Goal: Contribute content: Contribute content

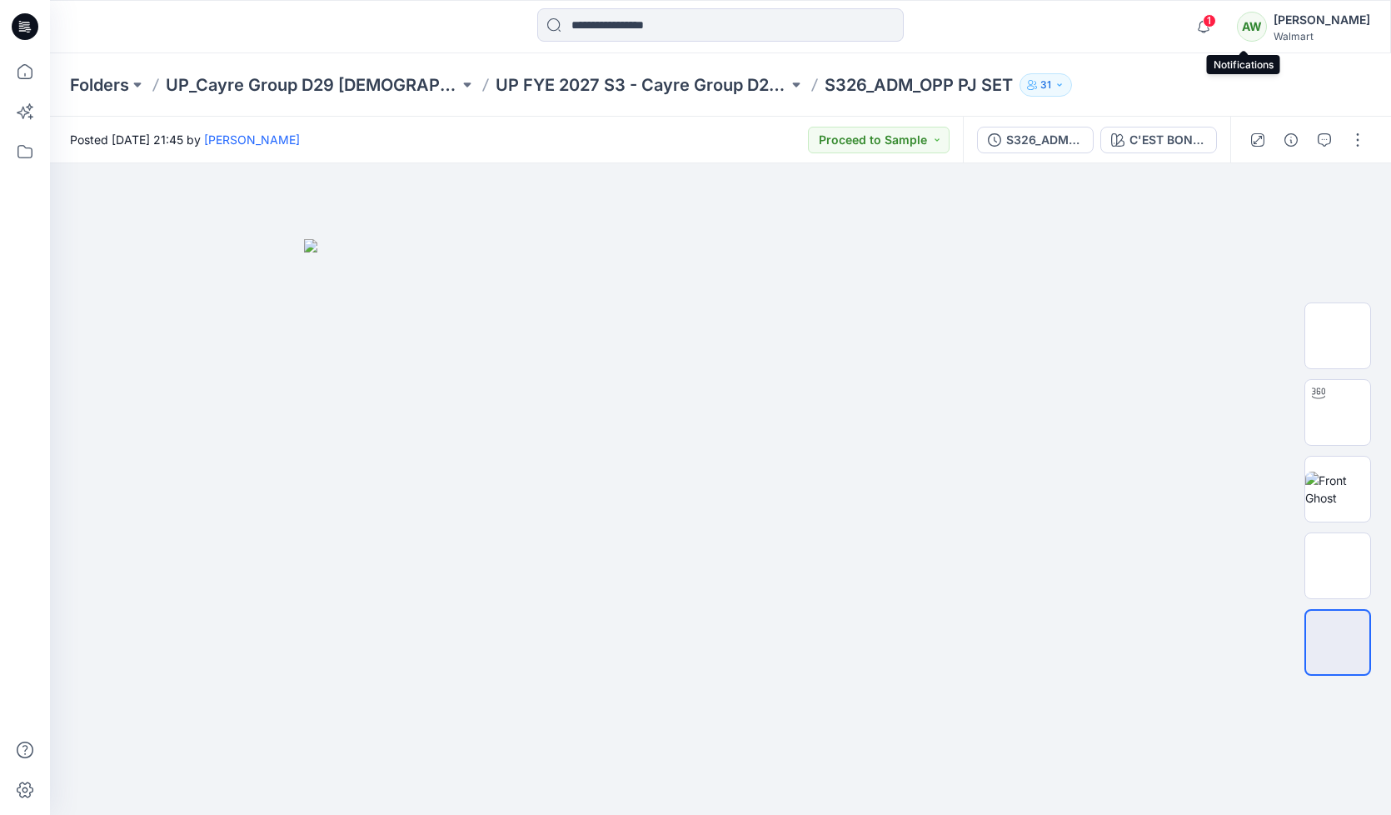
click at [1216, 22] on span "1" at bounding box center [1209, 20] width 13 height 13
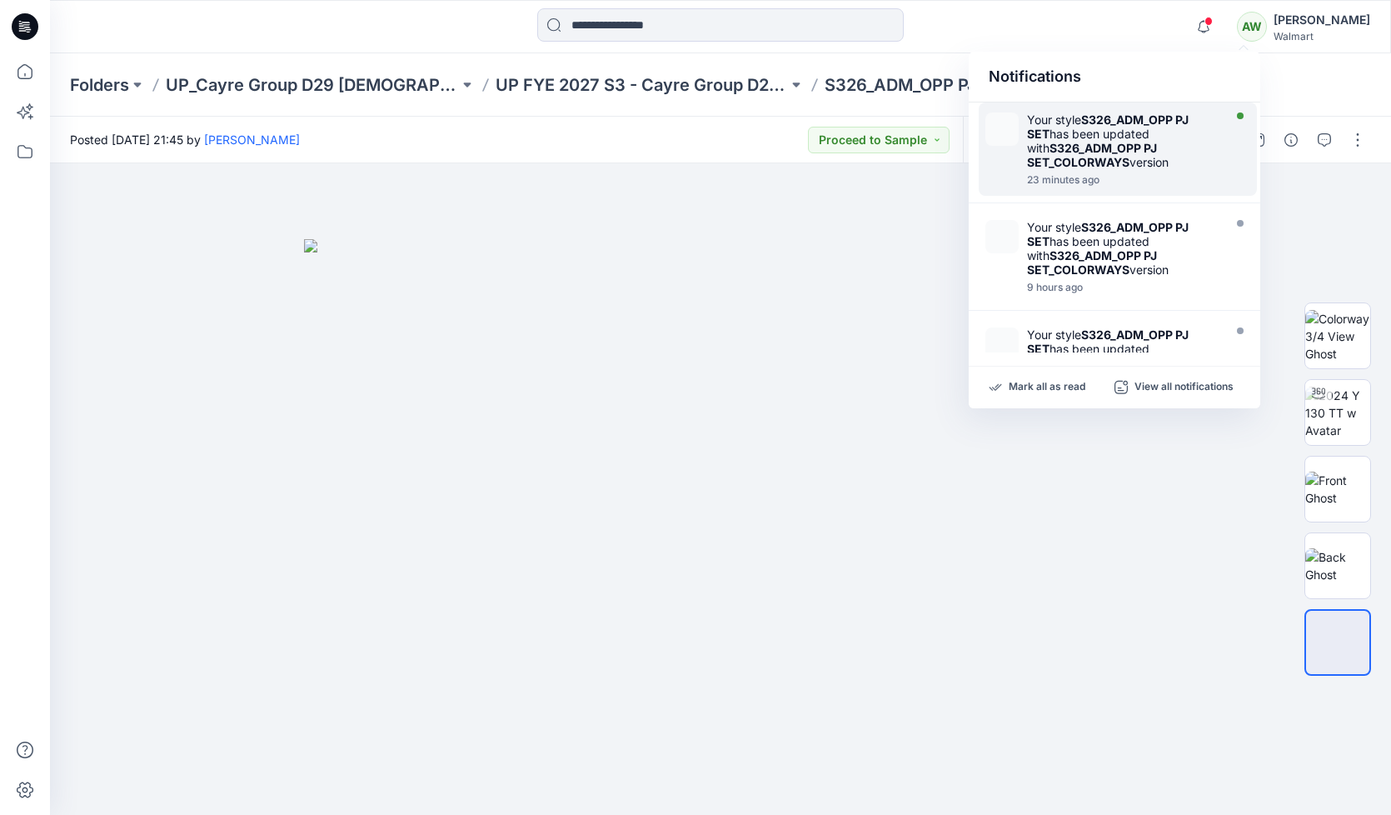
click at [1141, 130] on div "Your style S326_ADM_OPP PJ SET has been updated with S326_ADM_OPP PJ SET_COLORW…" at bounding box center [1123, 140] width 192 height 57
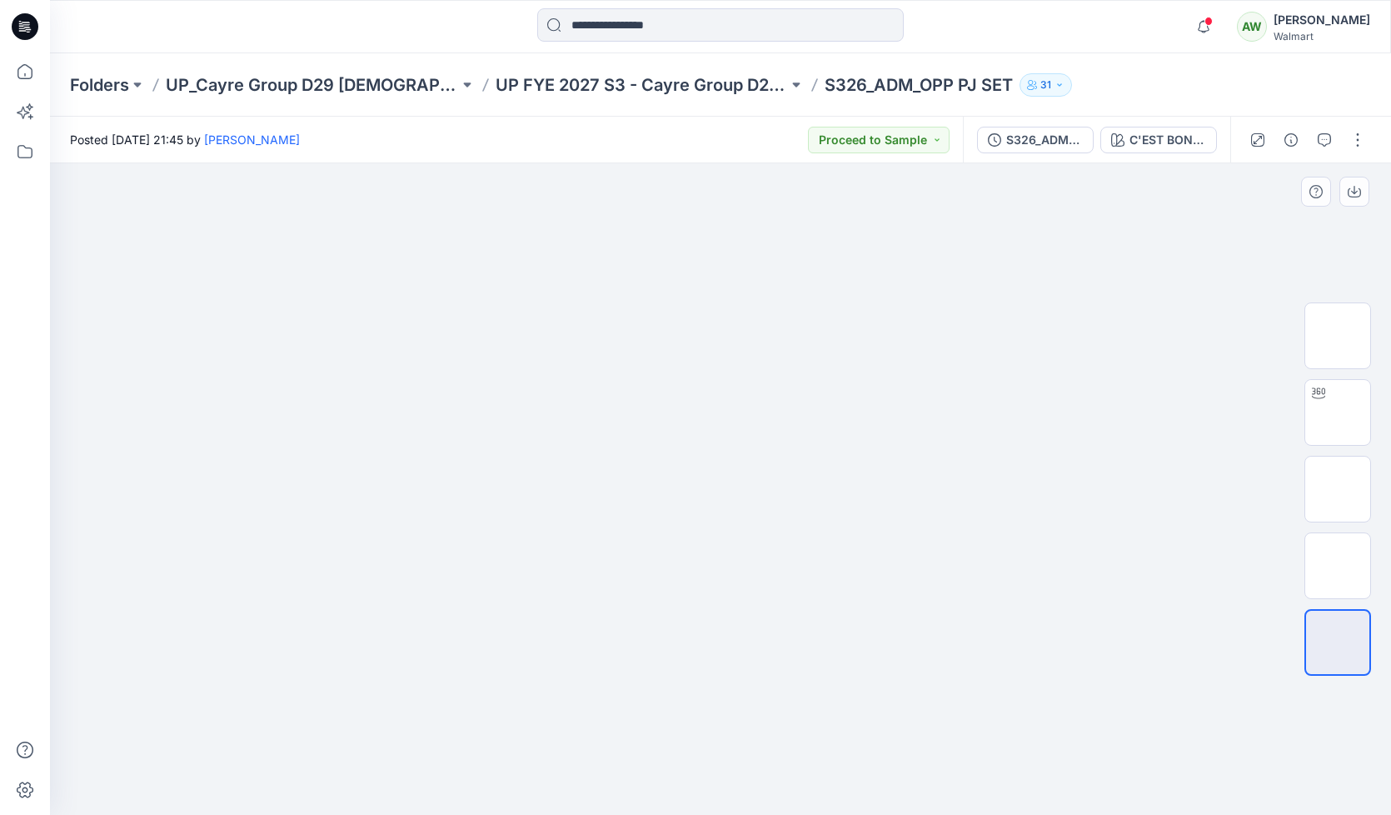
click at [655, 239] on img at bounding box center [720, 239] width 833 height 0
click at [1159, 141] on div "C'EST BON-PINK SKY" at bounding box center [1167, 140] width 77 height 18
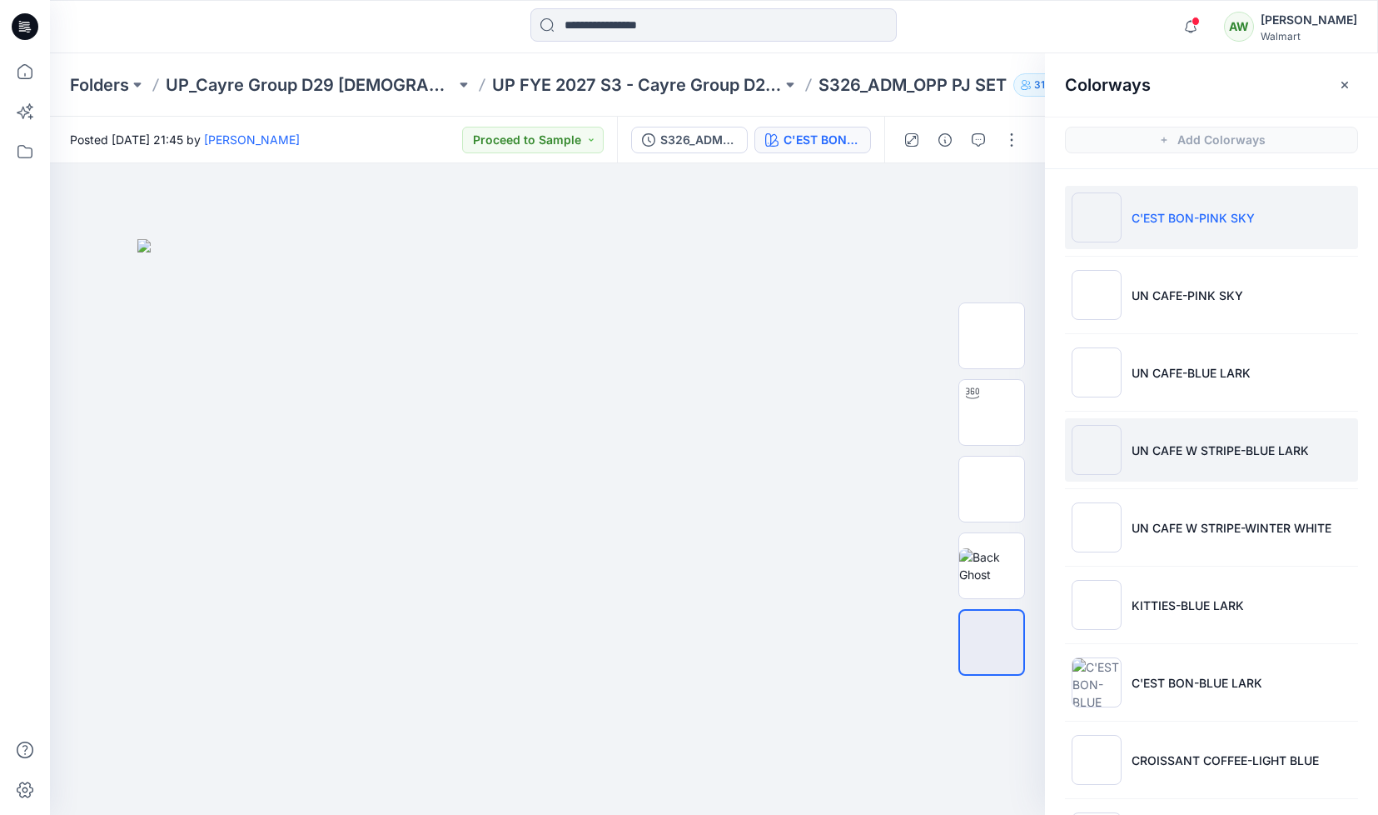
click at [1164, 434] on li "UN CAFE W STRIPE-BLUE LARK" at bounding box center [1211, 449] width 293 height 63
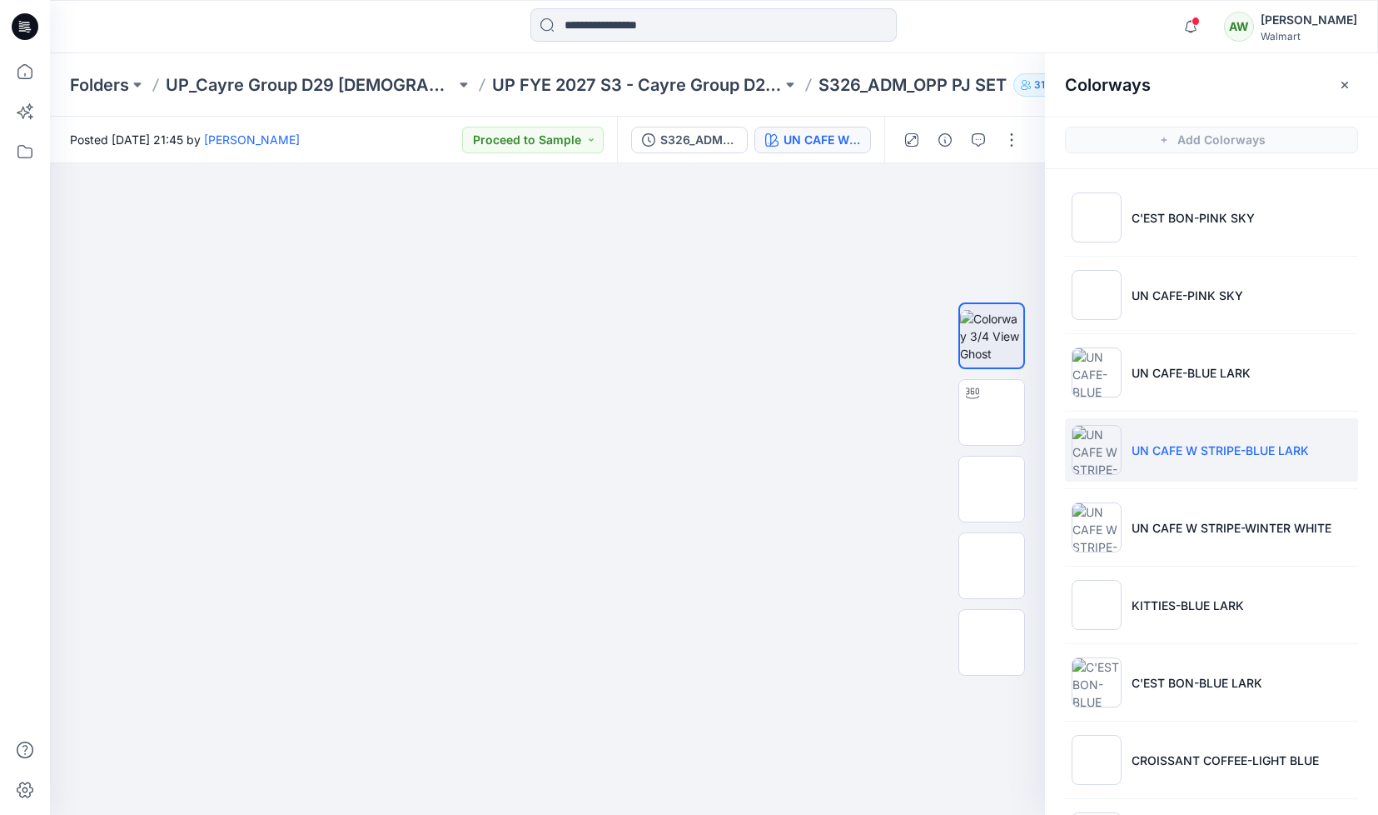
click at [1343, 82] on icon "button" at bounding box center [1345, 84] width 7 height 7
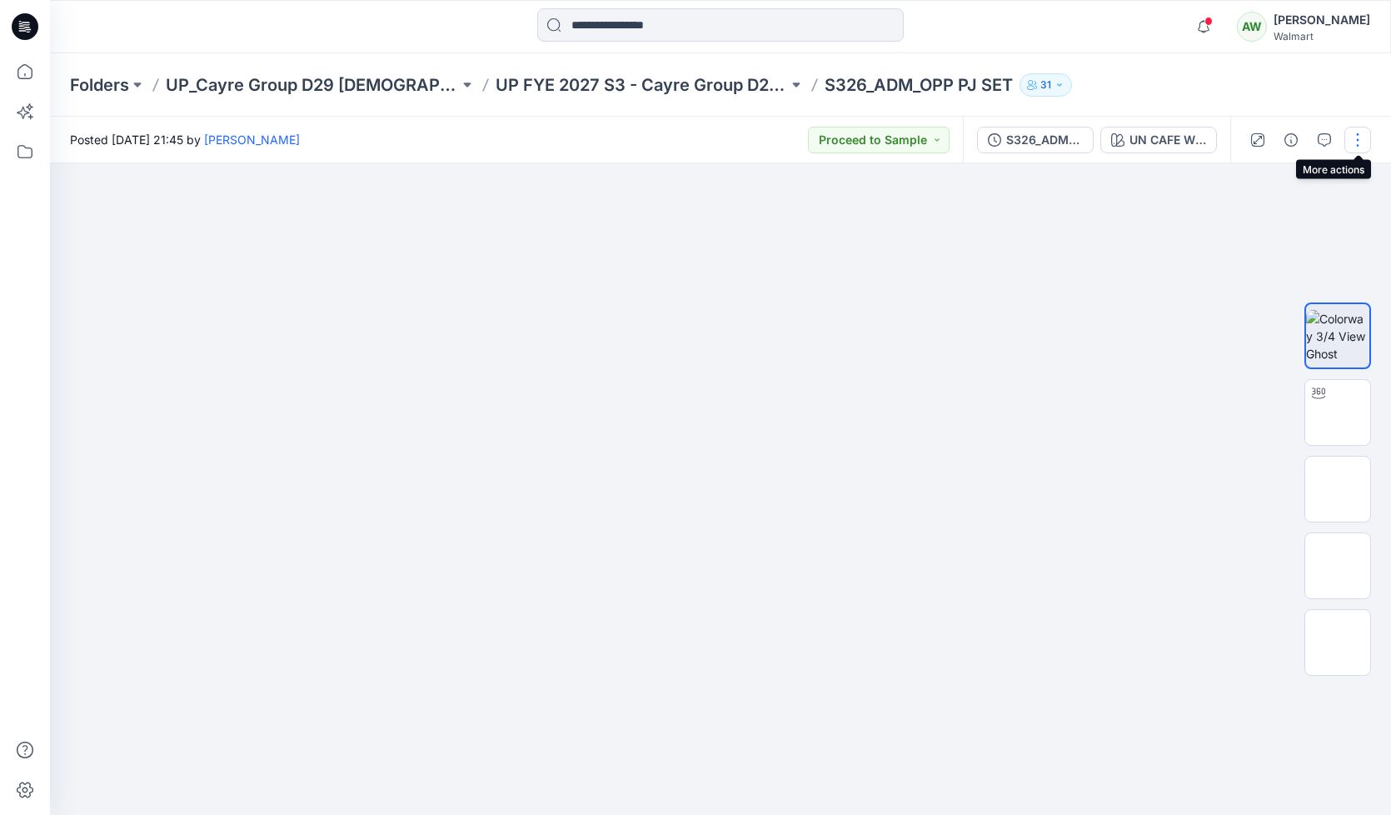
click at [1358, 137] on button "button" at bounding box center [1357, 140] width 27 height 27
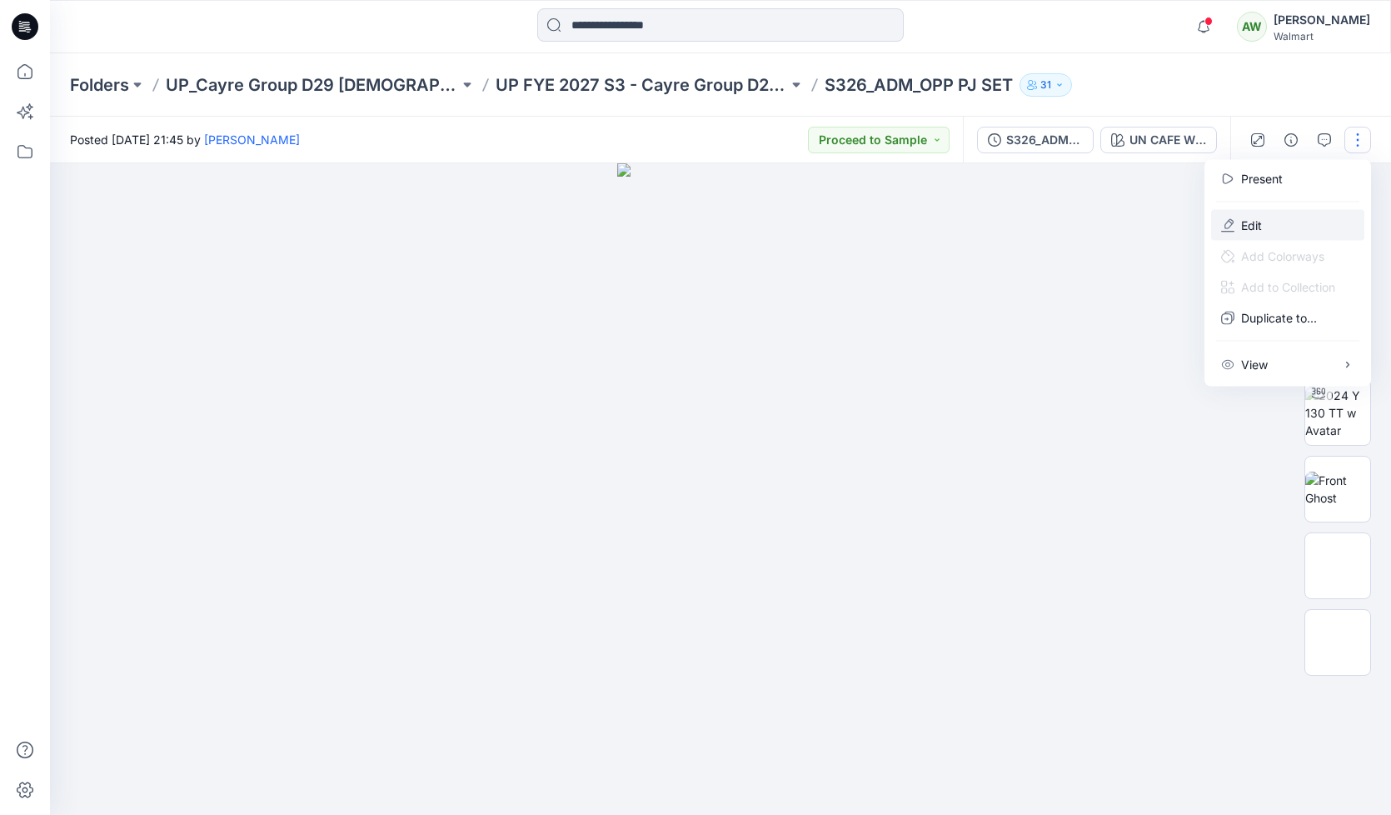
click at [1257, 221] on p "Edit" at bounding box center [1251, 225] width 21 height 17
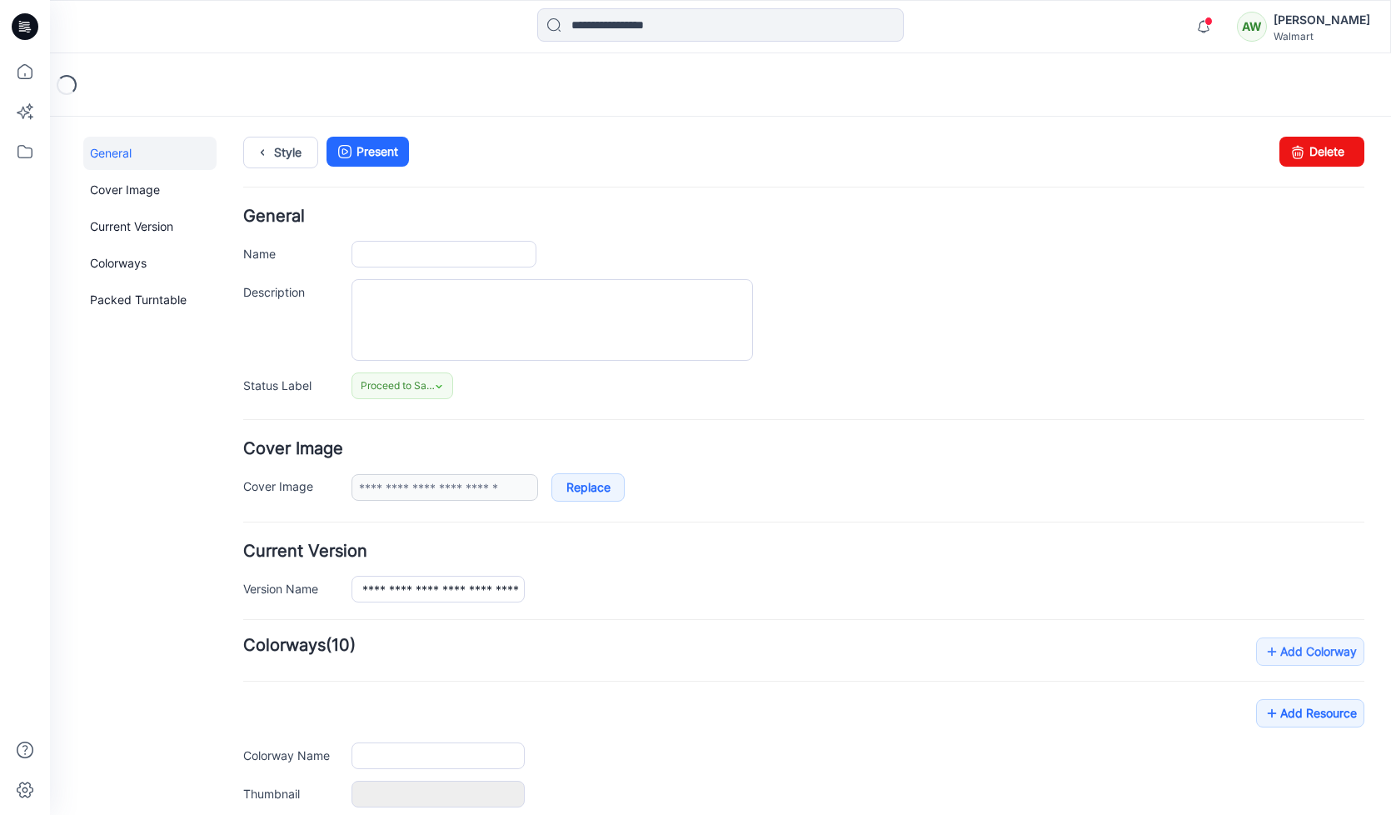
type input "**********"
type textarea "**********"
type input "**********"
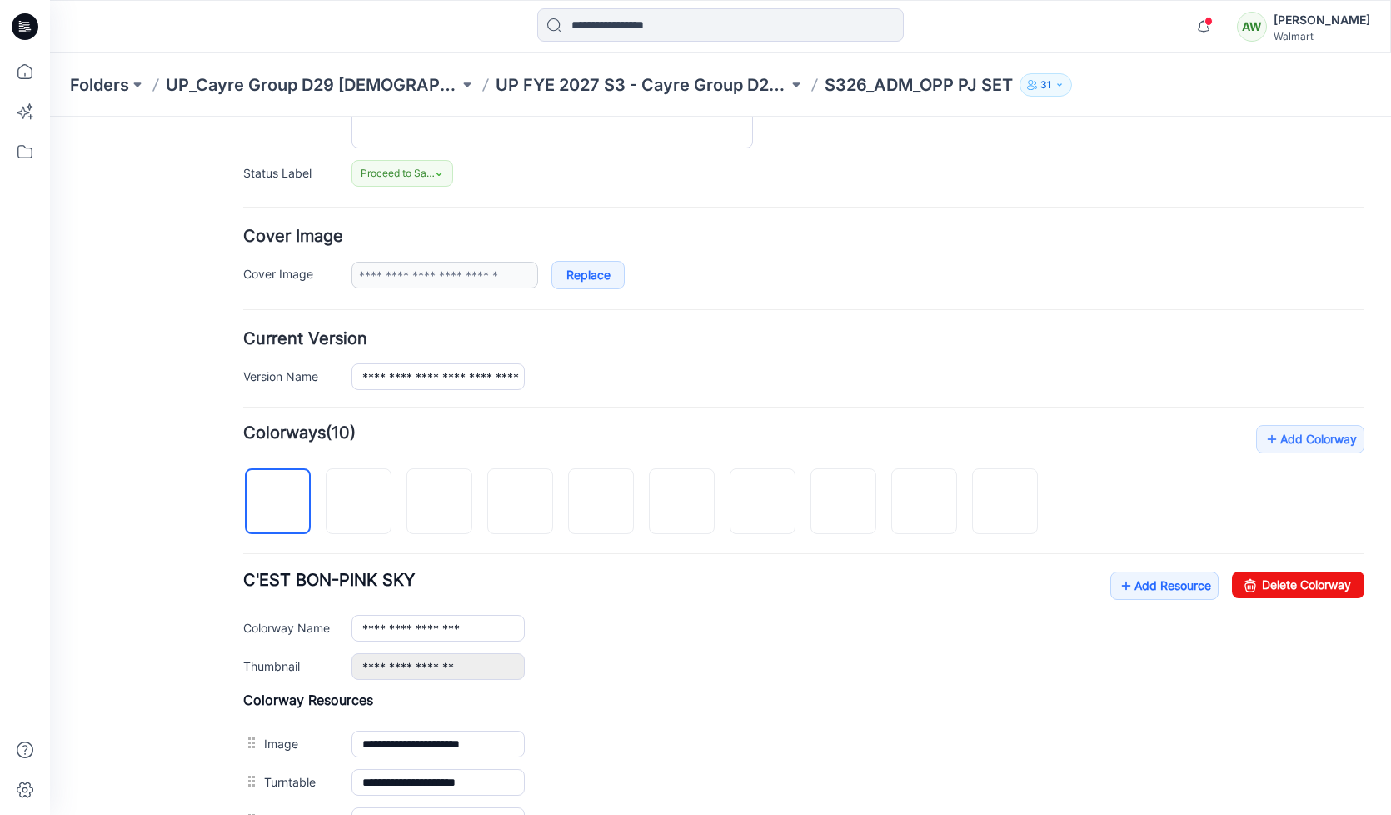
scroll to position [210, 0]
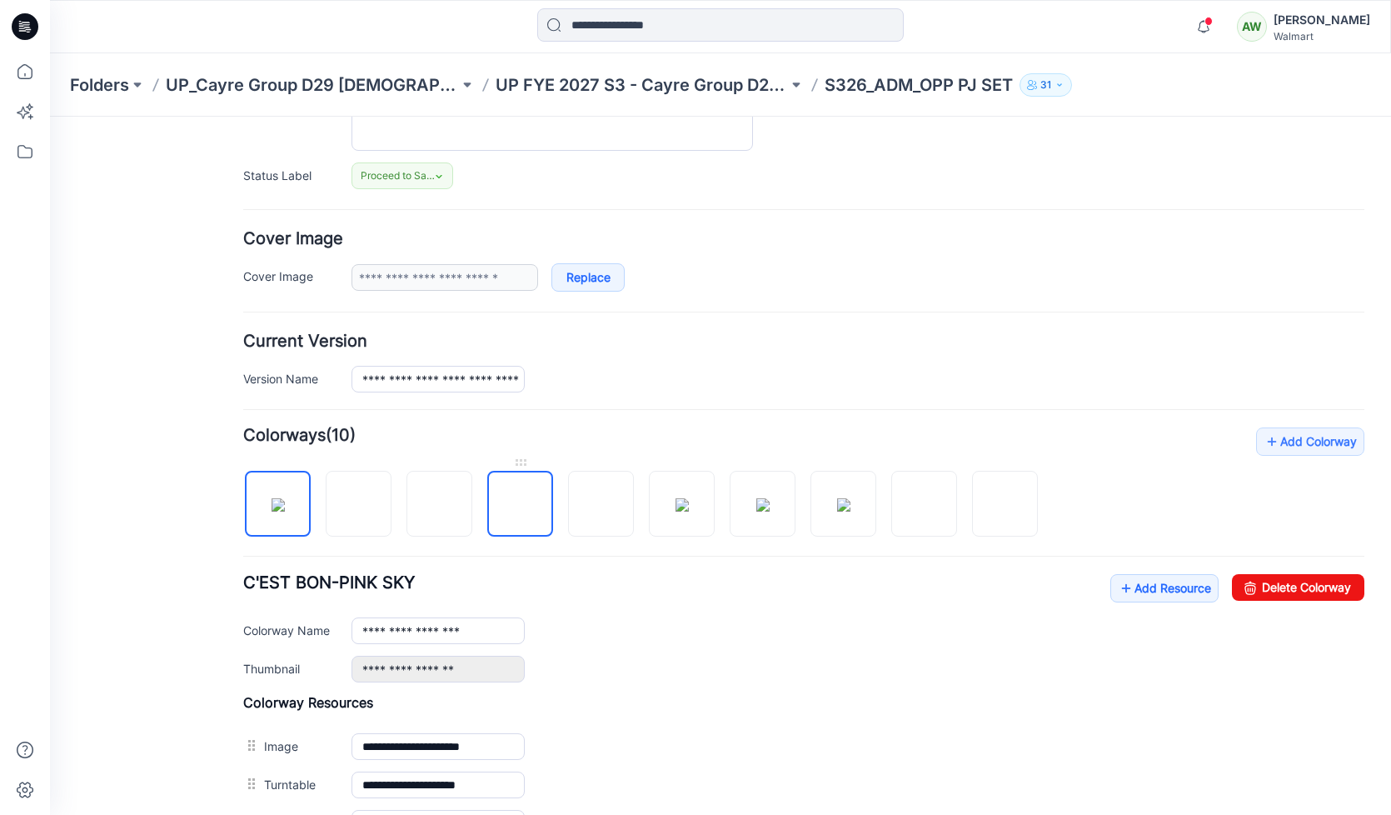
click at [521, 505] on img at bounding box center [521, 505] width 0 height 0
click at [1264, 585] on link "Delete Colorway" at bounding box center [1298, 587] width 132 height 27
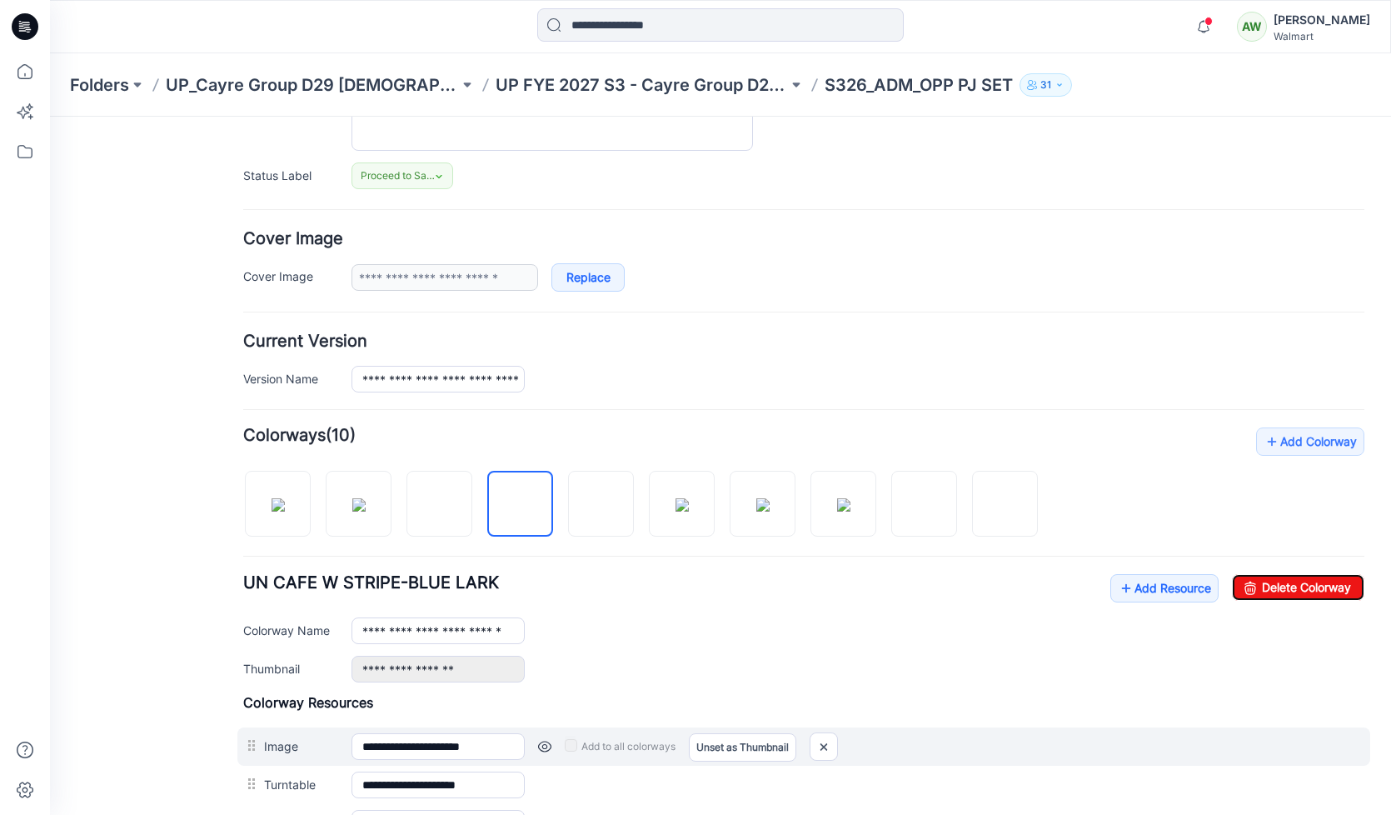
type input "**********"
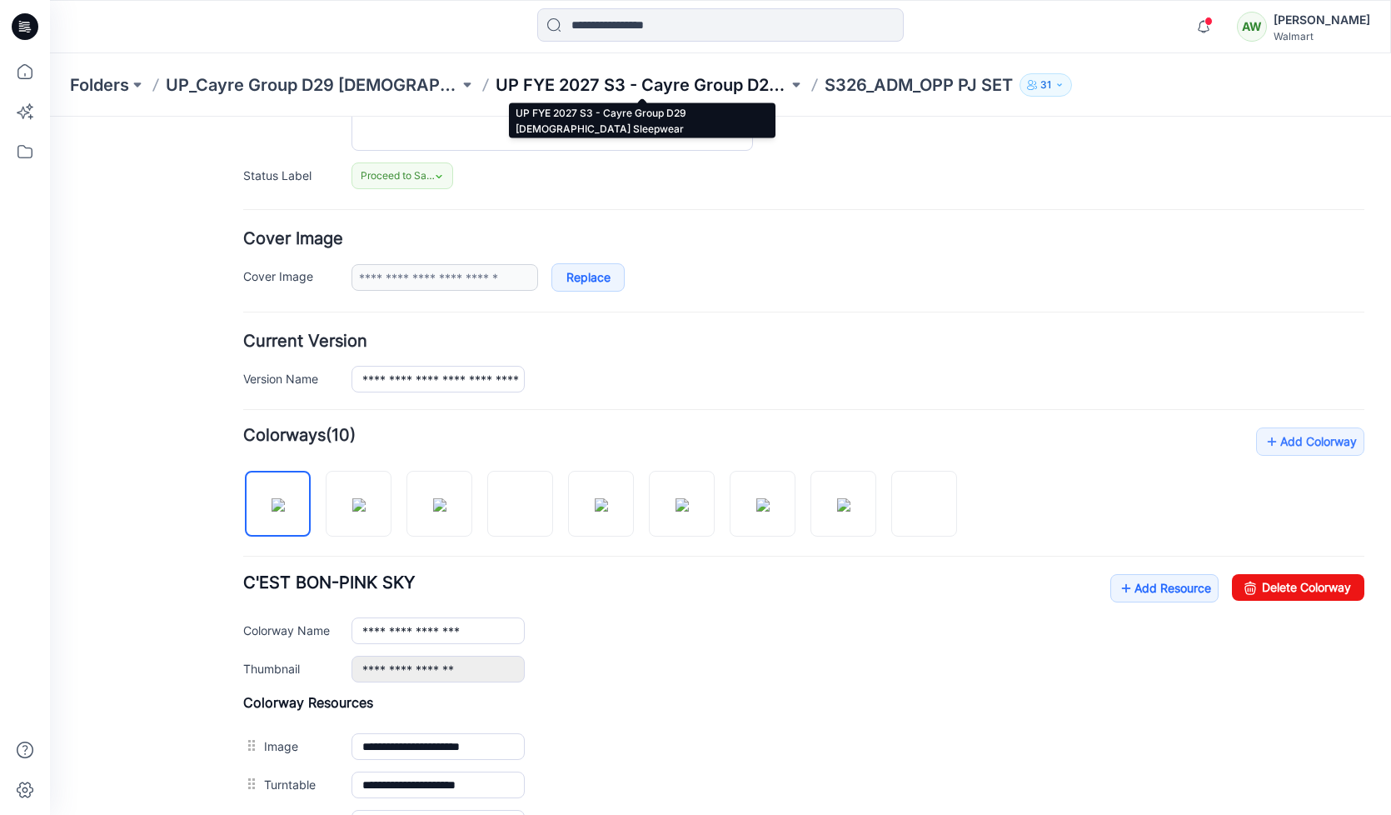
click at [655, 83] on p "UP FYE 2027 S3 - Cayre Group D29 [DEMOGRAPHIC_DATA] Sleepwear" at bounding box center [642, 84] width 293 height 23
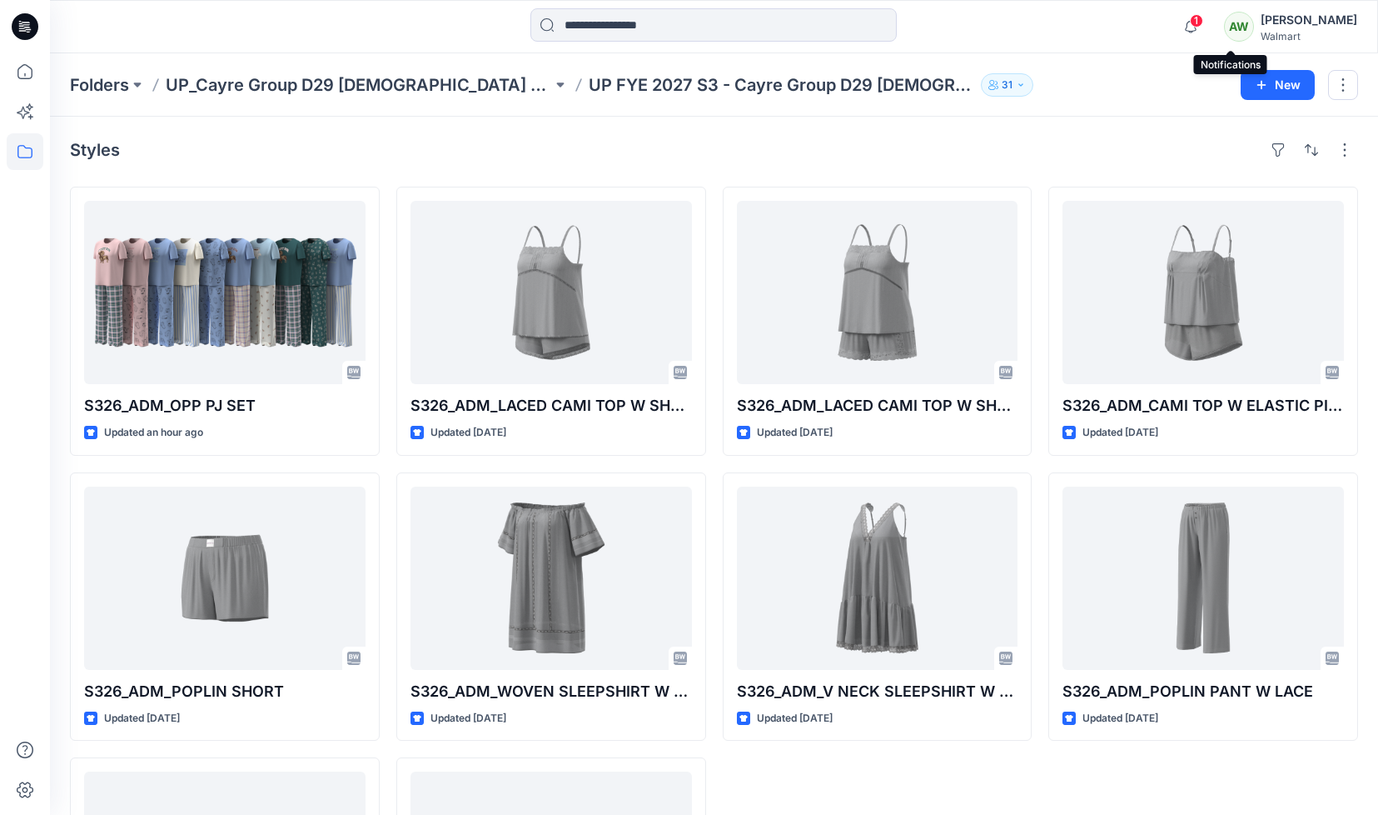
click at [1203, 18] on span "1" at bounding box center [1196, 20] width 13 height 13
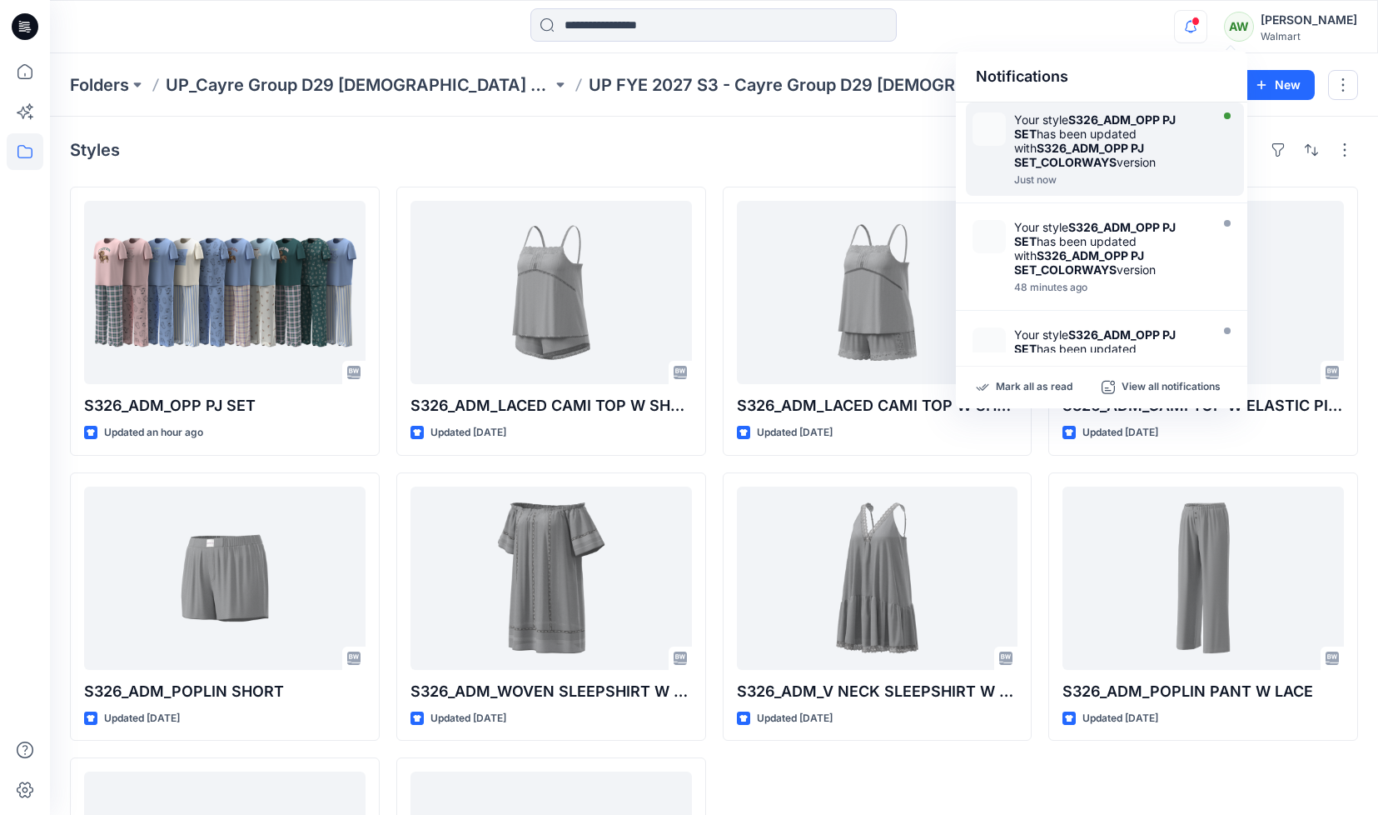
click at [1121, 128] on div "Your style S326_ADM_OPP PJ SET has been updated with S326_ADM_OPP PJ SET_COLORW…" at bounding box center [1110, 140] width 192 height 57
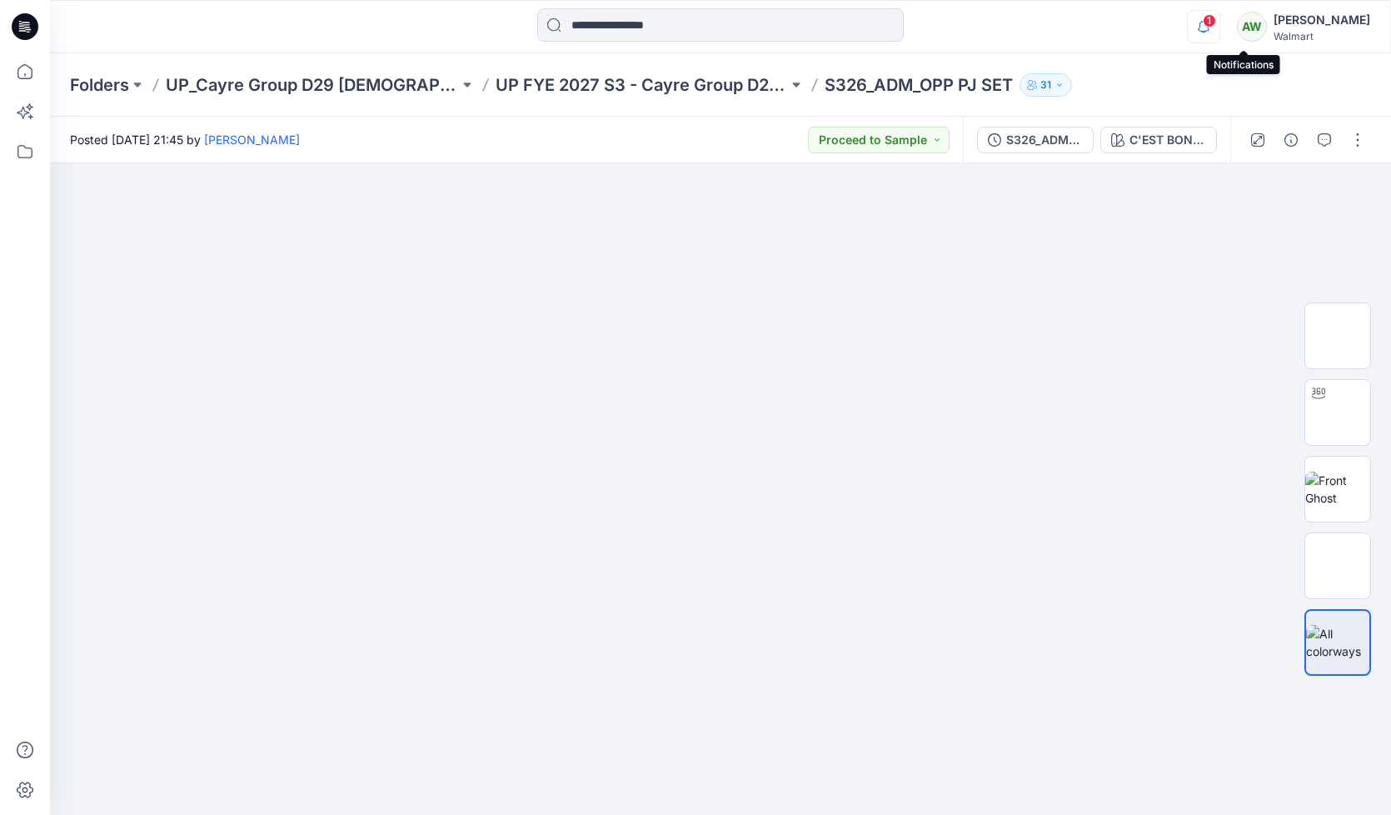
click at [1219, 23] on icon "button" at bounding box center [1204, 26] width 32 height 33
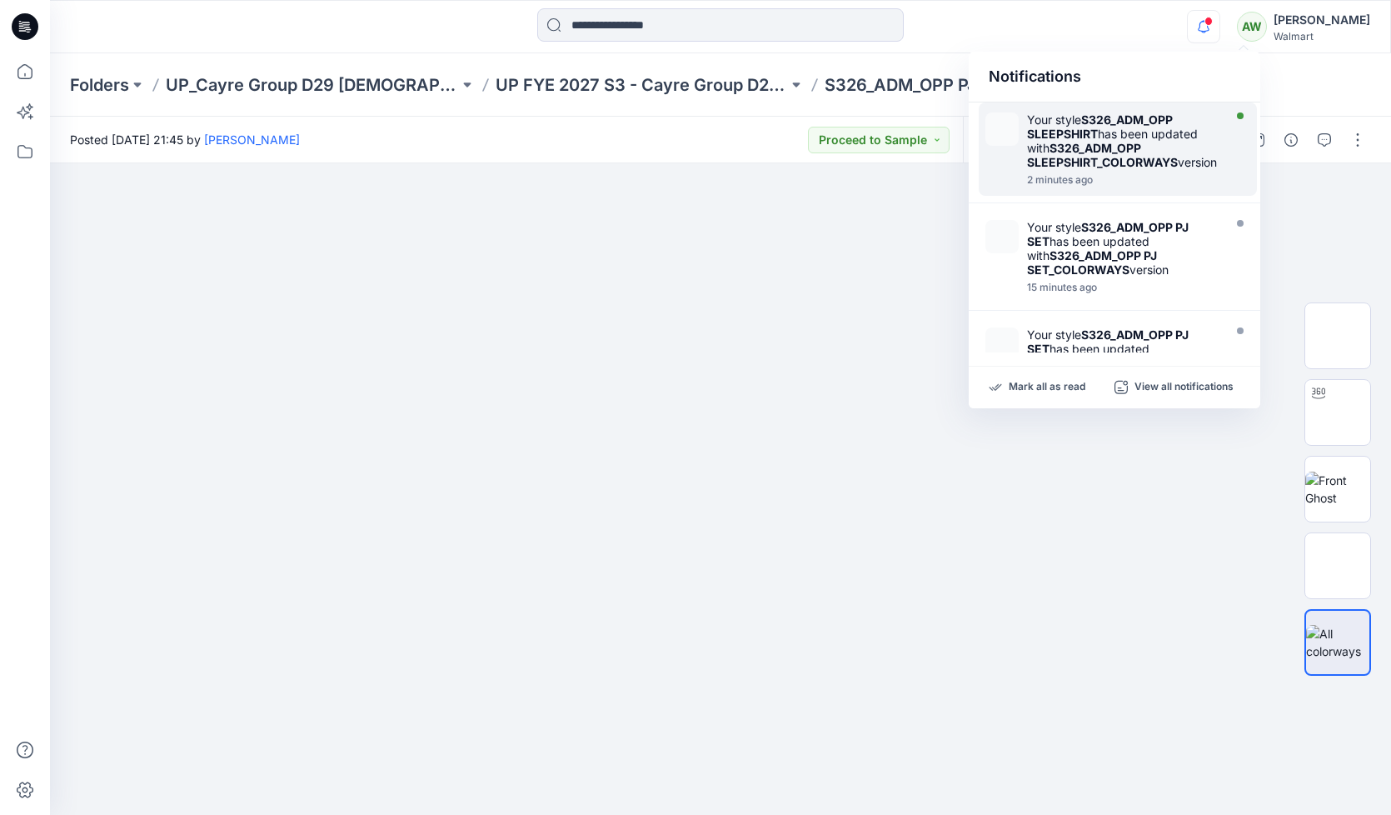
click at [1153, 118] on strong "S326_ADM_OPP SLEEPSHIRT" at bounding box center [1100, 126] width 146 height 28
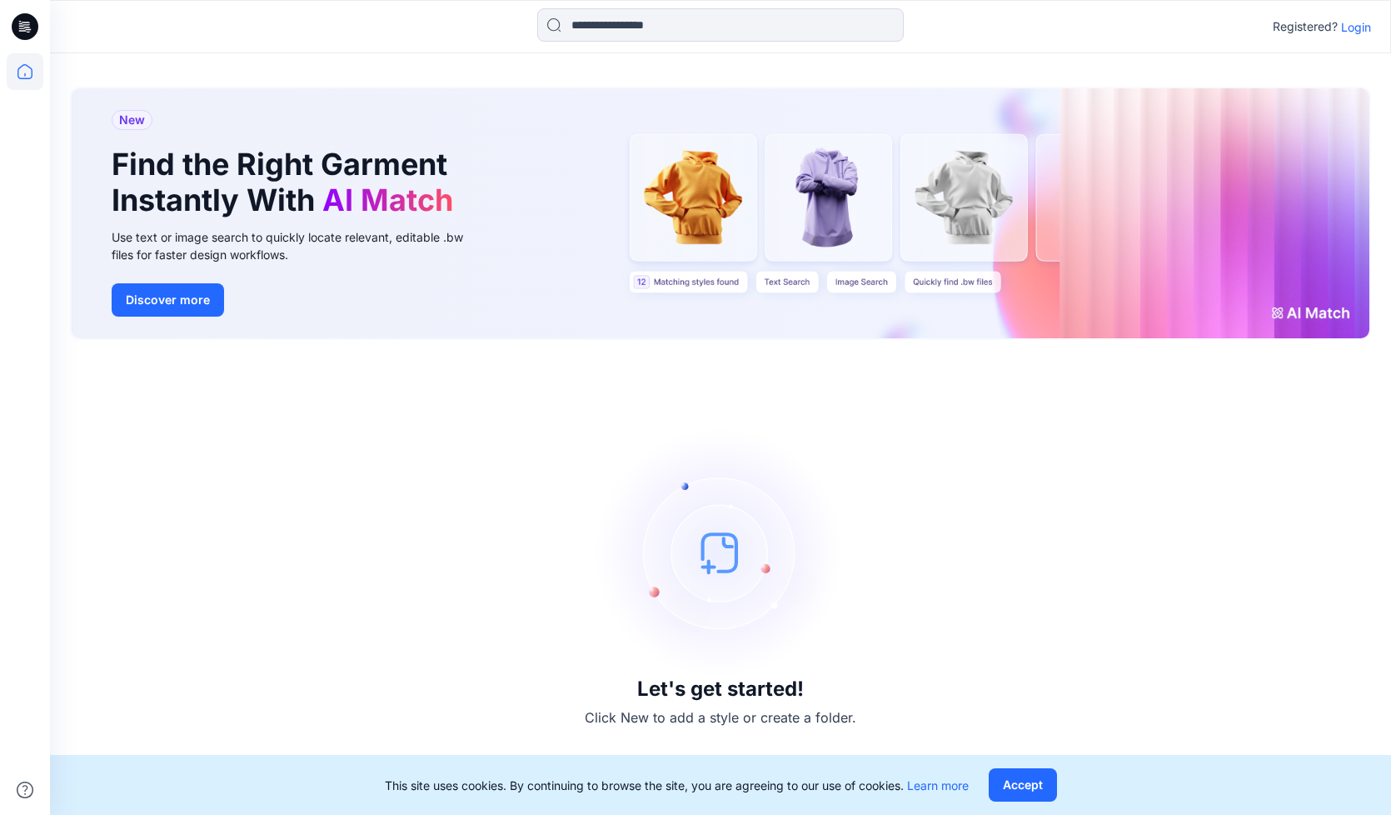
click at [1362, 33] on p "Login" at bounding box center [1356, 26] width 30 height 17
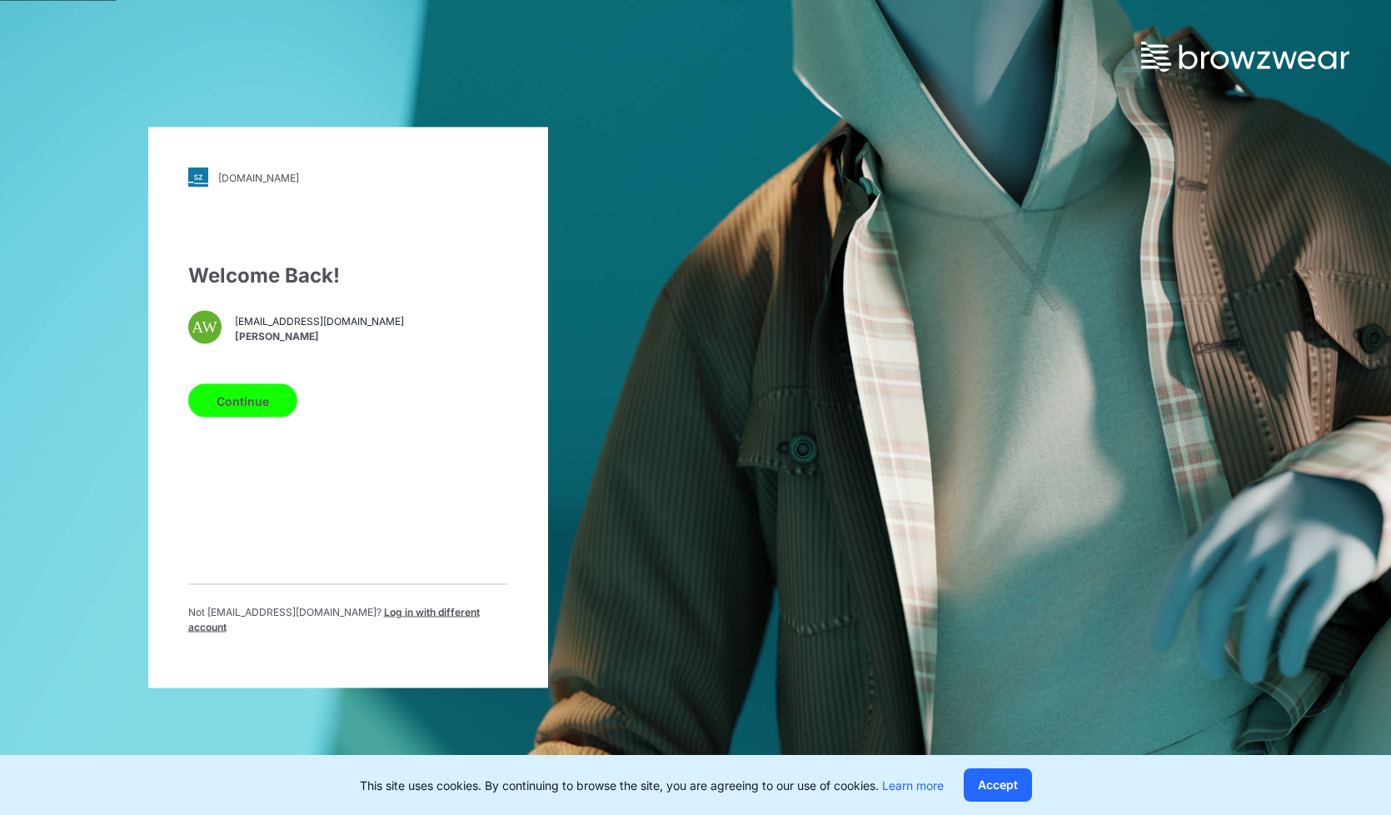
click at [244, 409] on button "Continue" at bounding box center [242, 400] width 109 height 33
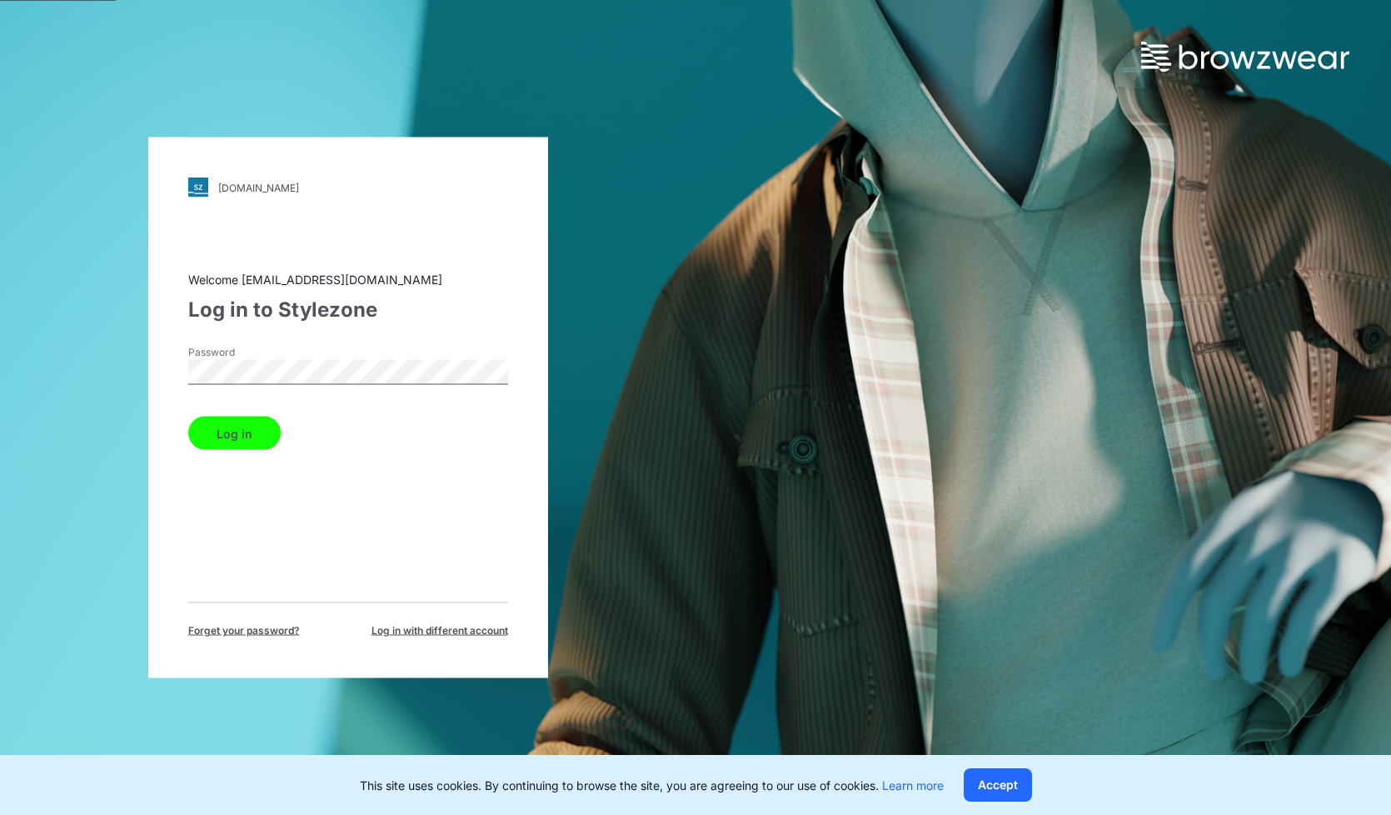
click at [188, 416] on button "Log in" at bounding box center [234, 432] width 92 height 33
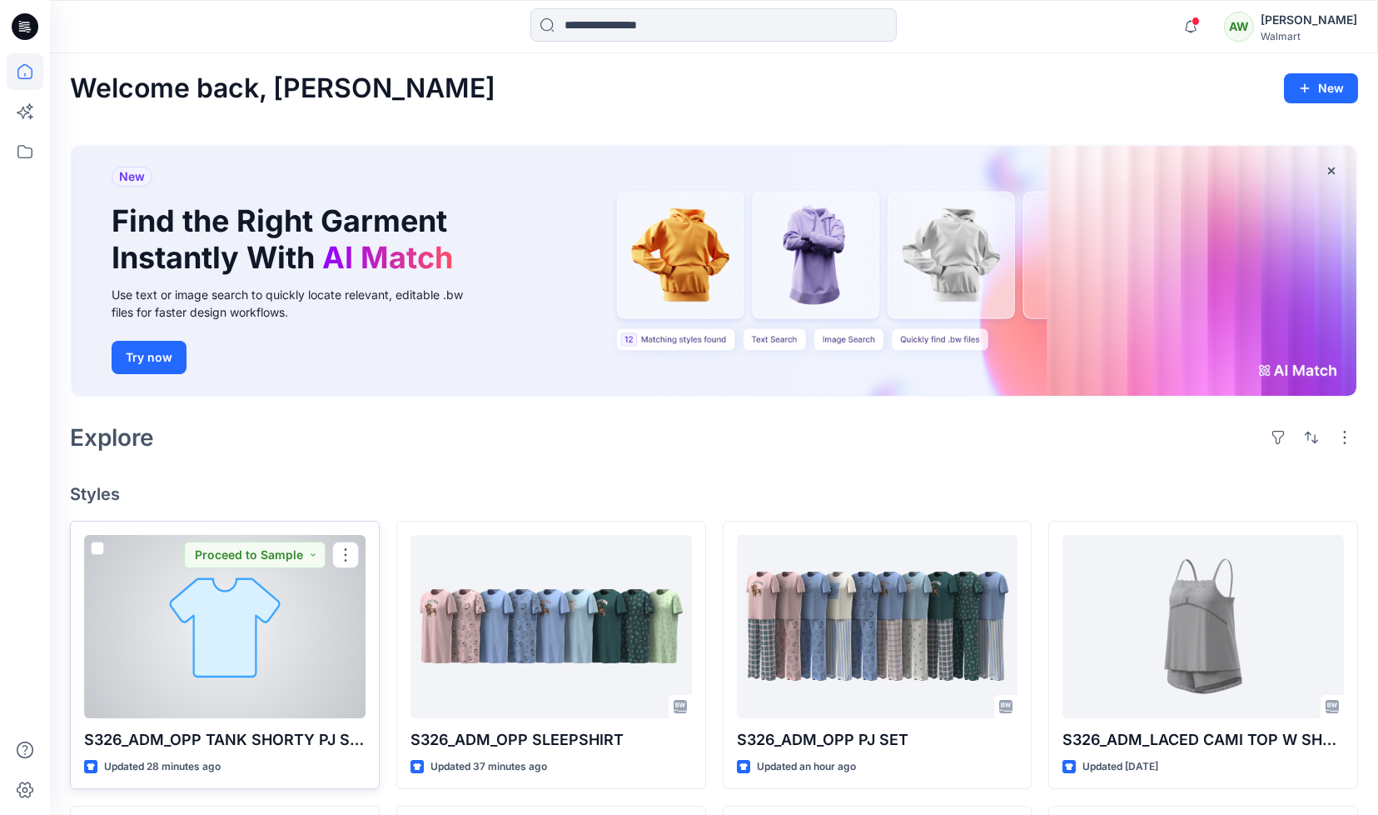
click at [300, 679] on div at bounding box center [225, 626] width 282 height 183
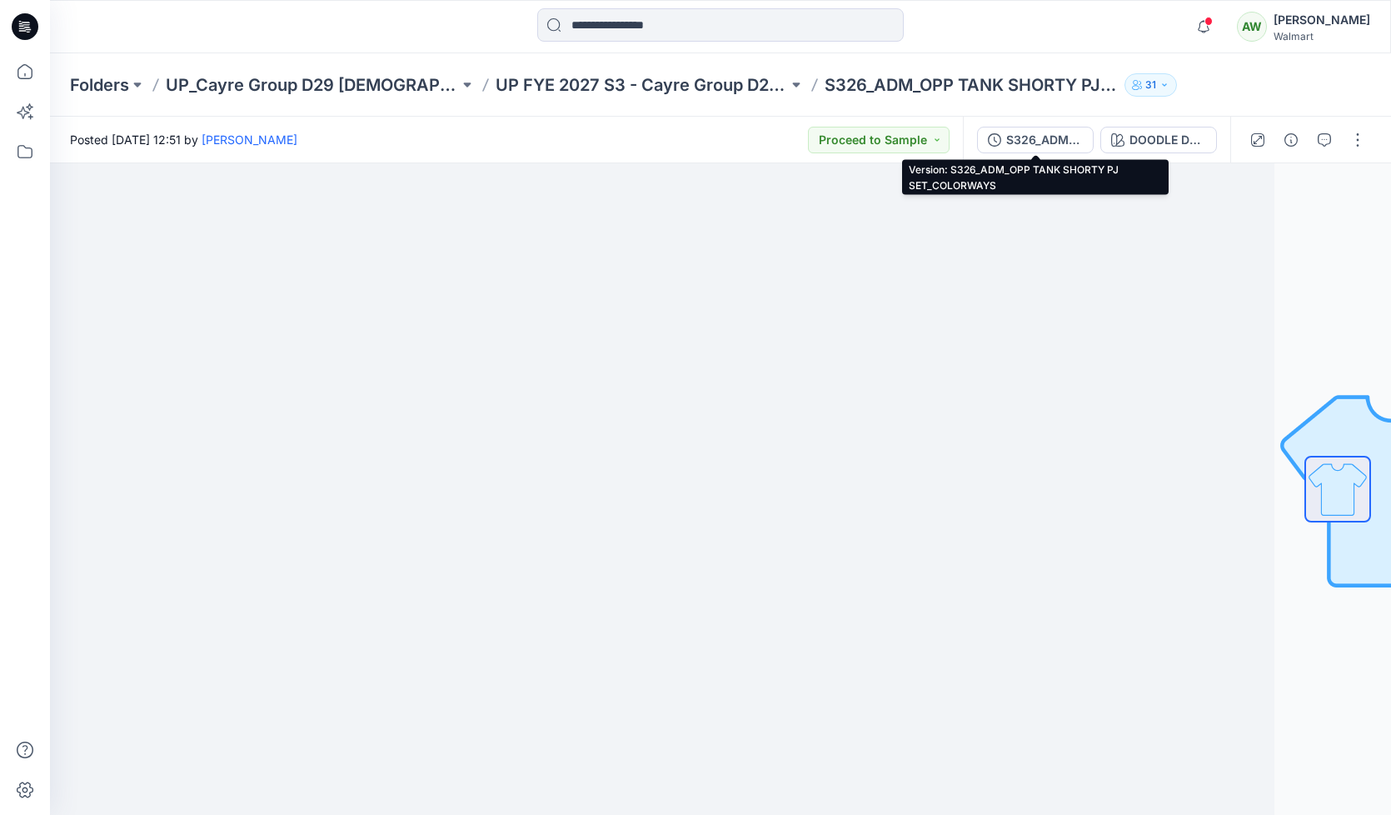
click at [1066, 137] on div "S326_ADM_OPP TANK SHORTY PJ SET_COLORWAYS" at bounding box center [1044, 140] width 77 height 18
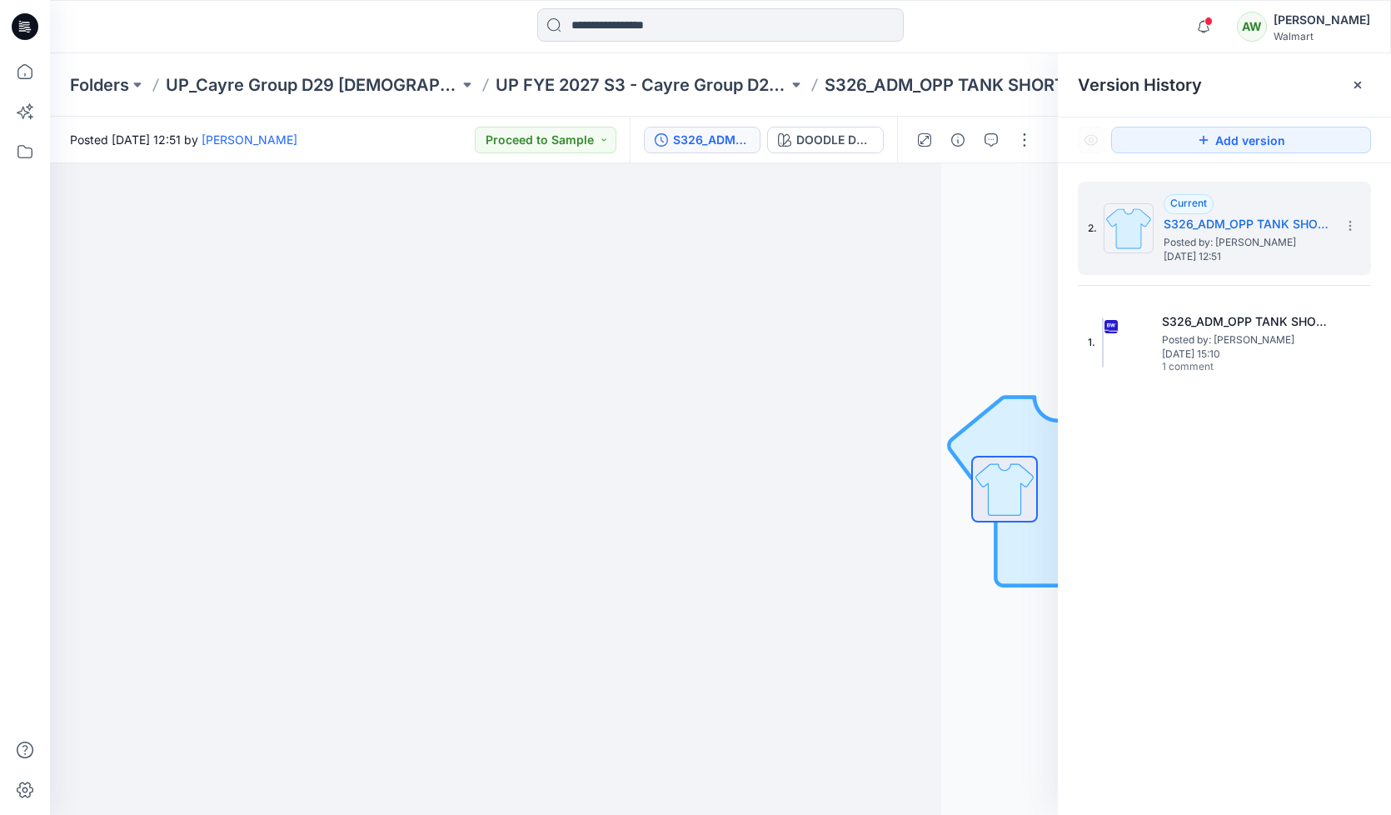
click at [1175, 49] on div "Notifications Your style S326_ADM_OPP SLEEPSHIRT has been updated with S326_ADM…" at bounding box center [720, 26] width 1341 height 53
click at [1216, 19] on span "1" at bounding box center [1209, 20] width 13 height 13
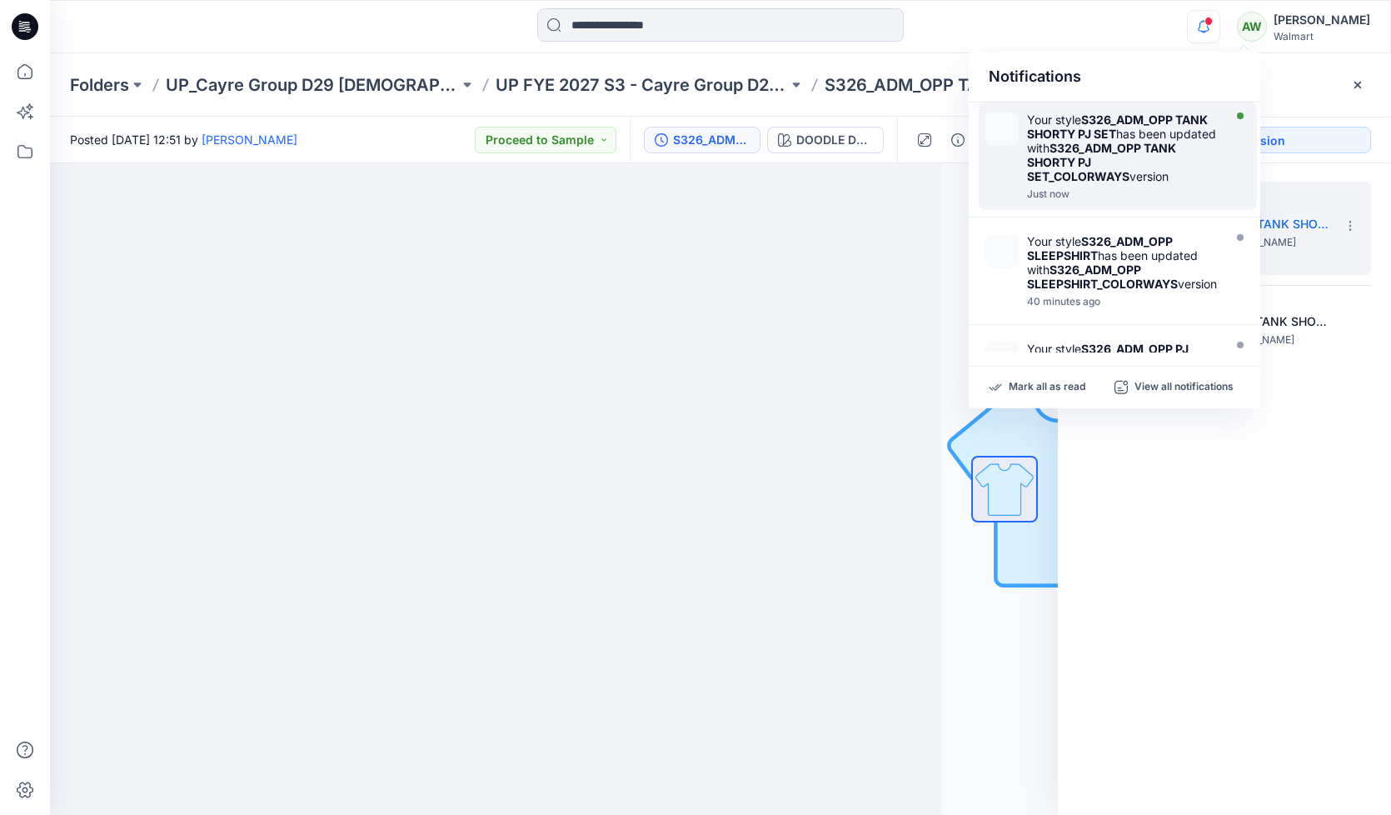
click at [1146, 152] on div "Your style S326_ADM_OPP TANK SHORTY PJ SET has been updated with S326_ADM_OPP T…" at bounding box center [1123, 147] width 192 height 71
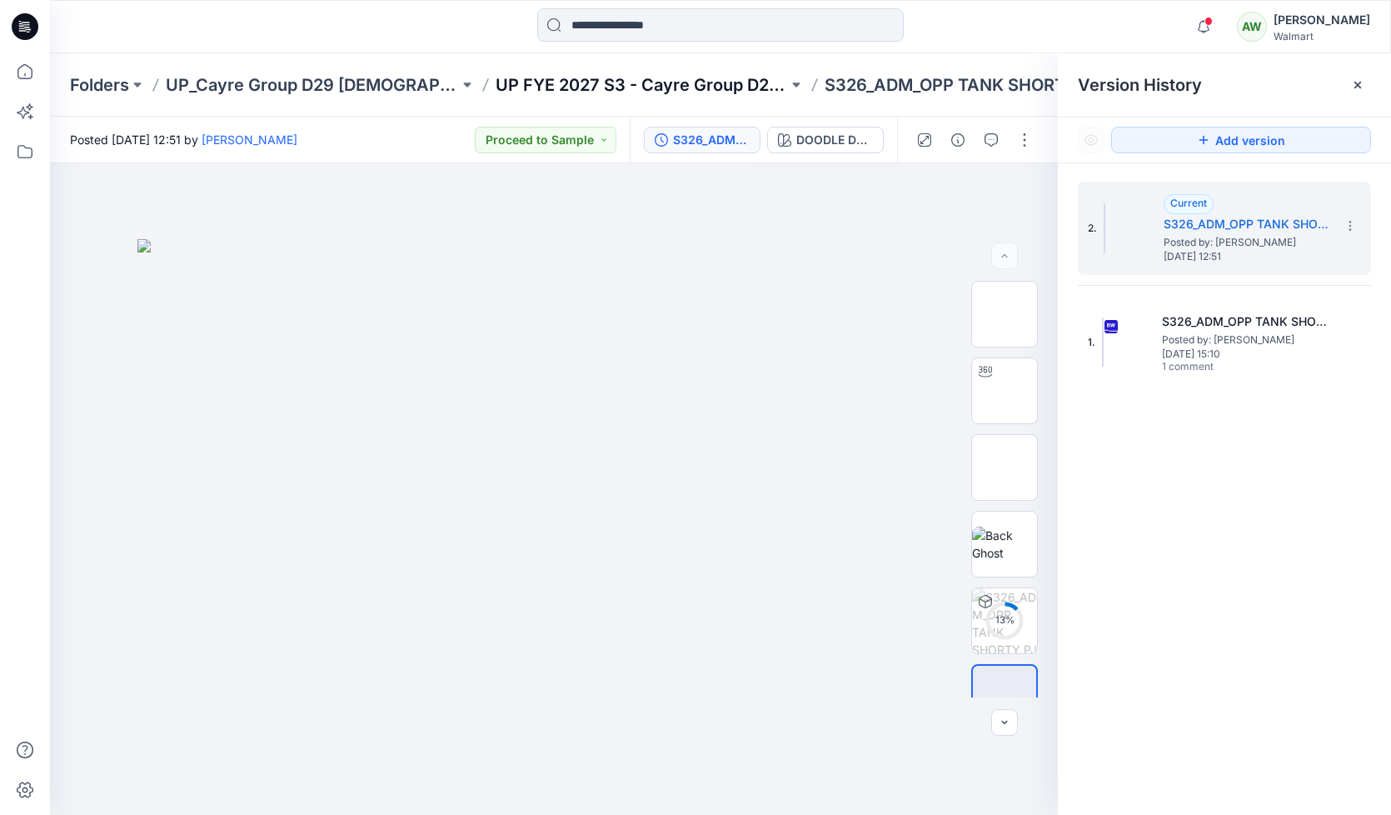
click at [749, 84] on p "UP FYE 2027 S3 - Cayre Group D29 [DEMOGRAPHIC_DATA] Sleepwear" at bounding box center [642, 84] width 293 height 23
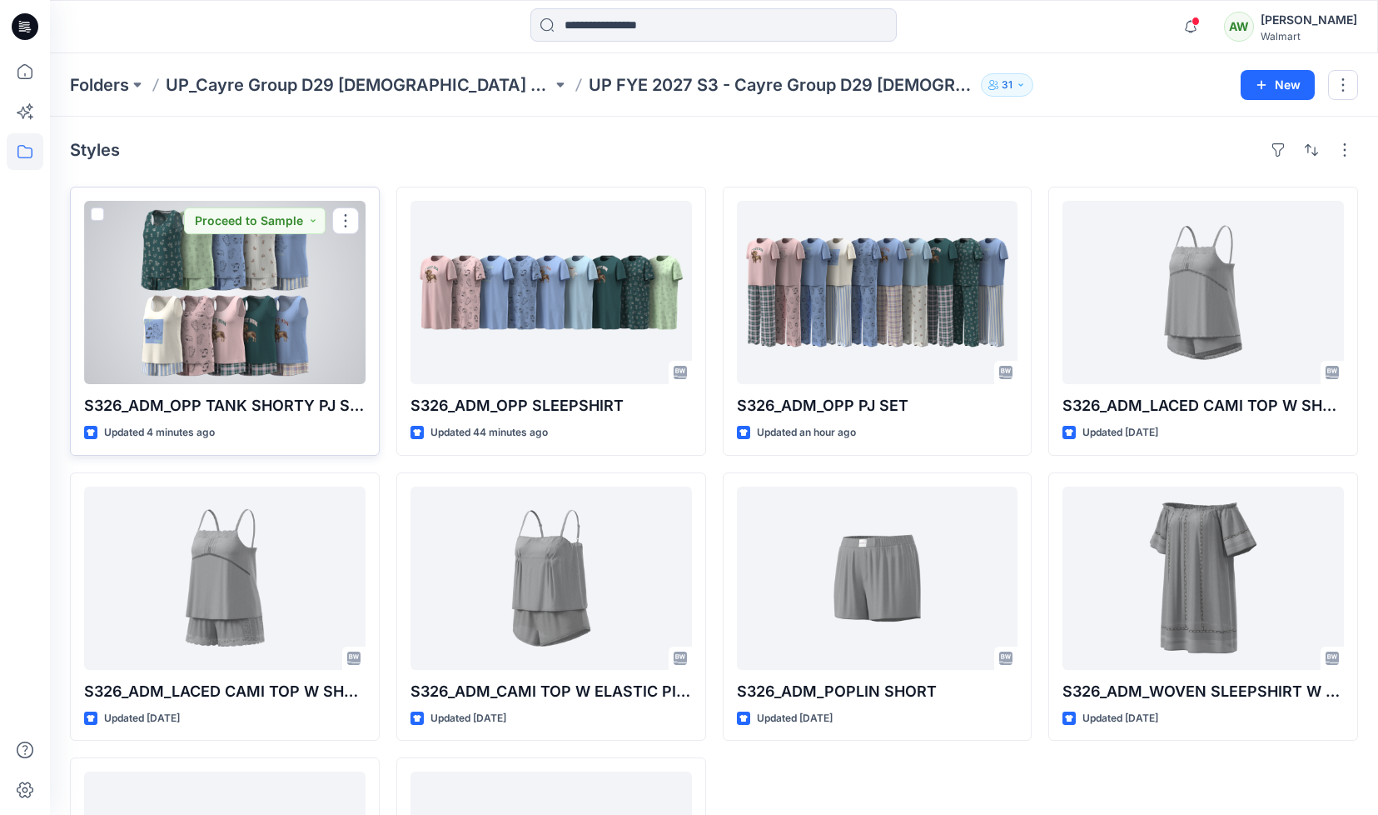
click at [304, 346] on div at bounding box center [225, 292] width 282 height 183
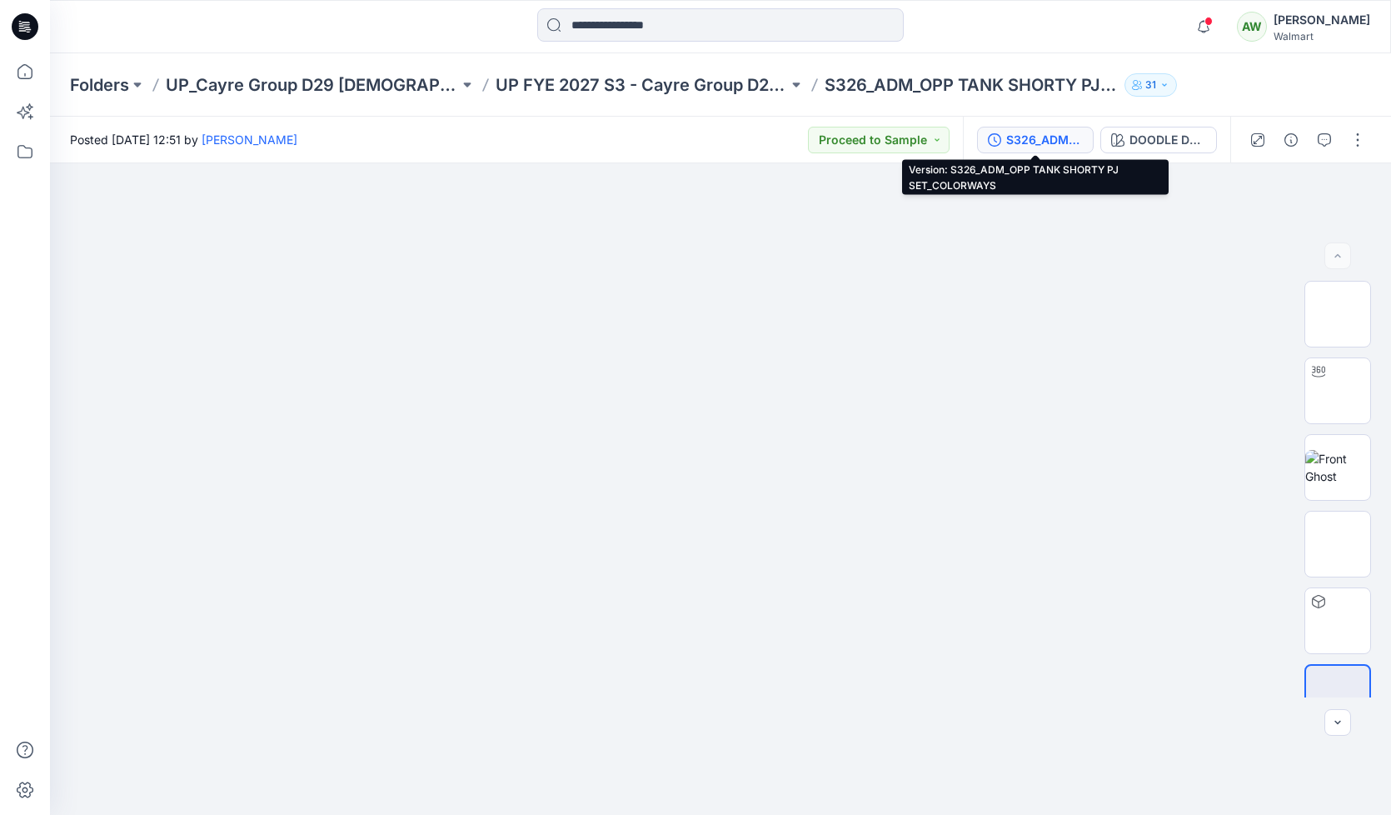
click at [1059, 137] on div "S326_ADM_OPP TANK SHORTY PJ SET_COLORWAYS" at bounding box center [1044, 140] width 77 height 18
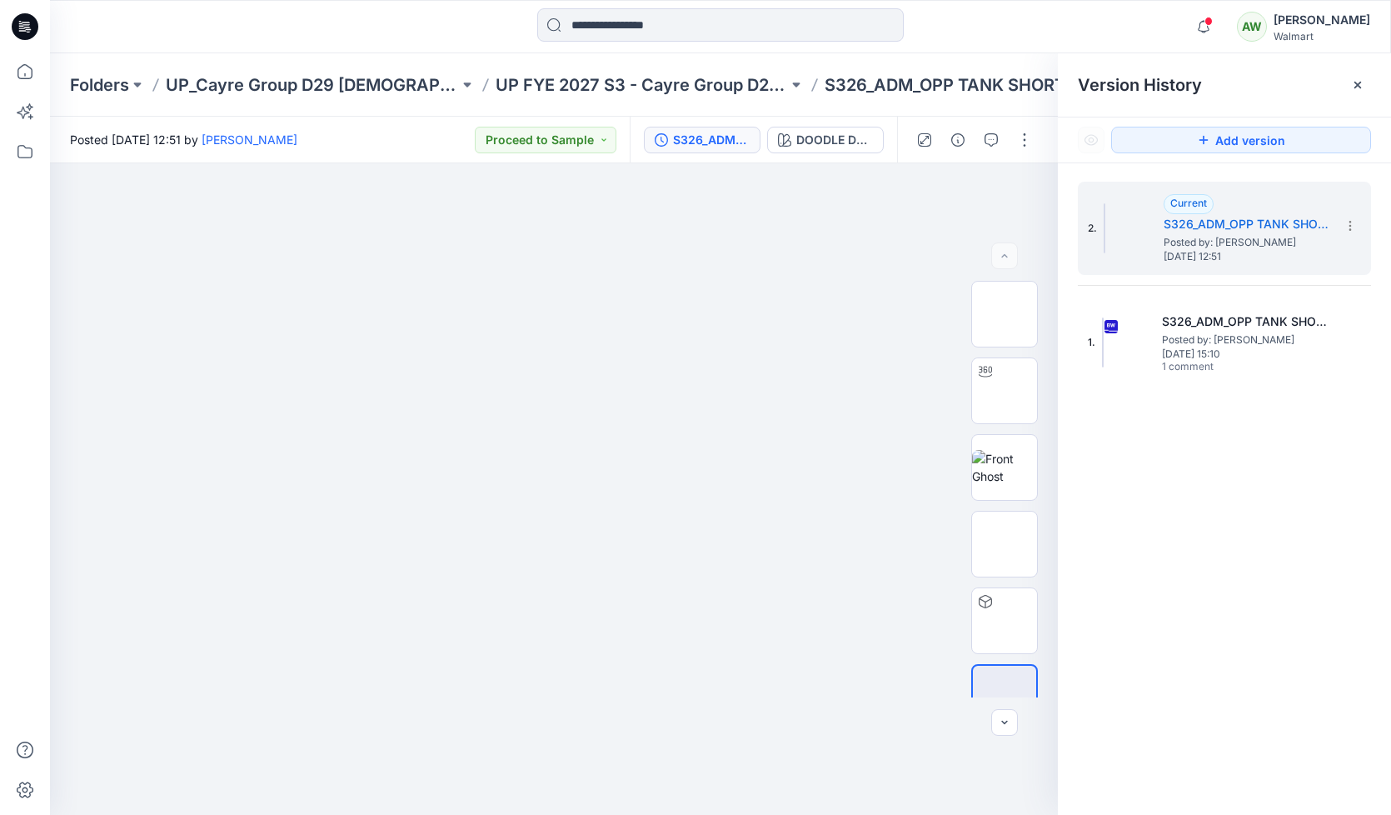
click at [1151, 26] on div "Notifications Your style S326_ADM_OPP TANK SHORTY PJ SET has been updated with …" at bounding box center [720, 26] width 1340 height 37
click at [1216, 19] on span "1" at bounding box center [1209, 20] width 13 height 13
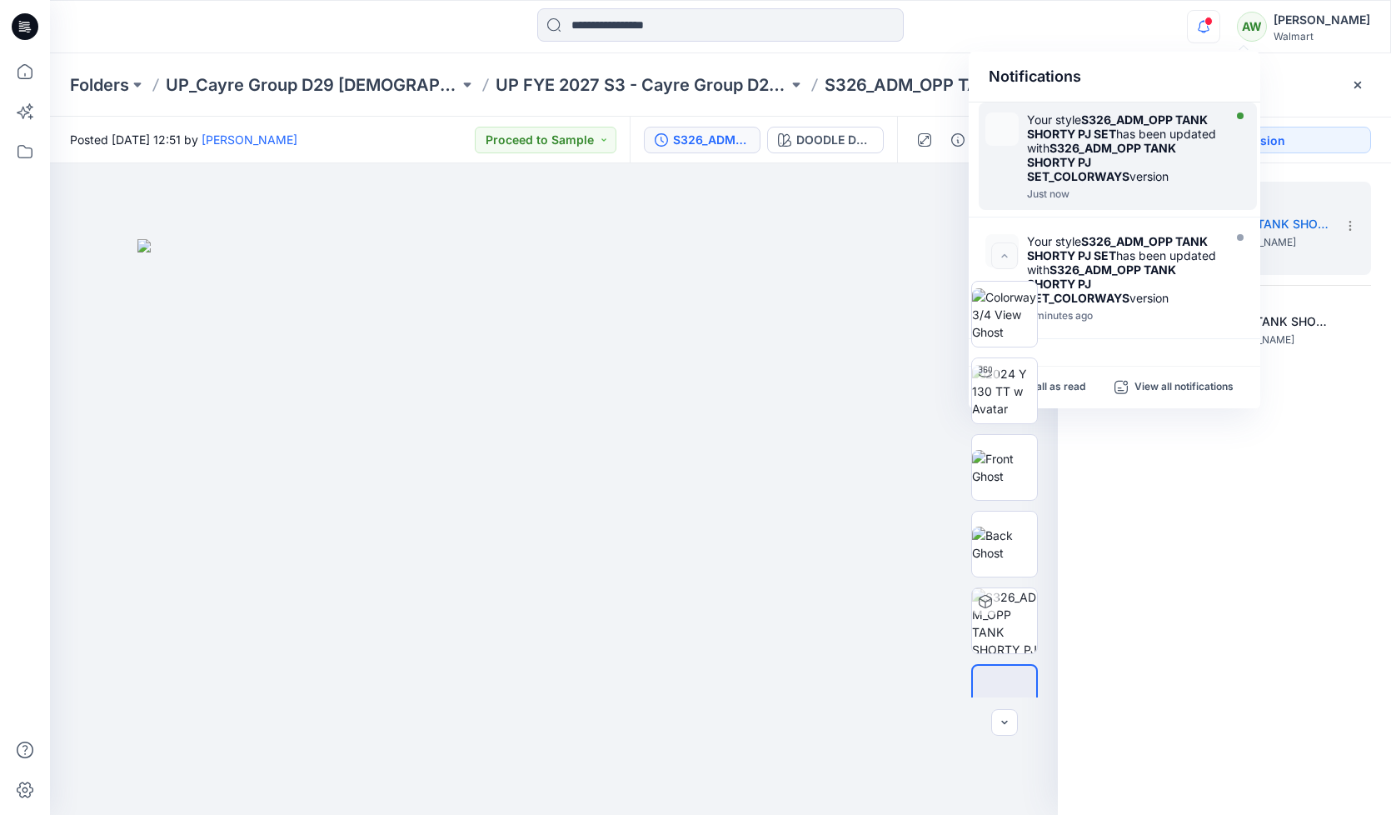
click at [1174, 131] on div "Your style S326_ADM_OPP TANK SHORTY PJ SET has been updated with S326_ADM_OPP T…" at bounding box center [1123, 147] width 192 height 71
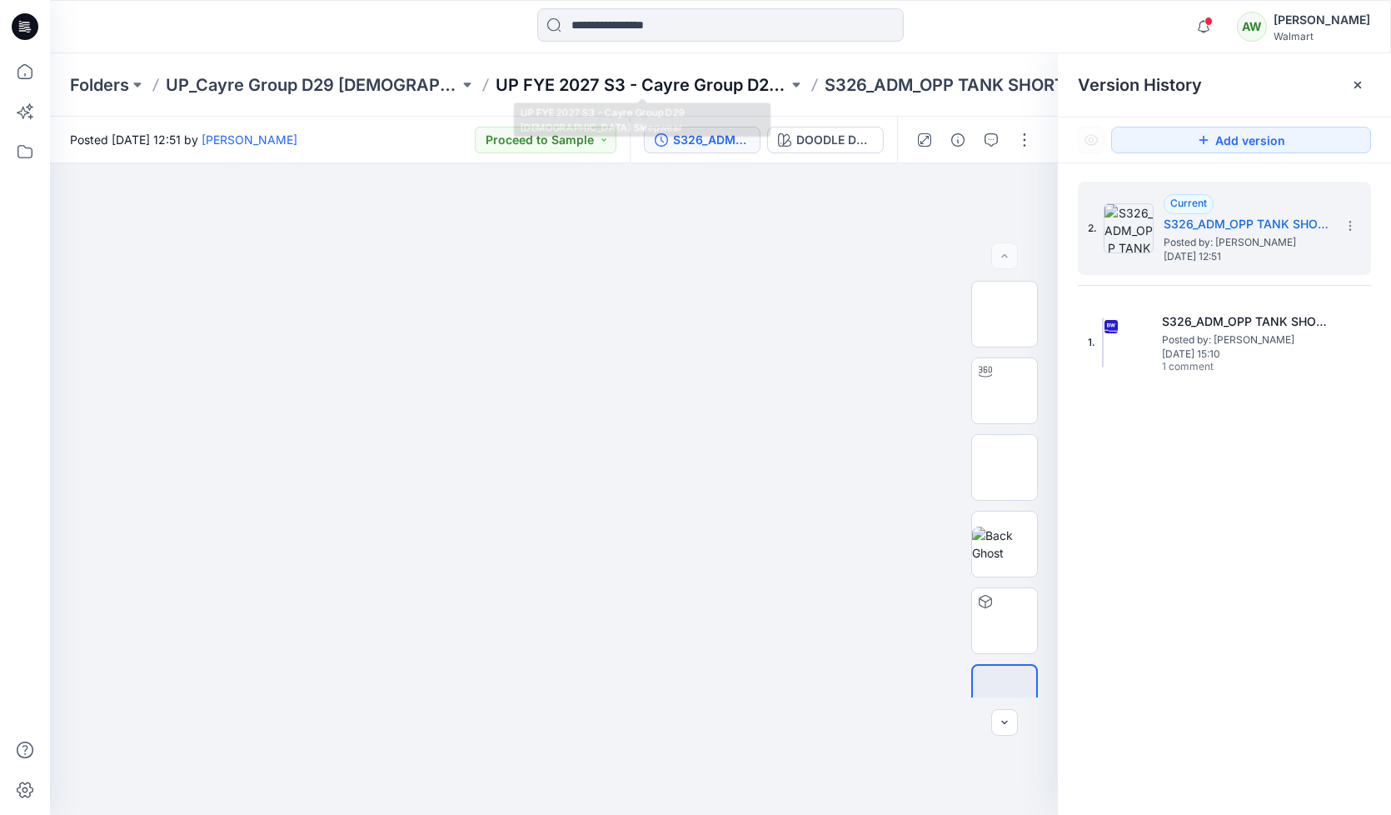
click at [605, 78] on p "UP FYE 2027 S3 - Cayre Group D29 [DEMOGRAPHIC_DATA] Sleepwear" at bounding box center [642, 84] width 293 height 23
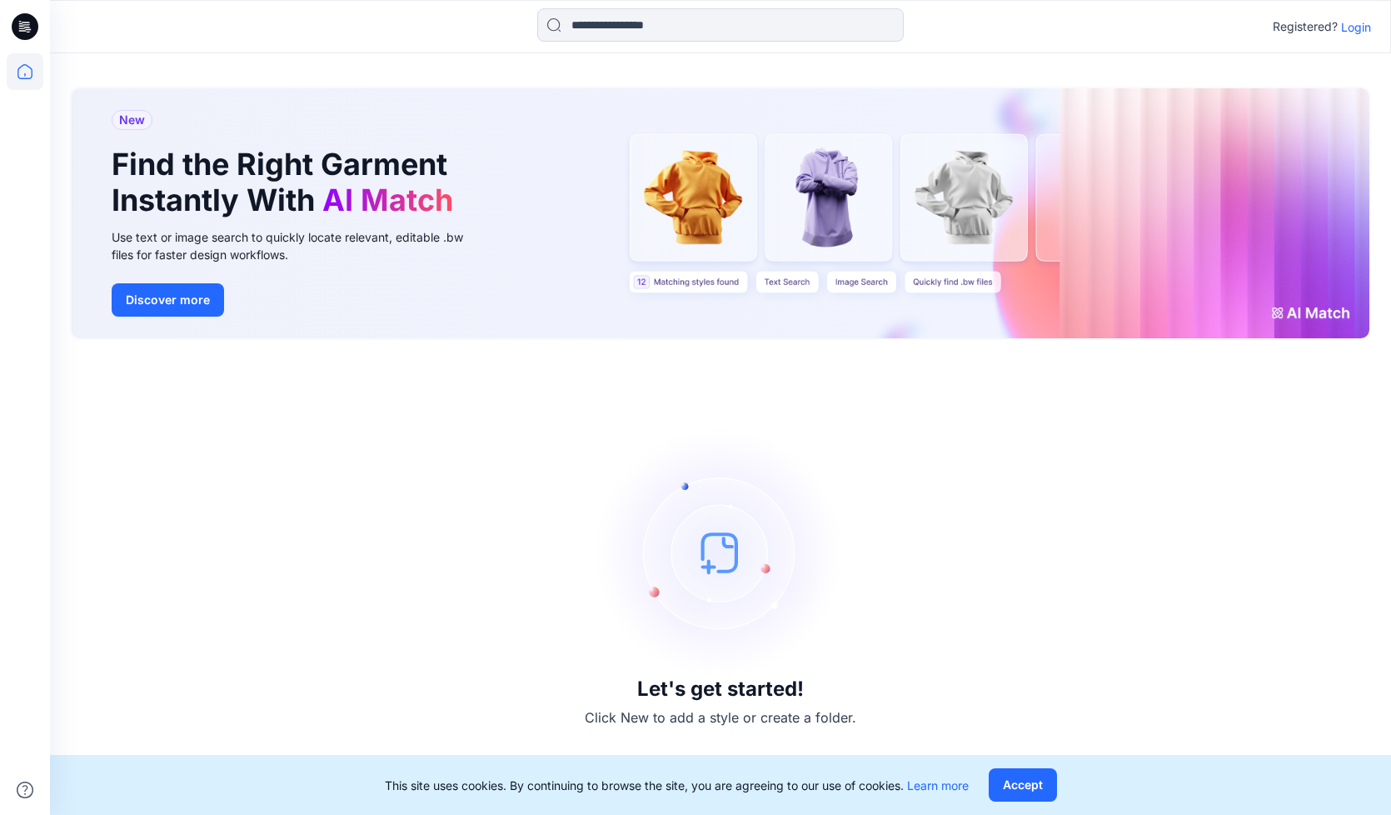
click at [1360, 26] on p "Login" at bounding box center [1356, 26] width 30 height 17
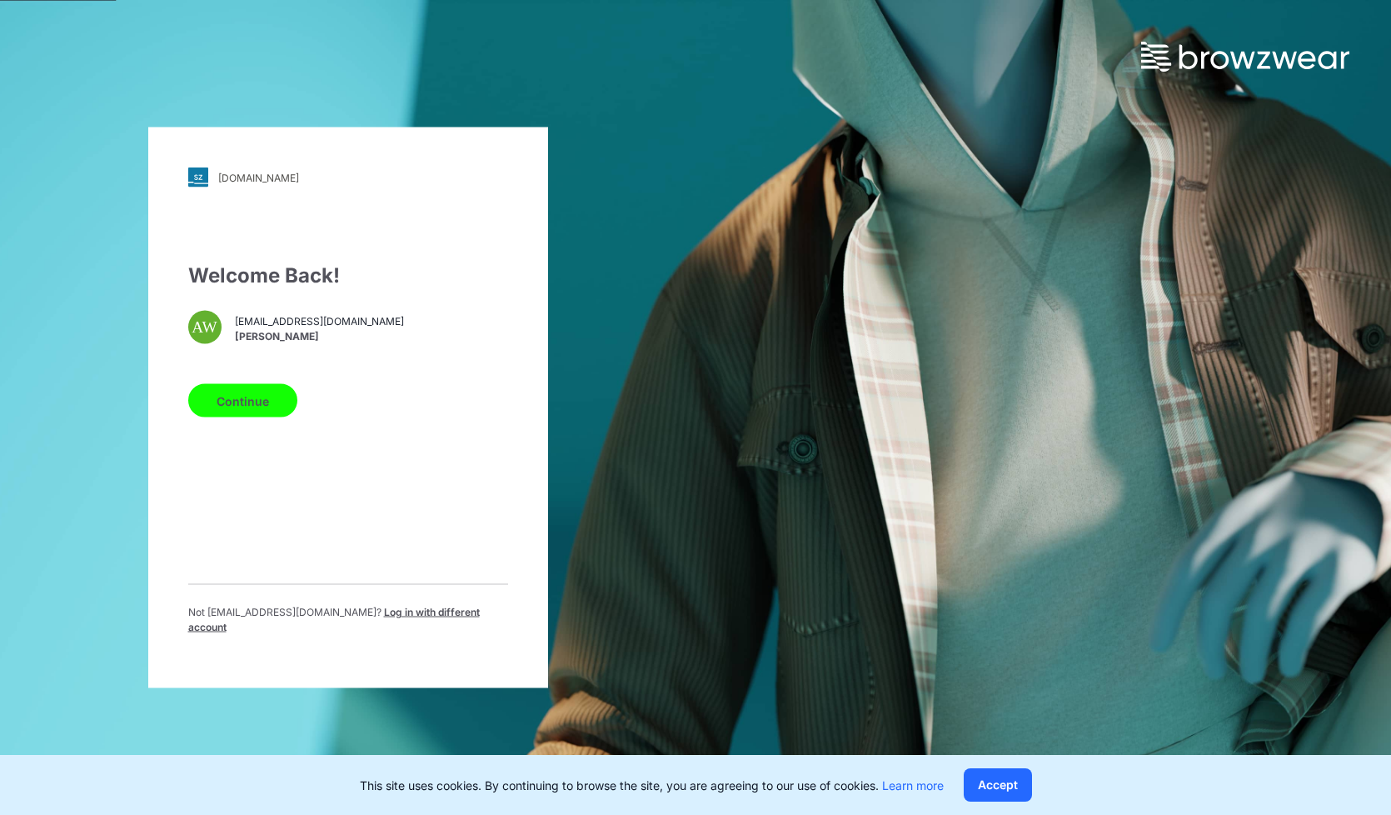
click at [237, 417] on button "Continue" at bounding box center [242, 400] width 109 height 33
click at [238, 401] on button "Continue" at bounding box center [242, 400] width 109 height 33
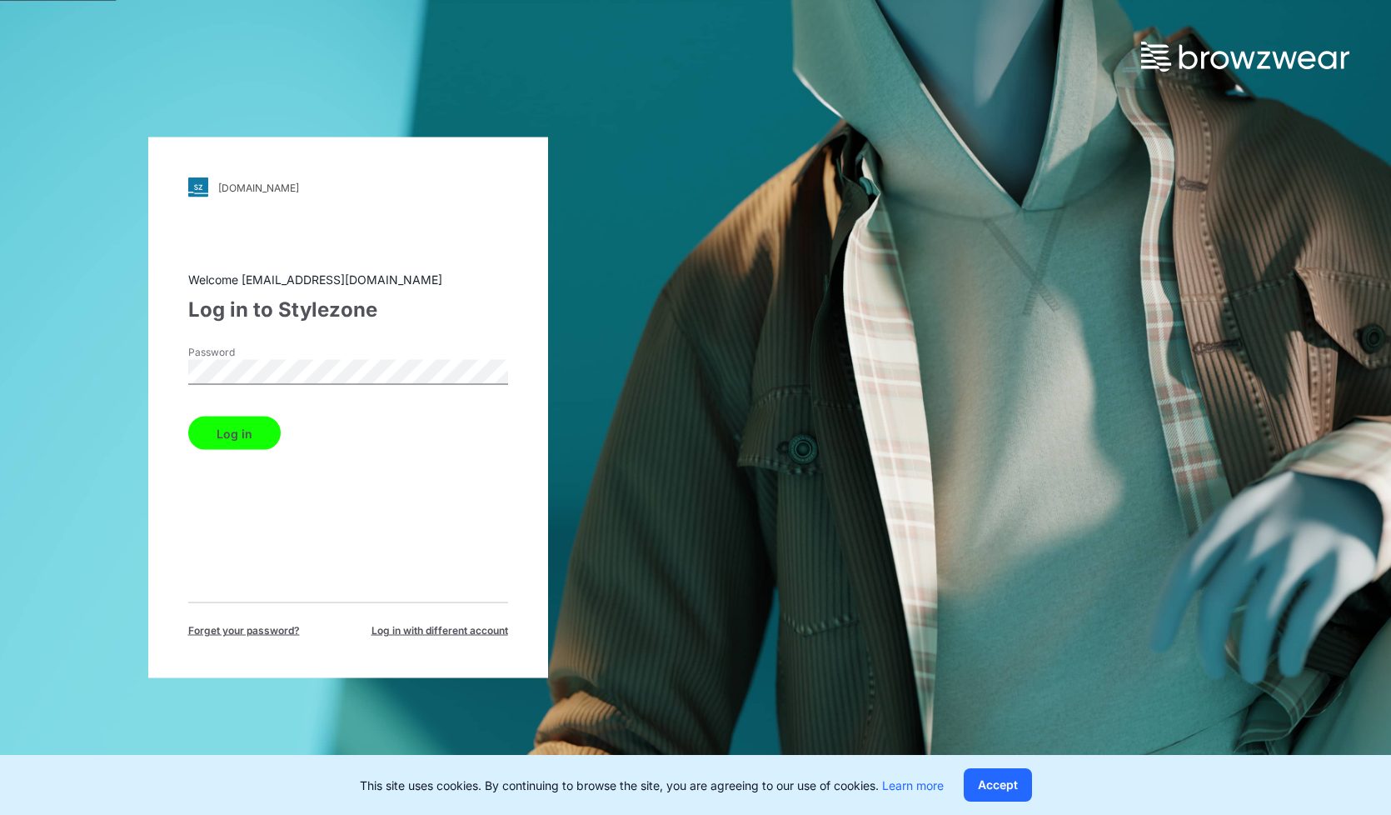
click at [188, 416] on button "Log in" at bounding box center [234, 432] width 92 height 33
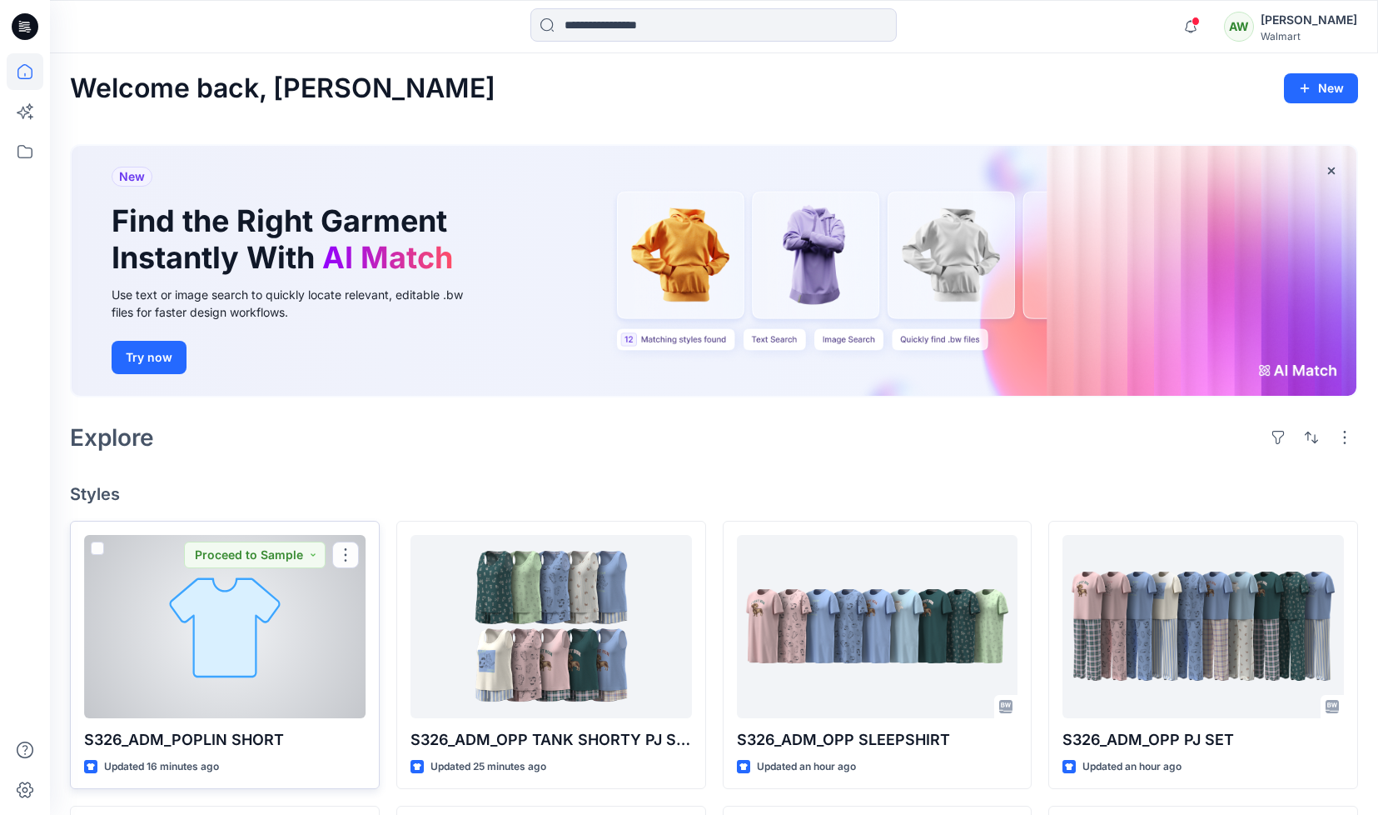
click at [318, 635] on div at bounding box center [225, 626] width 282 height 183
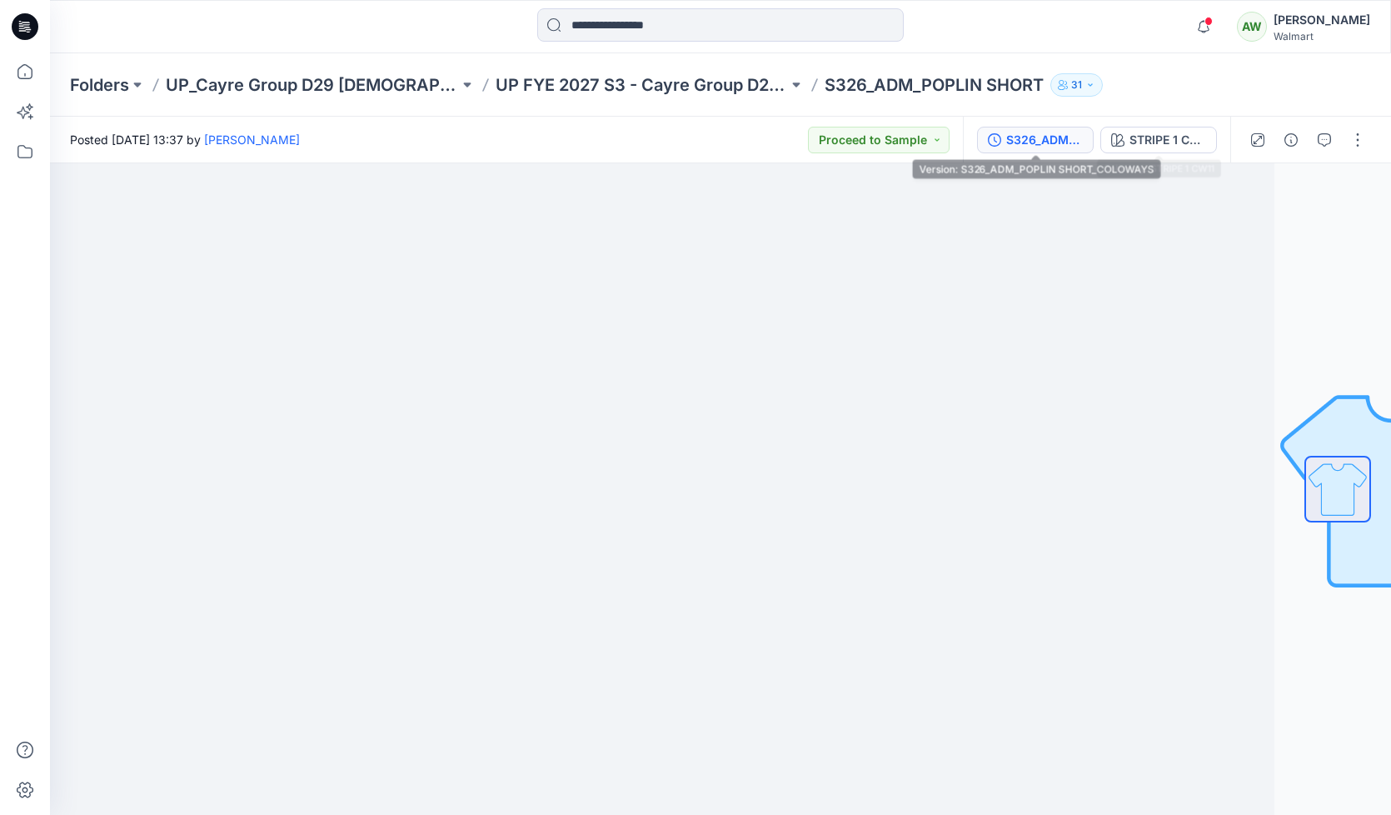
click at [1054, 134] on div "S326_ADM_POPLIN SHORT_COLOWAYS" at bounding box center [1044, 140] width 77 height 18
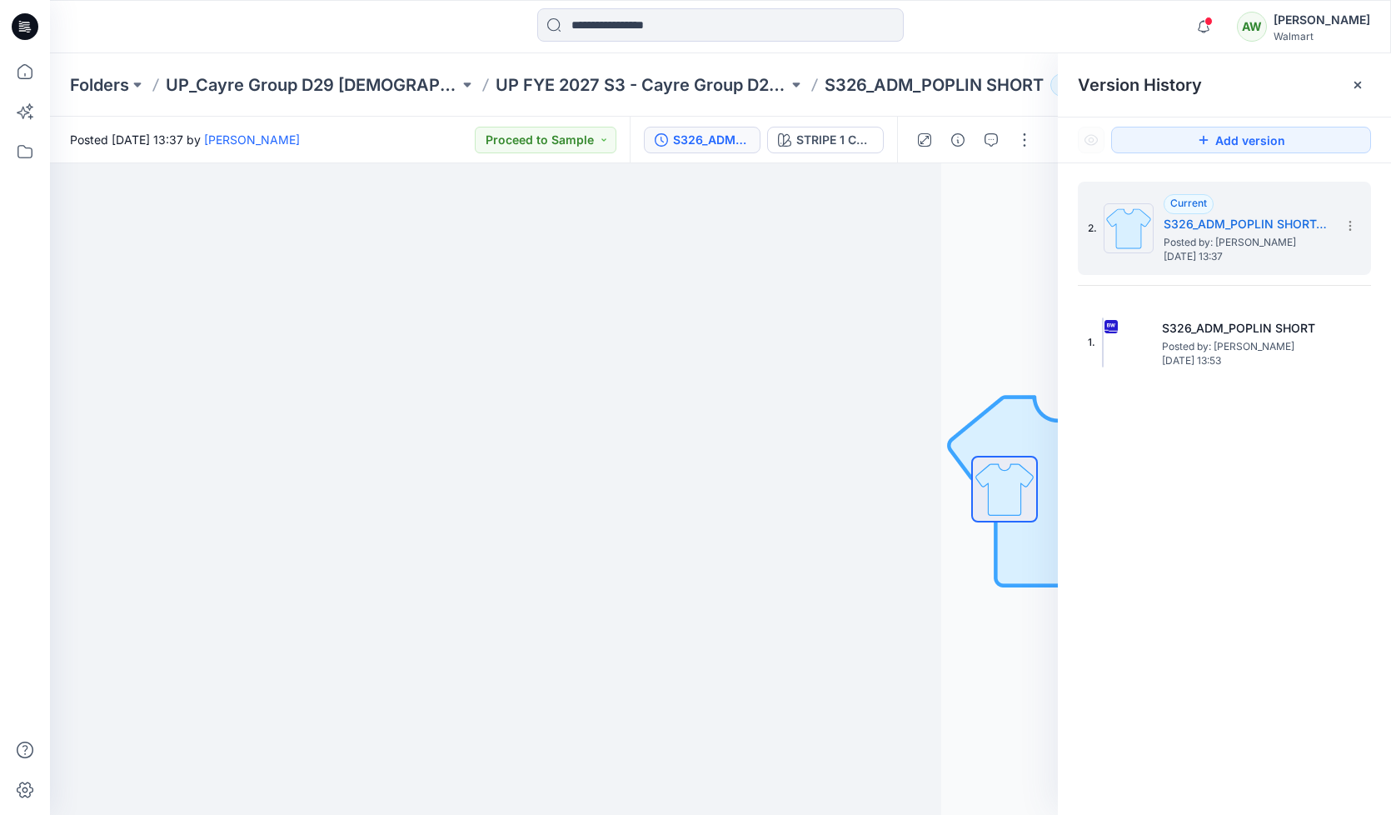
drag, startPoint x: 1143, startPoint y: 73, endPoint x: 1152, endPoint y: 57, distance: 18.3
click at [1143, 72] on div "Version History" at bounding box center [1224, 84] width 333 height 63
click at [1359, 84] on icon at bounding box center [1357, 84] width 13 height 13
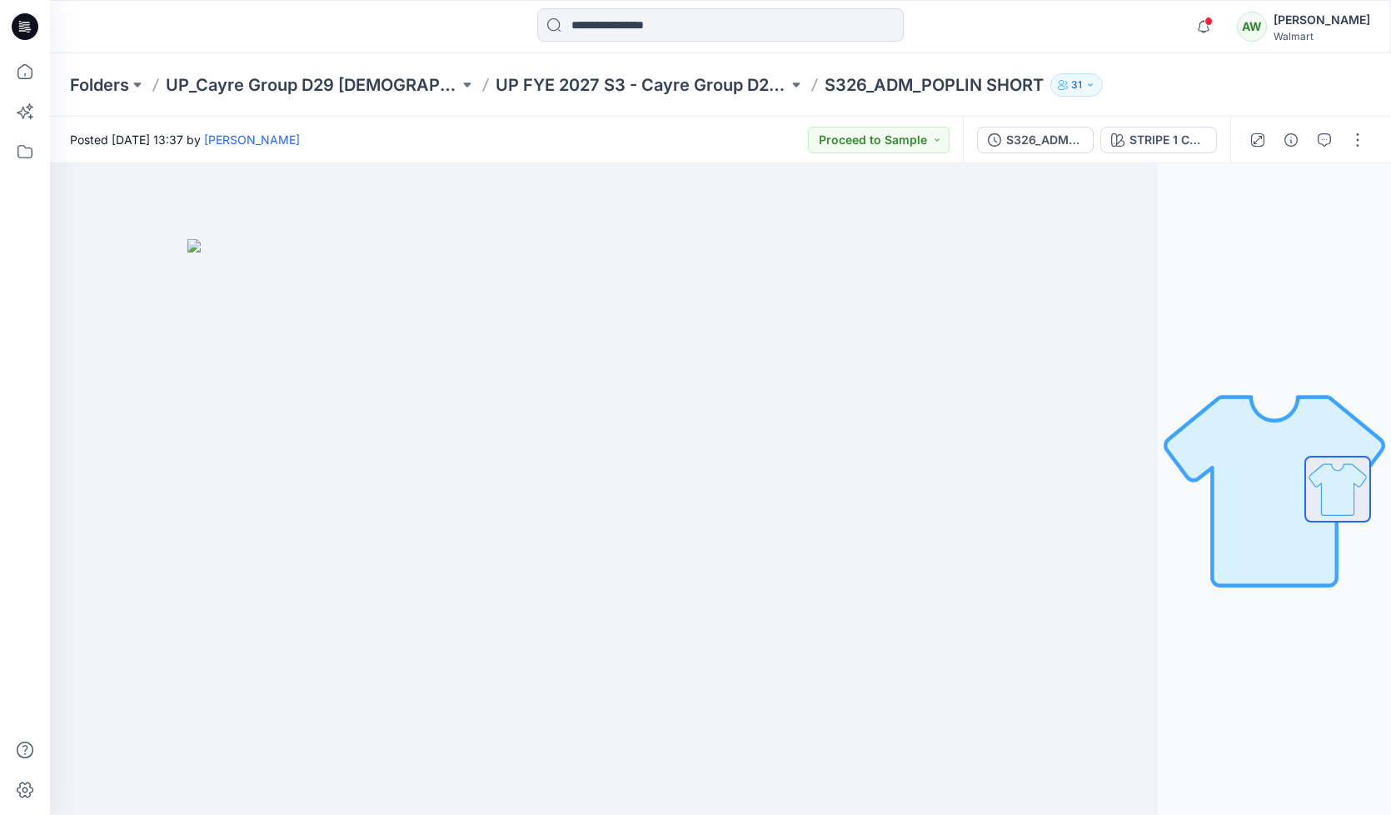
click at [899, 87] on p "S326_ADM_POPLIN SHORT" at bounding box center [934, 84] width 219 height 23
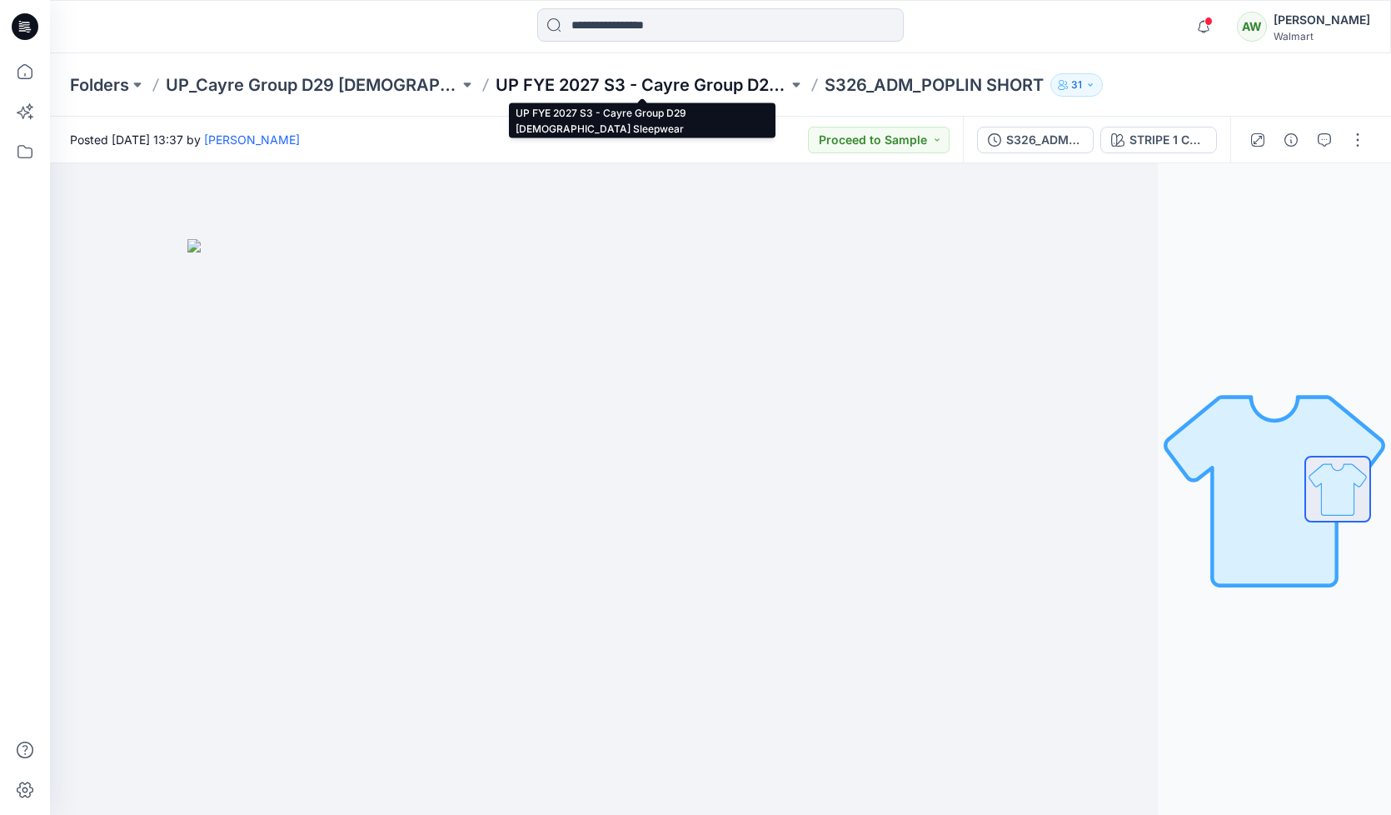
click at [765, 77] on p "UP FYE 2027 S3 - Cayre Group D29 [DEMOGRAPHIC_DATA] Sleepwear" at bounding box center [642, 84] width 293 height 23
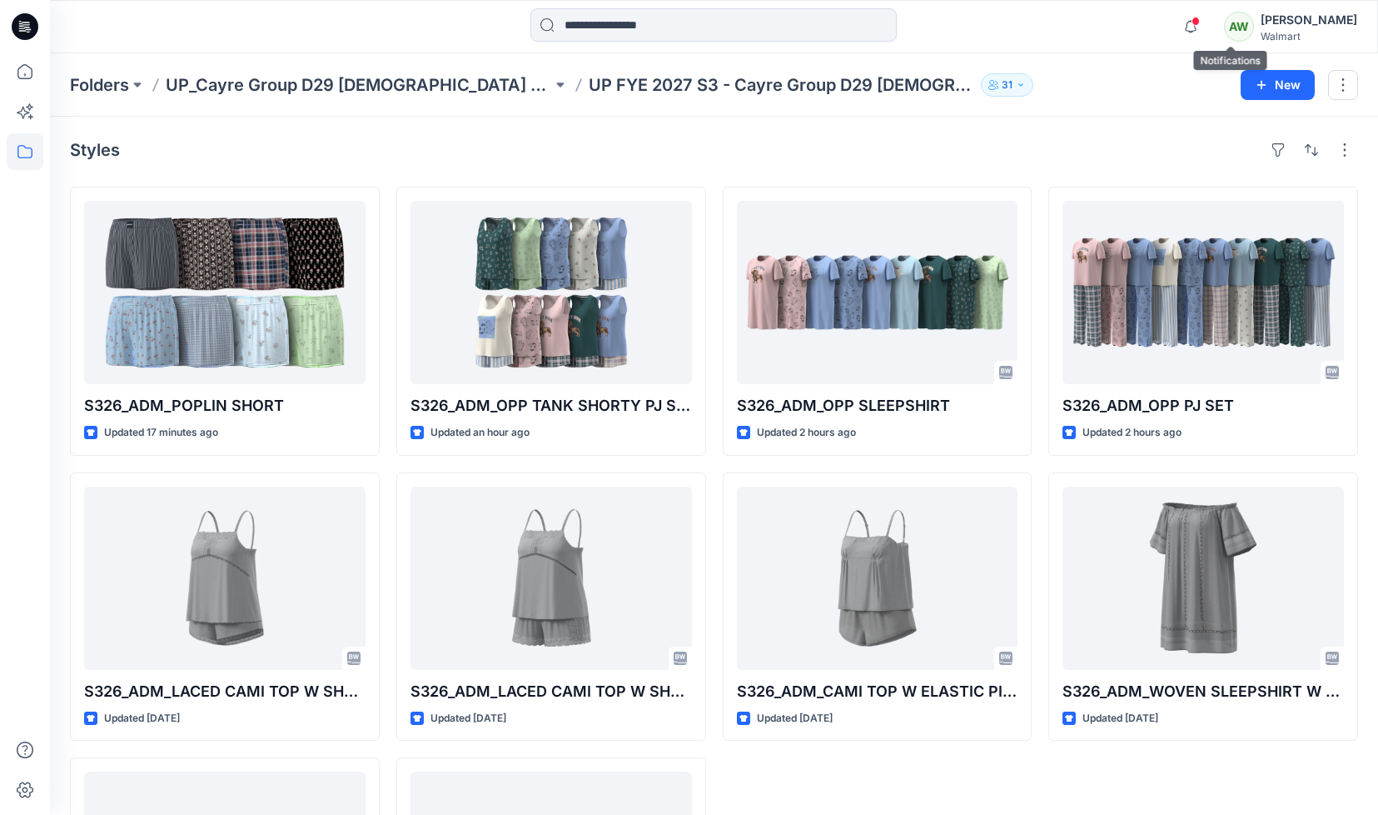
click at [1200, 18] on span at bounding box center [1196, 21] width 8 height 9
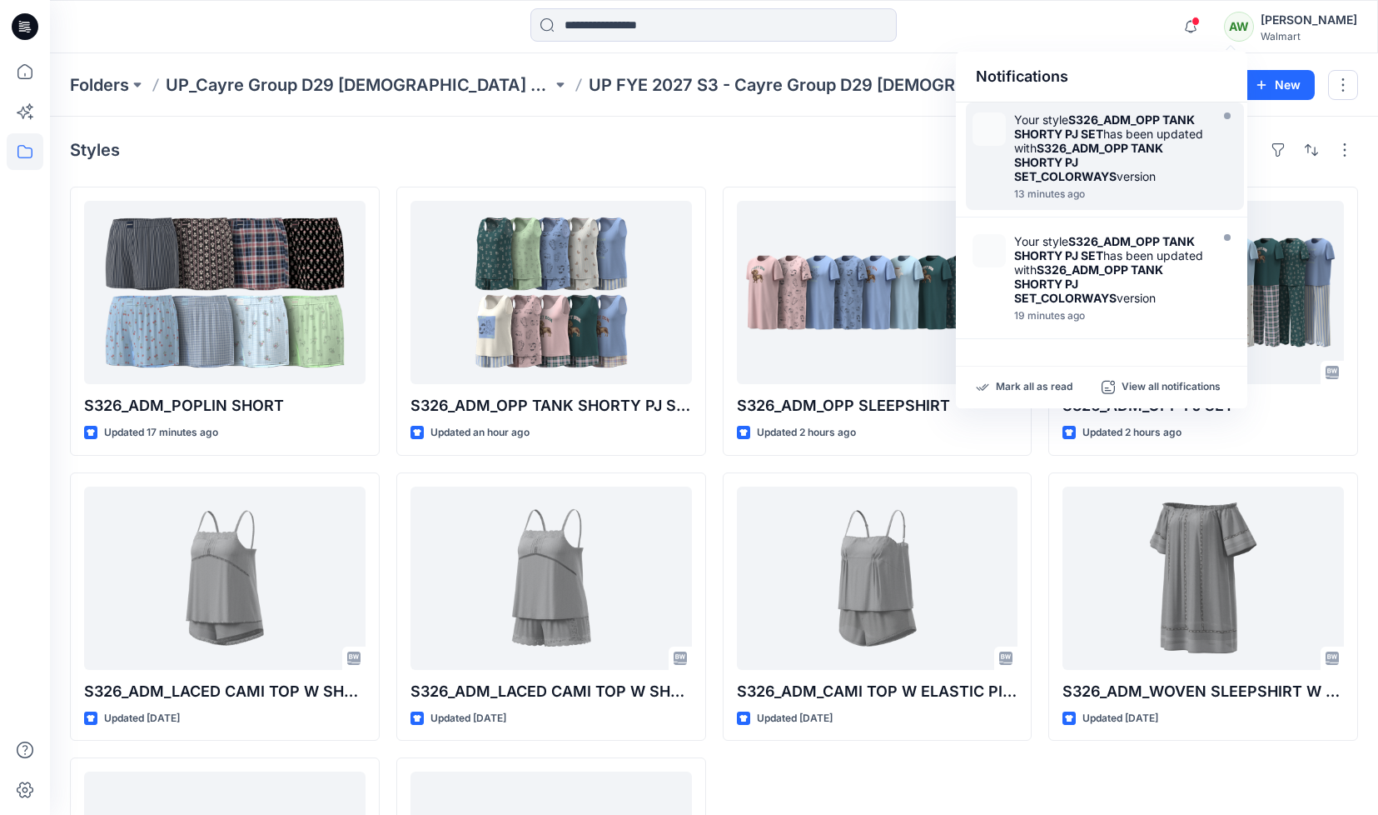
click at [1142, 124] on strong "S326_ADM_OPP TANK SHORTY PJ SET" at bounding box center [1104, 126] width 181 height 28
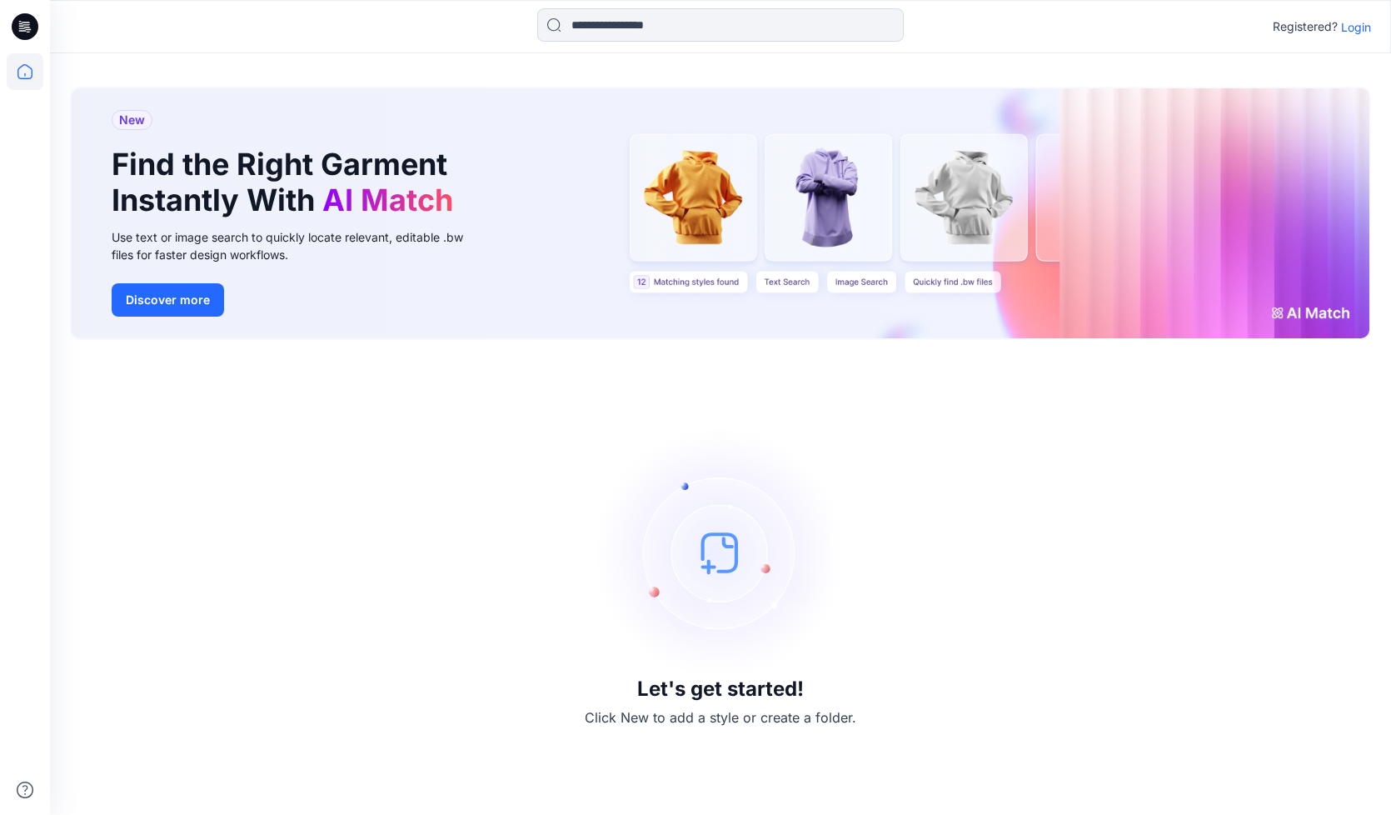
click at [1361, 30] on p "Login" at bounding box center [1356, 26] width 30 height 17
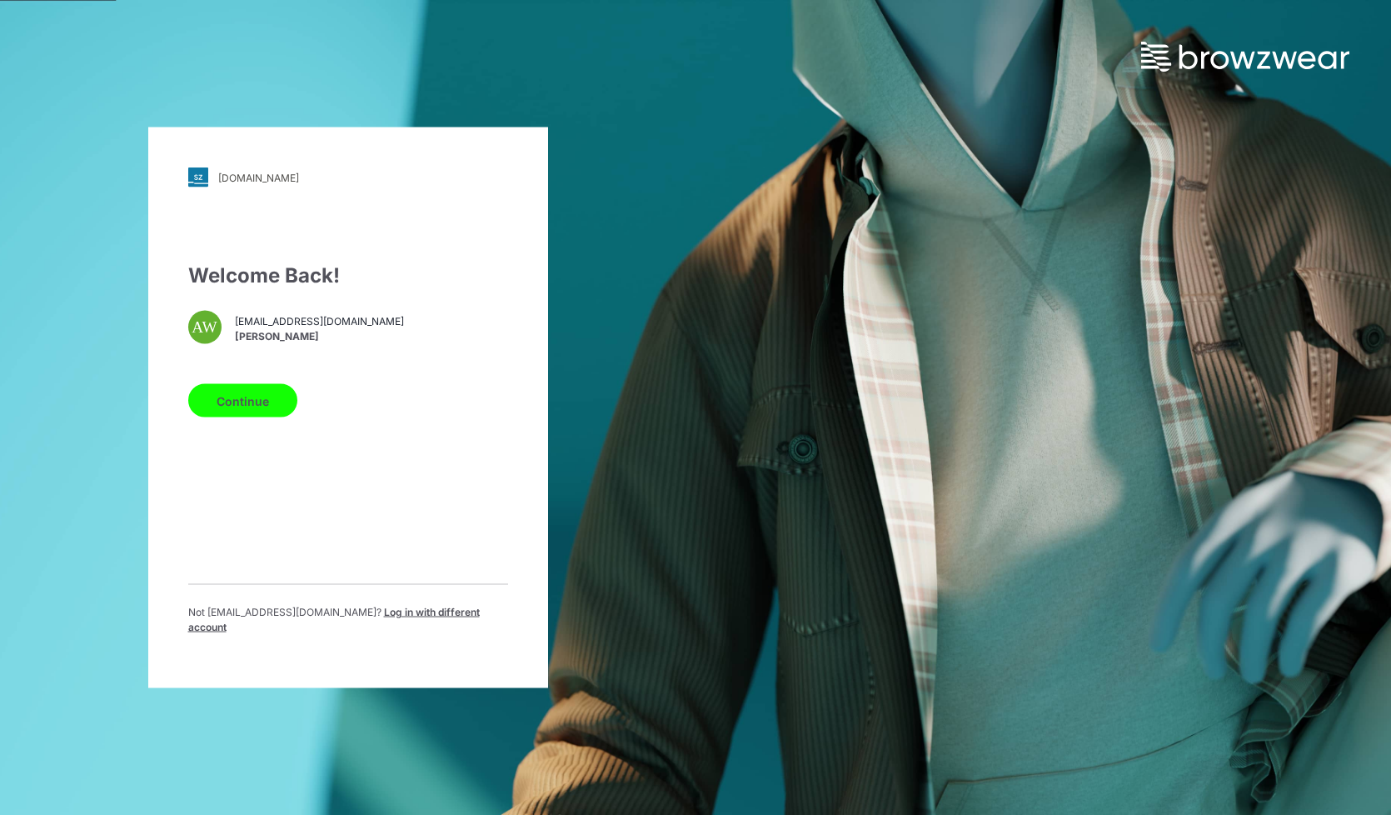
click at [261, 406] on button "Continue" at bounding box center [242, 400] width 109 height 33
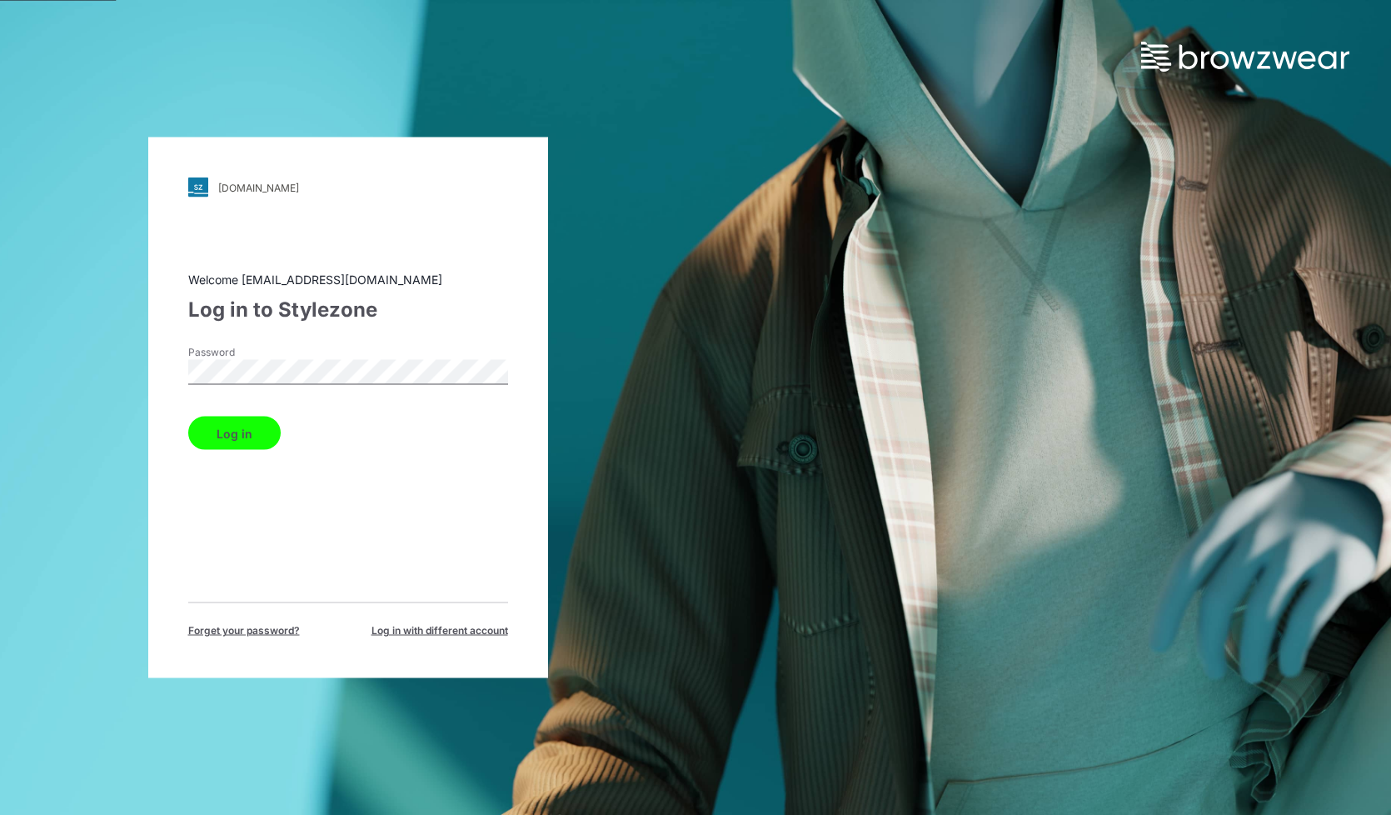
click at [188, 416] on button "Log in" at bounding box center [234, 432] width 92 height 33
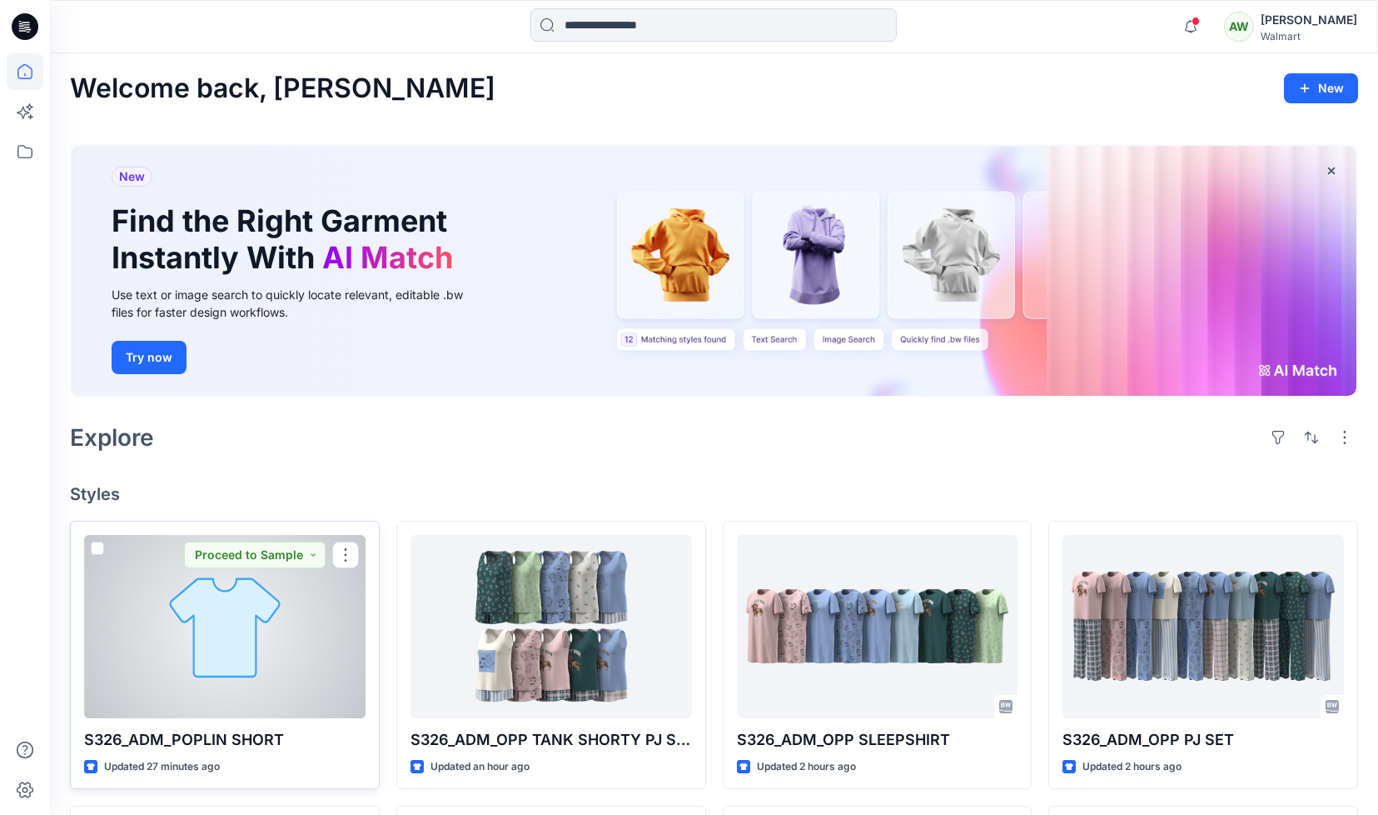
click at [299, 619] on div at bounding box center [225, 626] width 282 height 183
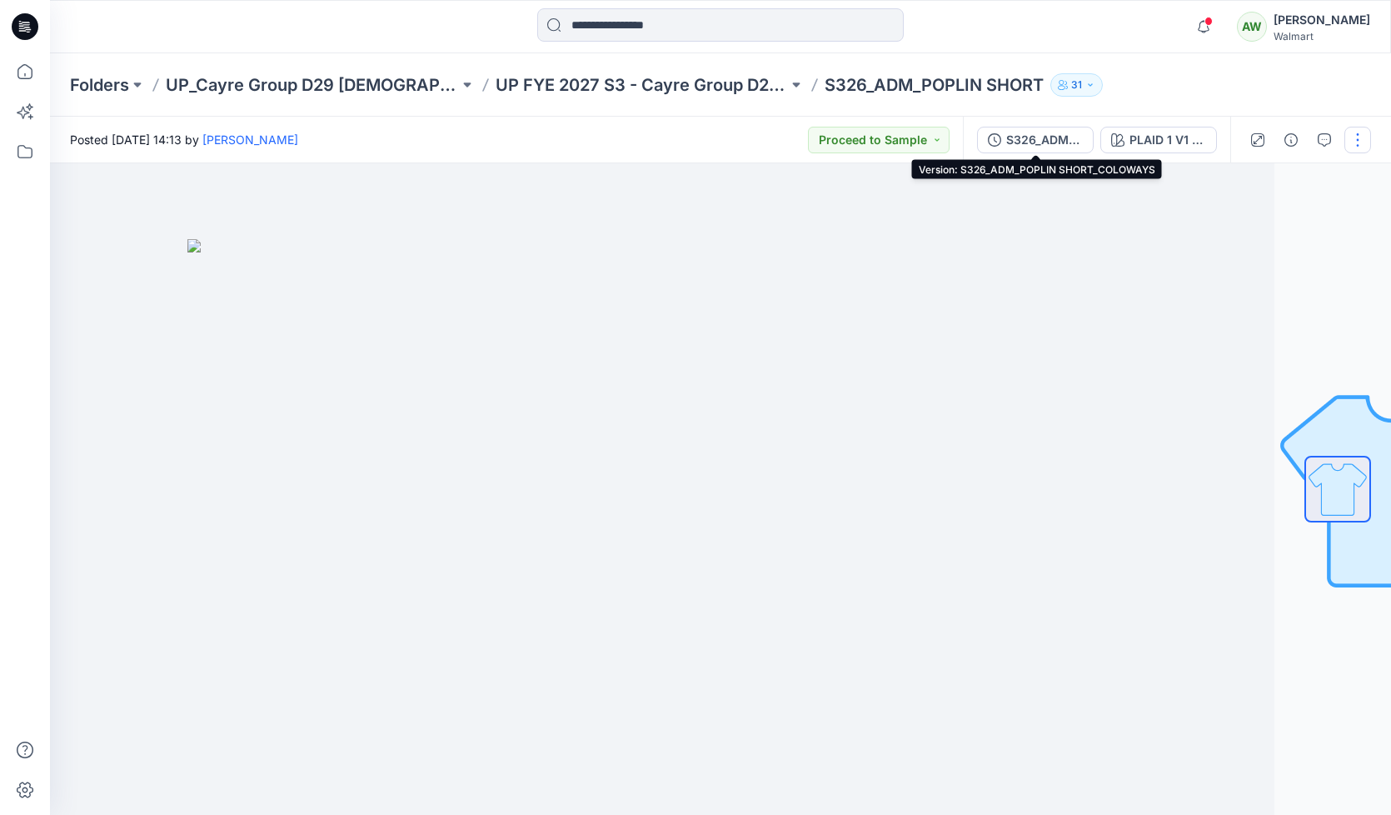
click at [1034, 137] on div "S326_ADM_POPLIN SHORT_COLOWAYS" at bounding box center [1044, 140] width 77 height 18
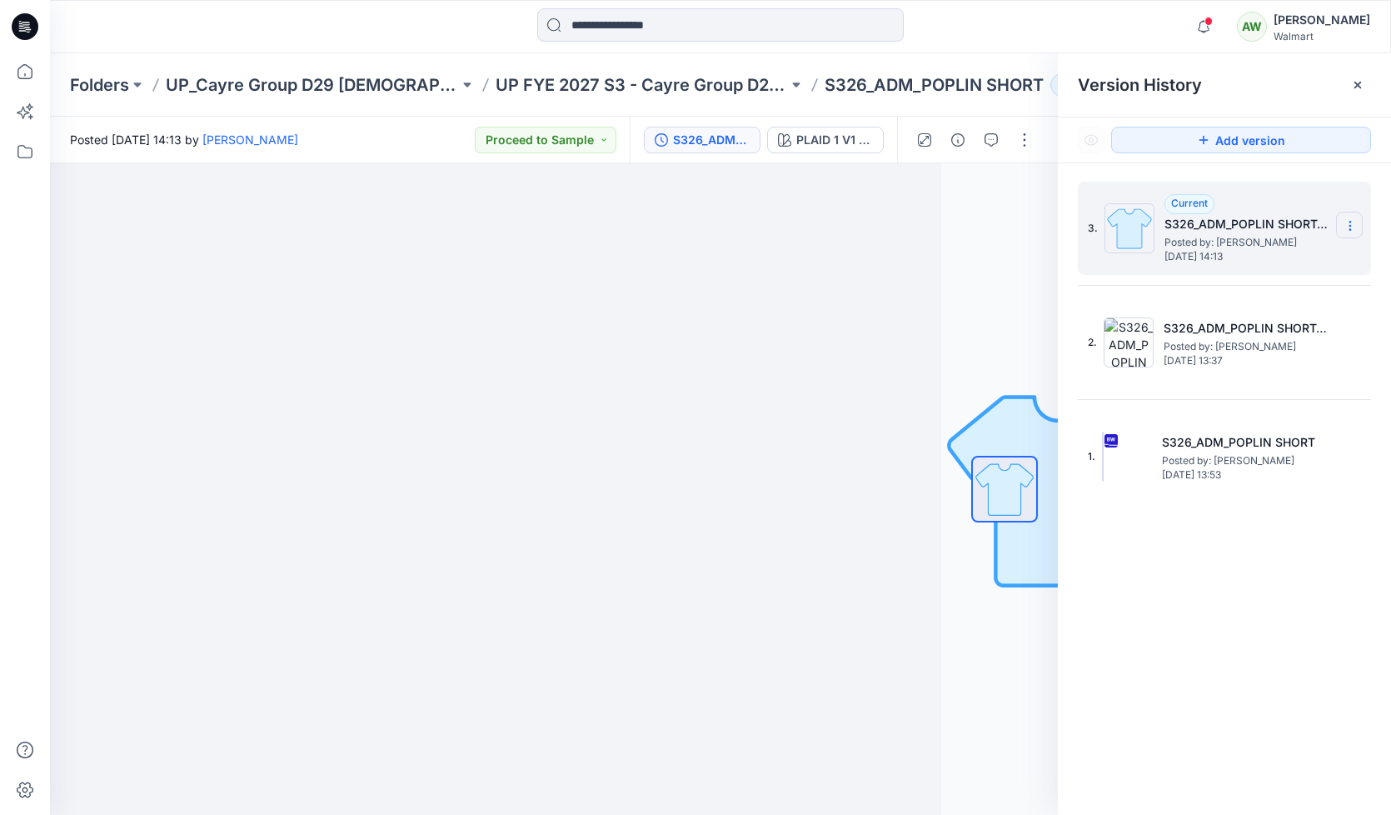
click at [1351, 218] on section at bounding box center [1349, 225] width 27 height 27
click at [1271, 331] on span "Delete Version" at bounding box center [1235, 332] width 78 height 20
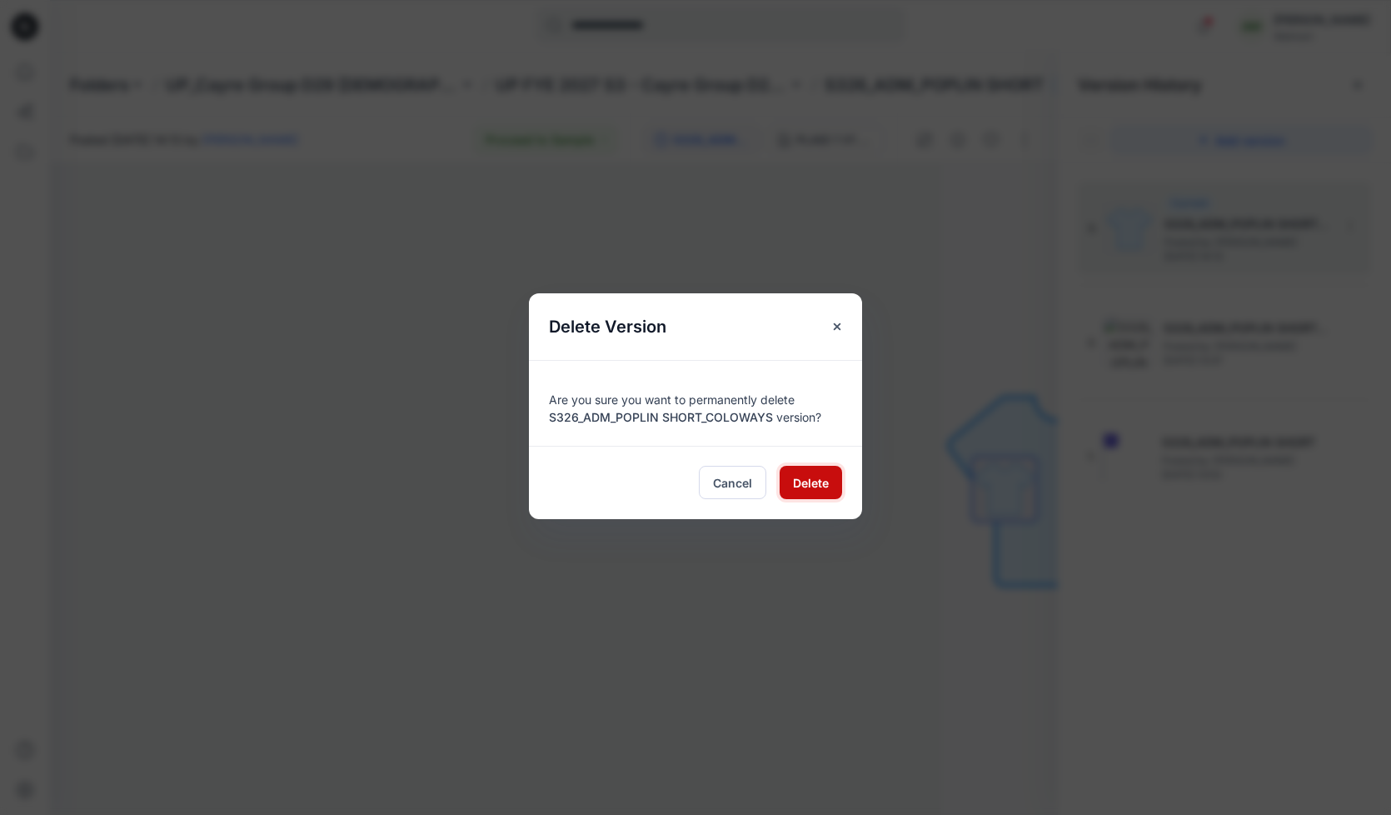
click at [827, 487] on span "Delete" at bounding box center [811, 482] width 36 height 17
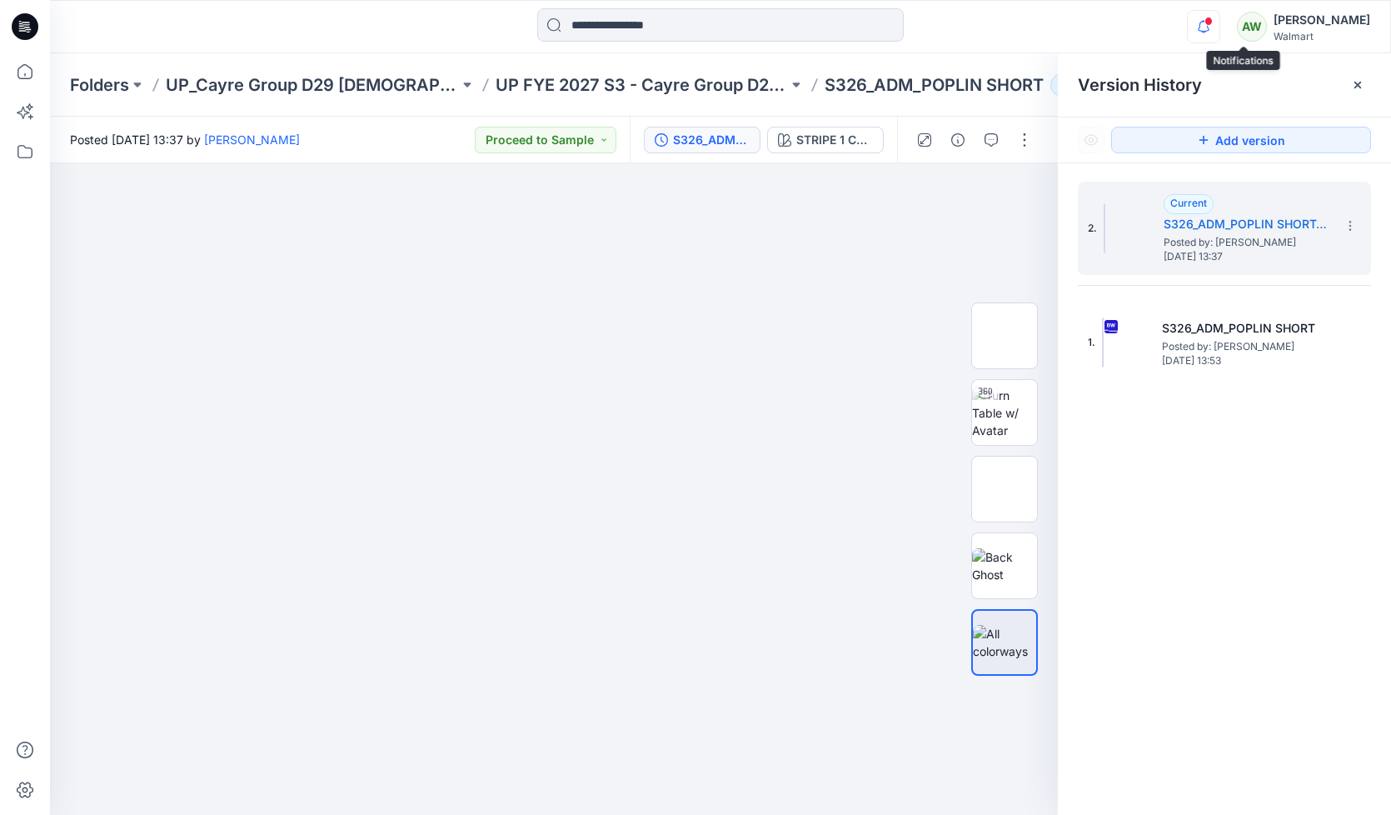
drag, startPoint x: 1243, startPoint y: 19, endPoint x: 1246, endPoint y: 11, distance: 8.7
click at [1213, 19] on span at bounding box center [1208, 21] width 8 height 9
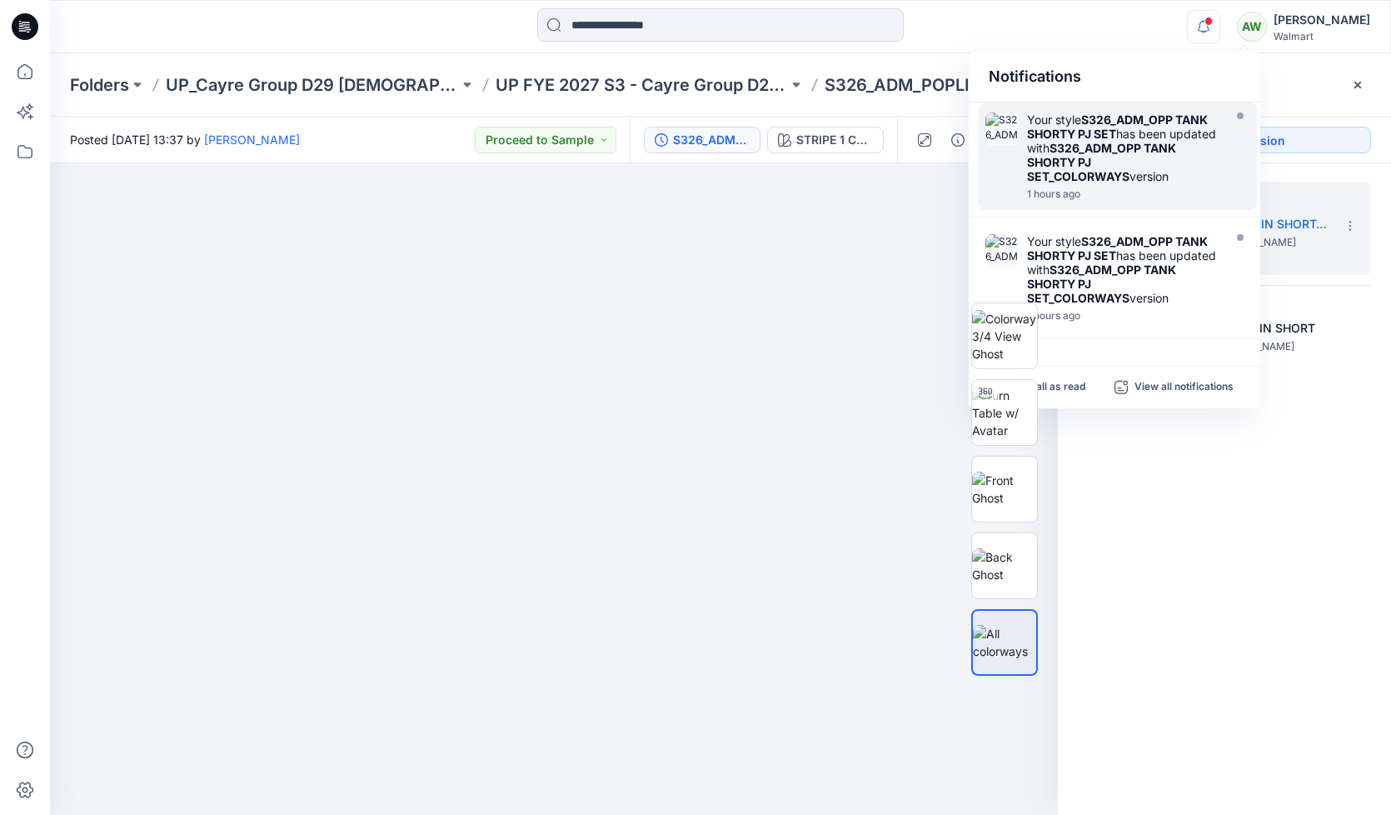
click at [1162, 117] on strong "S326_ADM_OPP TANK SHORTY PJ SET" at bounding box center [1117, 126] width 181 height 28
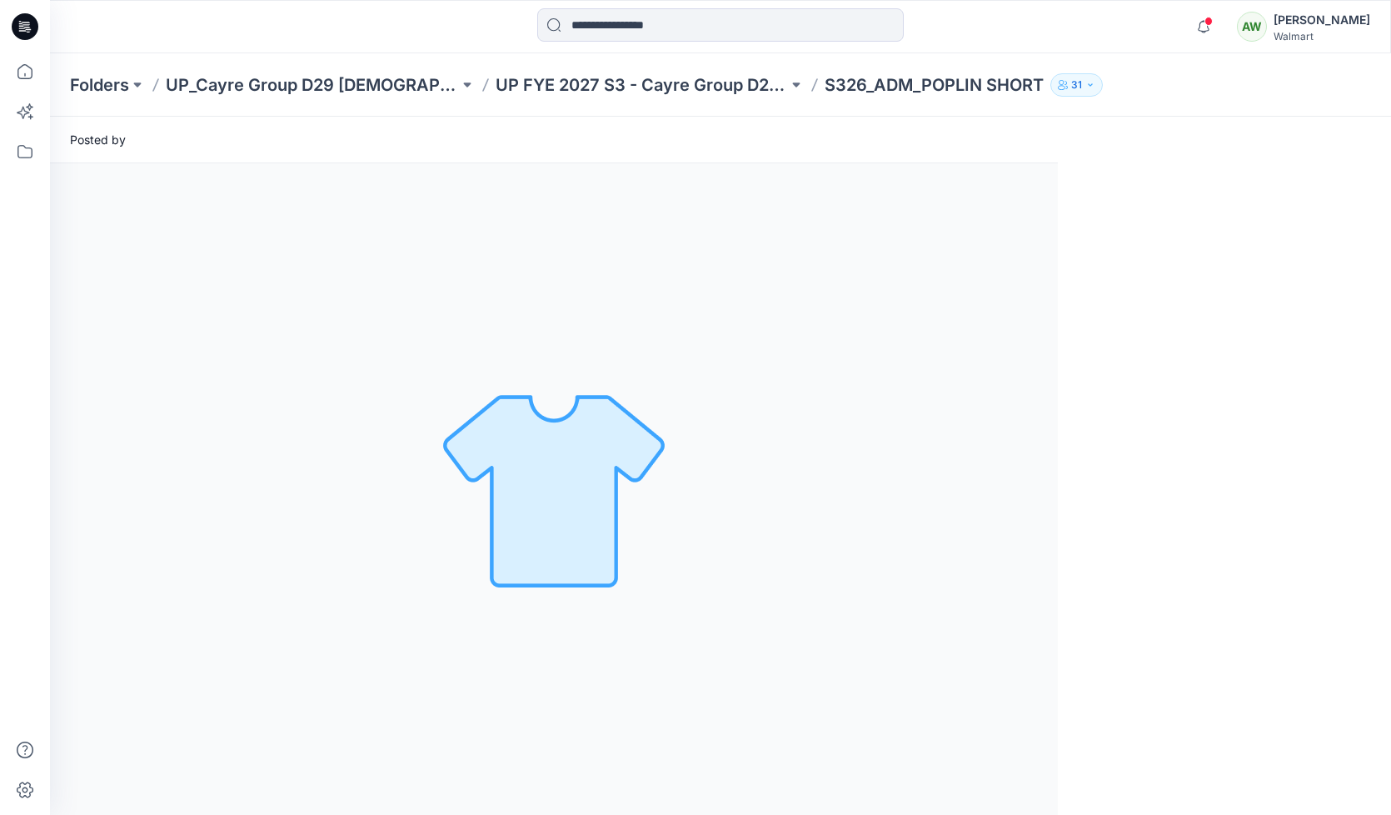
click at [912, 85] on p "S326_ADM_POPLIN SHORT" at bounding box center [934, 84] width 219 height 23
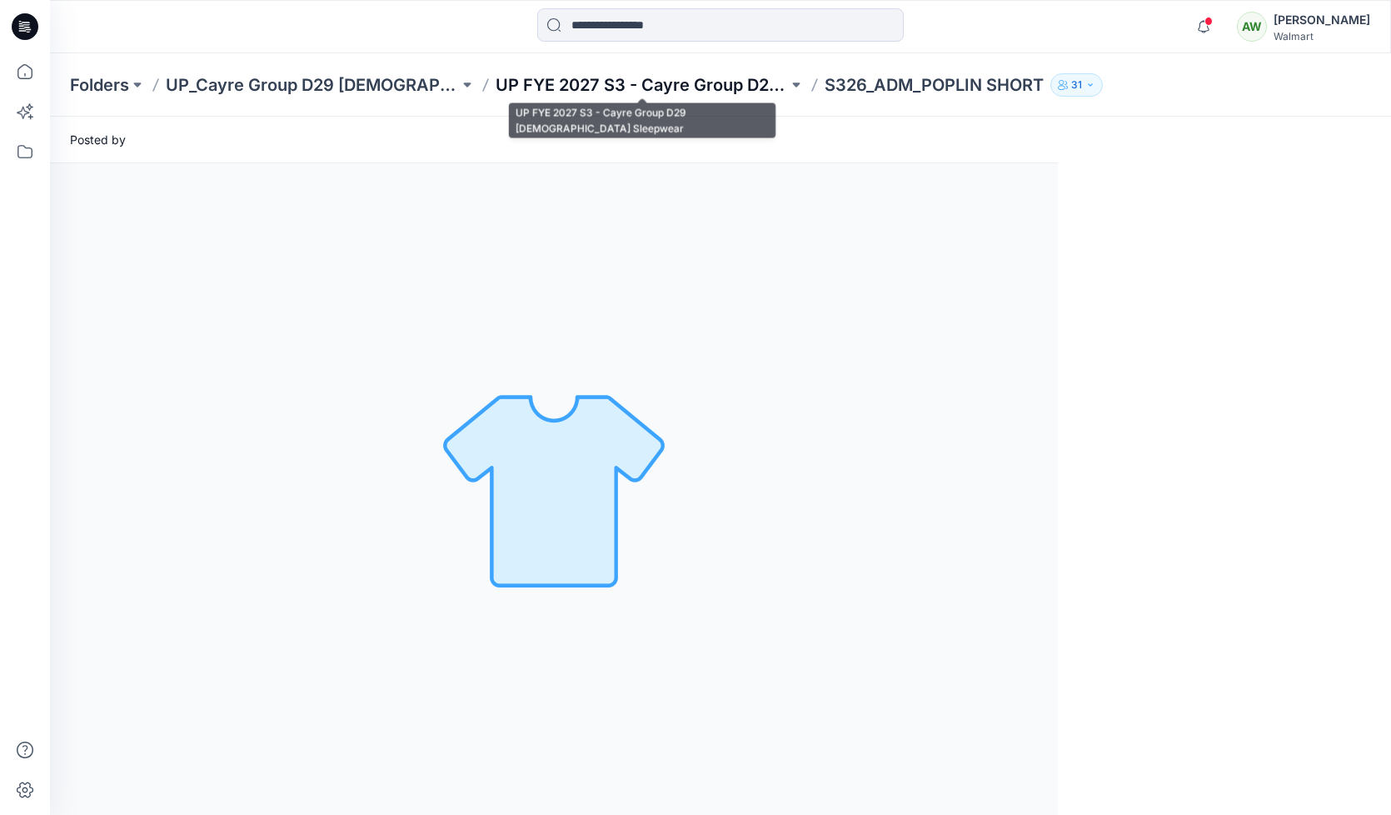
click at [728, 83] on p "UP FYE 2027 S3 - Cayre Group D29 [DEMOGRAPHIC_DATA] Sleepwear" at bounding box center [642, 84] width 293 height 23
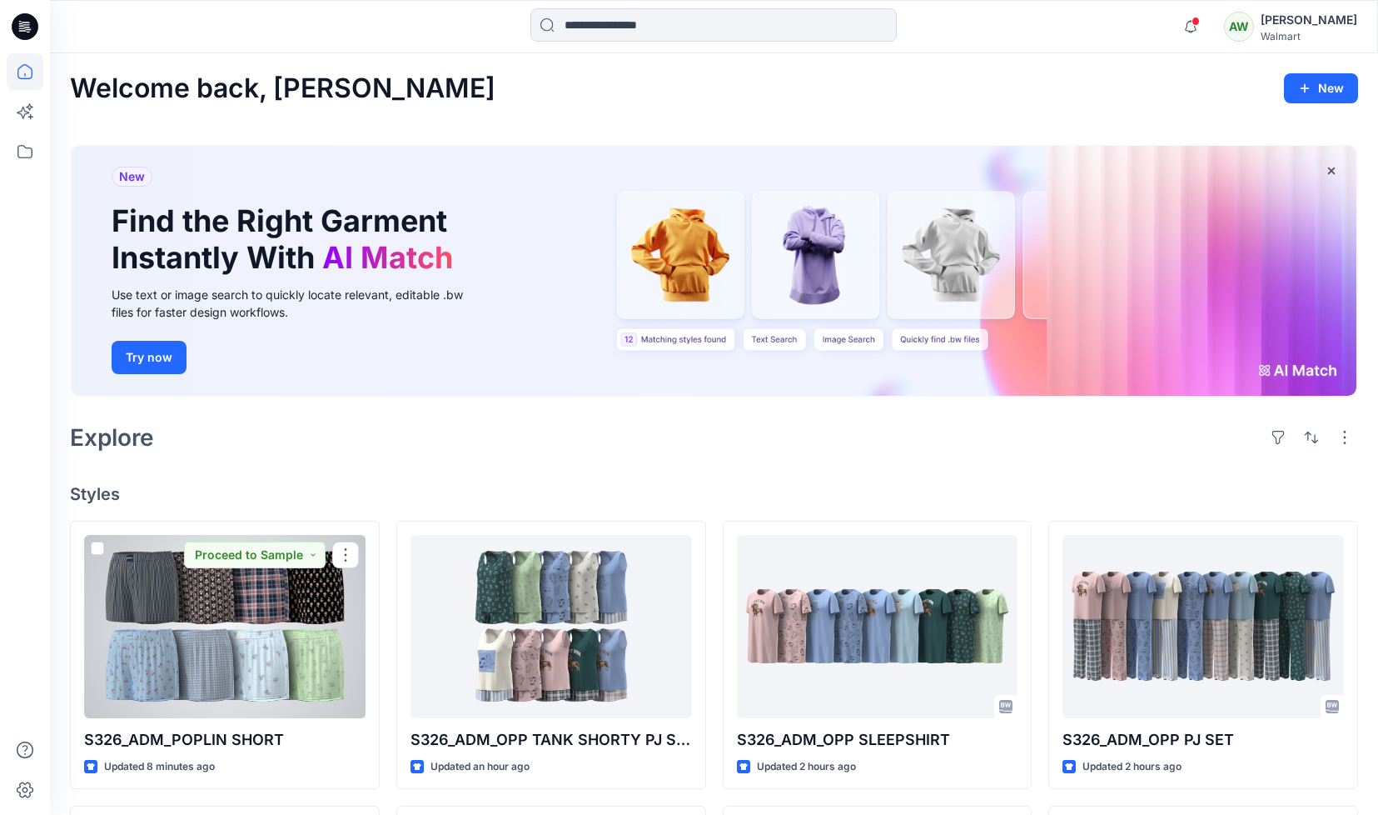
click at [315, 608] on div at bounding box center [225, 626] width 282 height 183
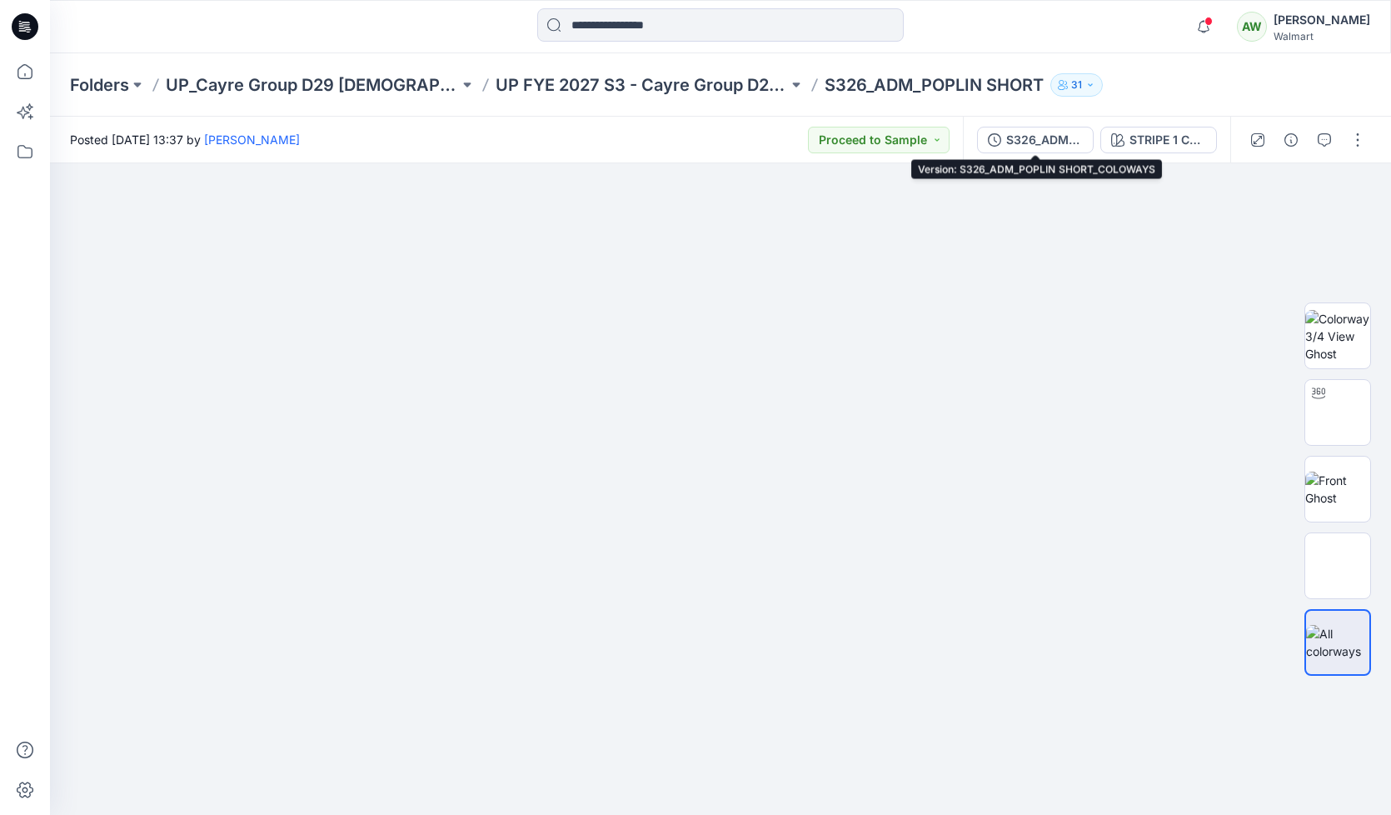
click at [1048, 132] on div "S326_ADM_POPLIN SHORT_COLOWAYS" at bounding box center [1044, 140] width 77 height 18
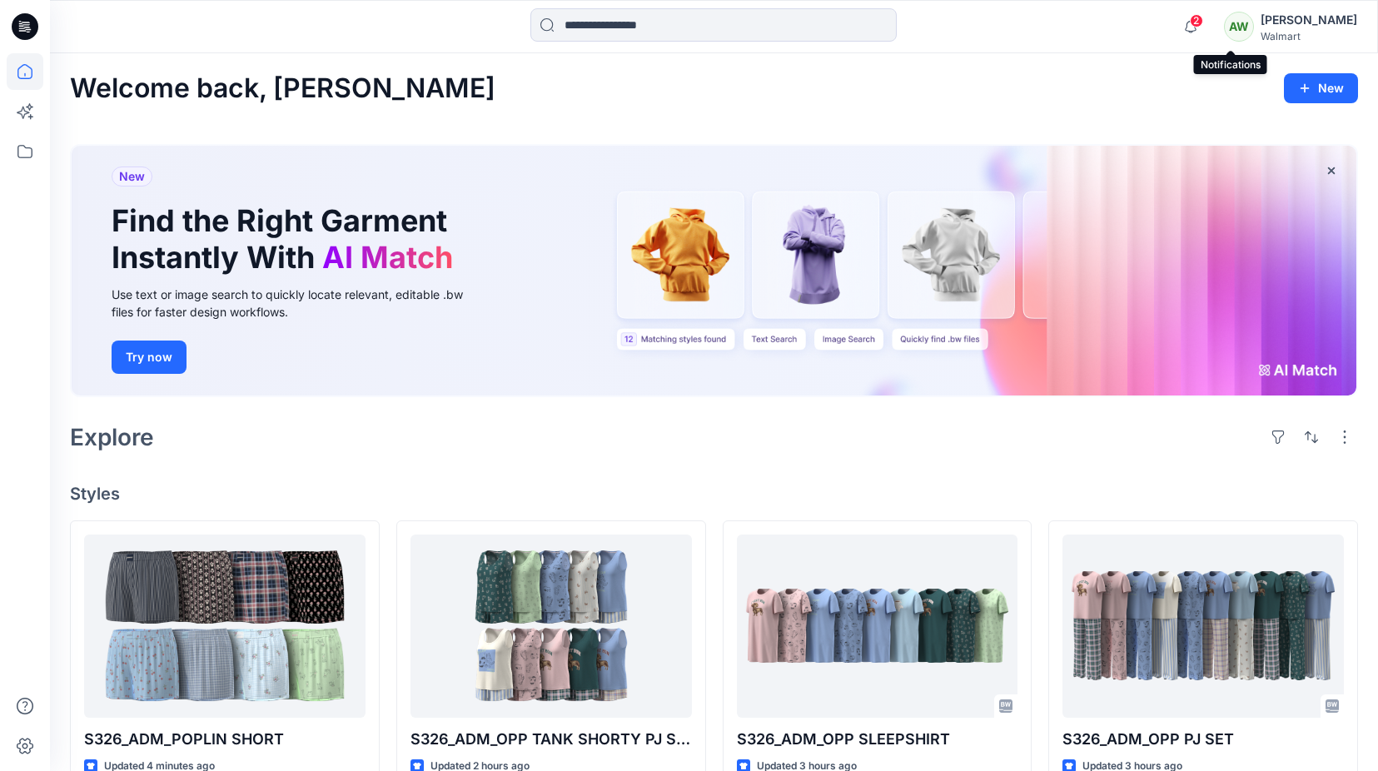
click at [1203, 18] on span "2" at bounding box center [1196, 20] width 13 height 13
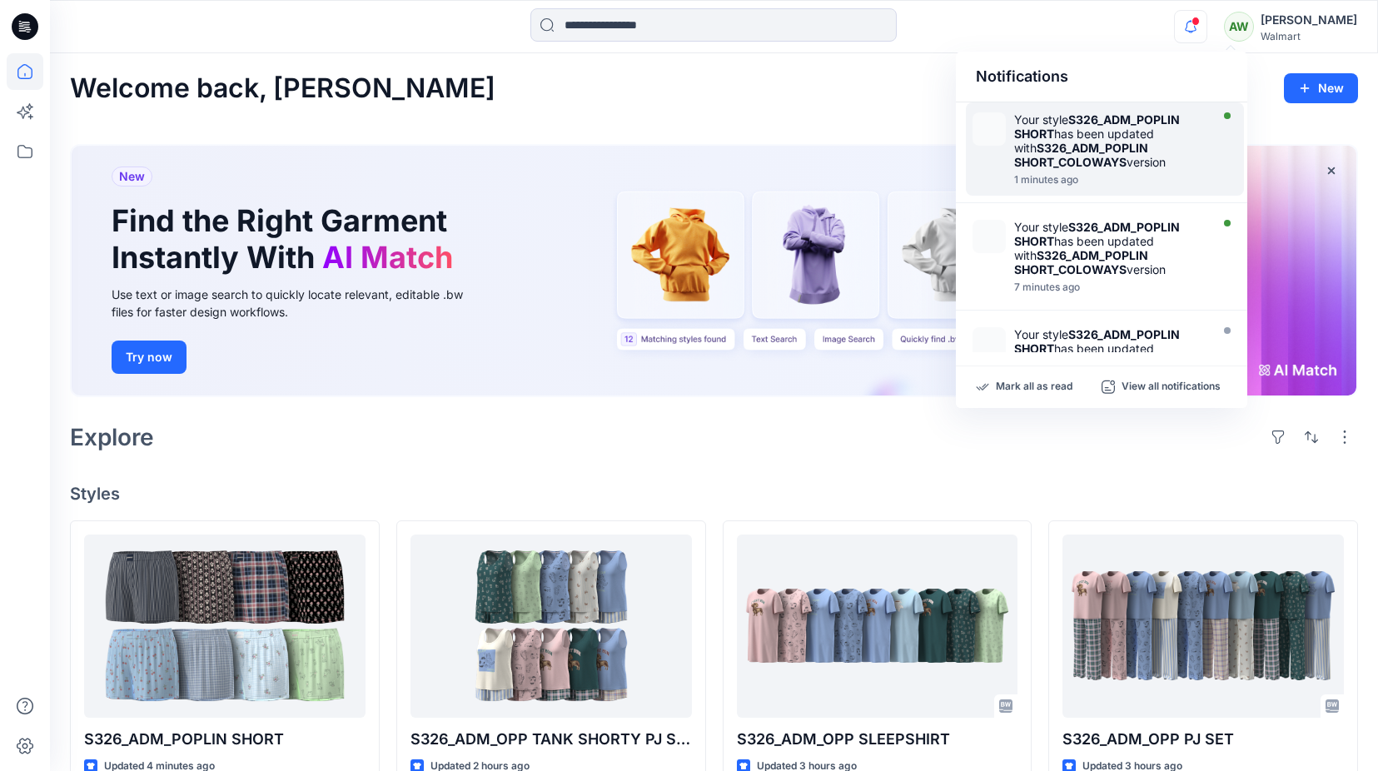
click at [1161, 136] on div "Your style S326_ADM_POPLIN SHORT has been updated with S326_ADM_POPLIN SHORT_CO…" at bounding box center [1110, 140] width 192 height 57
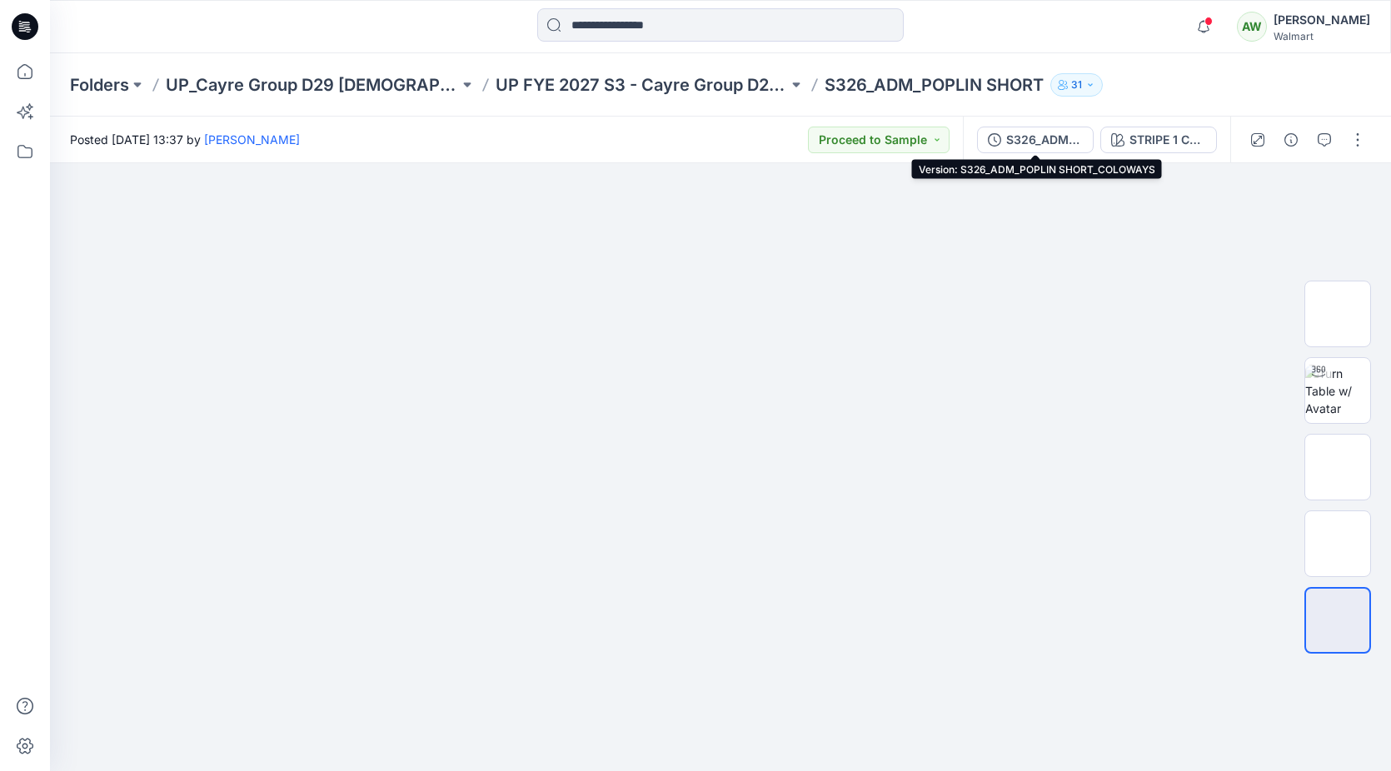
click at [1058, 145] on div "S326_ADM_POPLIN SHORT_COLOWAYS" at bounding box center [1044, 140] width 77 height 18
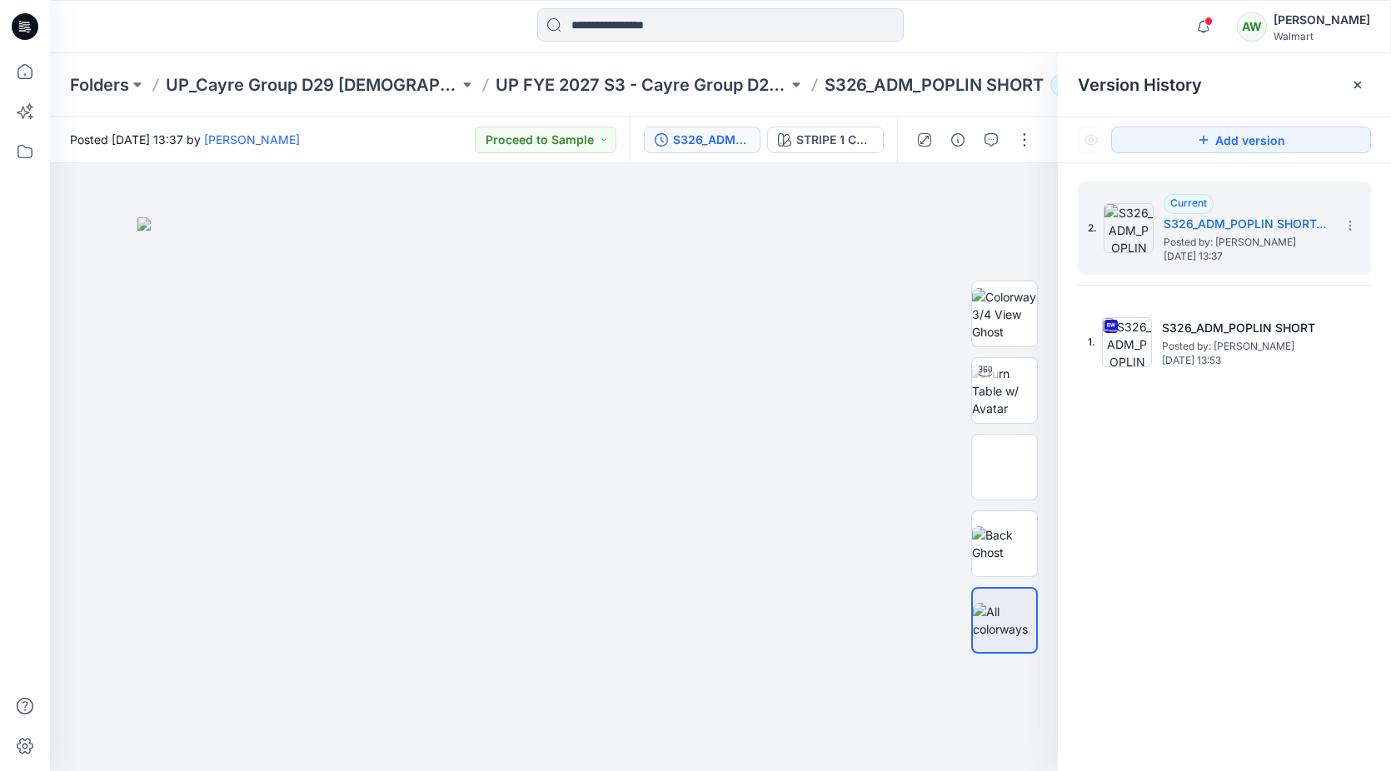
click at [1161, 10] on div "Notifications Your style S326_ADM_POPLIN SHORT has been updated with S326_ADM_P…" at bounding box center [720, 26] width 1340 height 37
click at [1165, 10] on div "Notifications Your style S326_ADM_POPLIN SHORT has been updated with S326_ADM_P…" at bounding box center [720, 26] width 1340 height 37
click at [1213, 22] on span at bounding box center [1208, 21] width 8 height 9
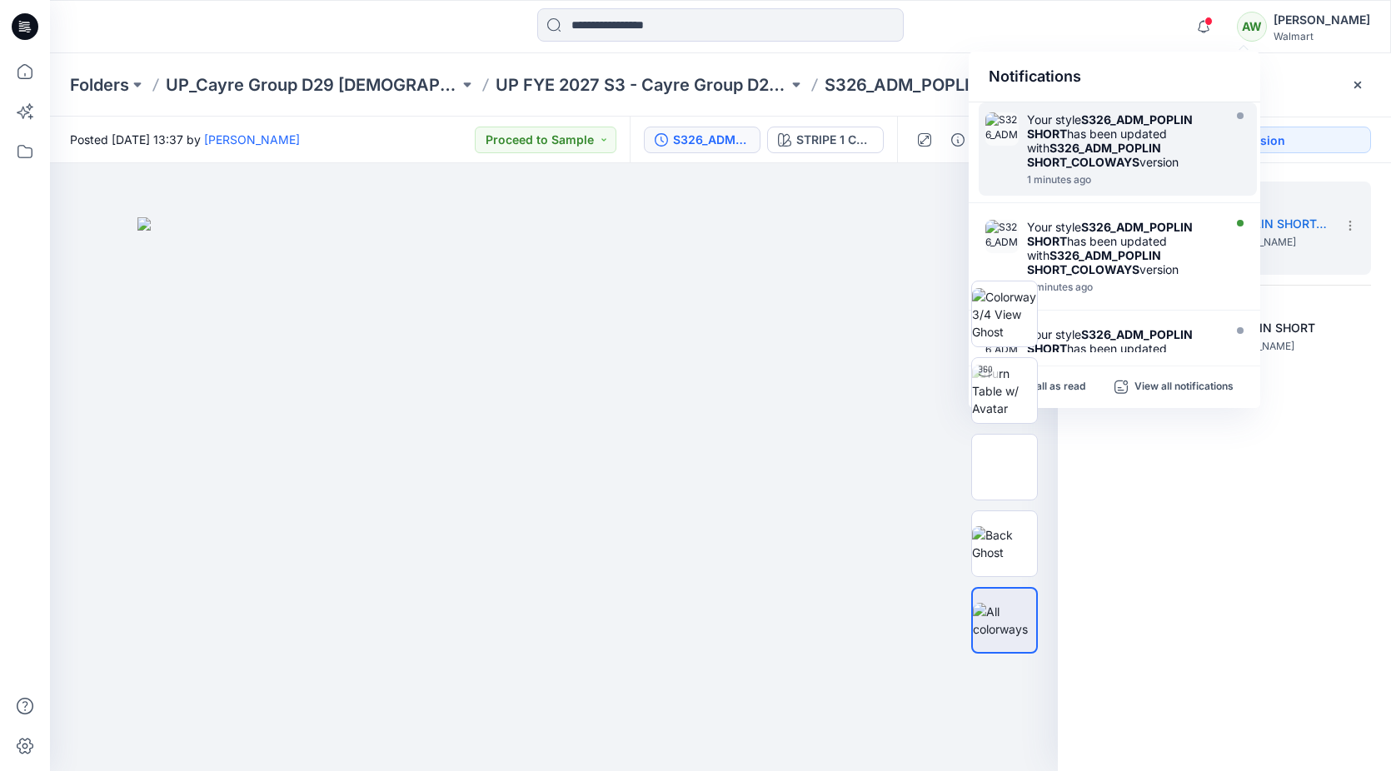
click at [1222, 177] on div "Your style S326_ADM_POPLIN SHORT has been updated with S326_ADM_POPLIN SHORT_CO…" at bounding box center [1127, 148] width 200 height 73
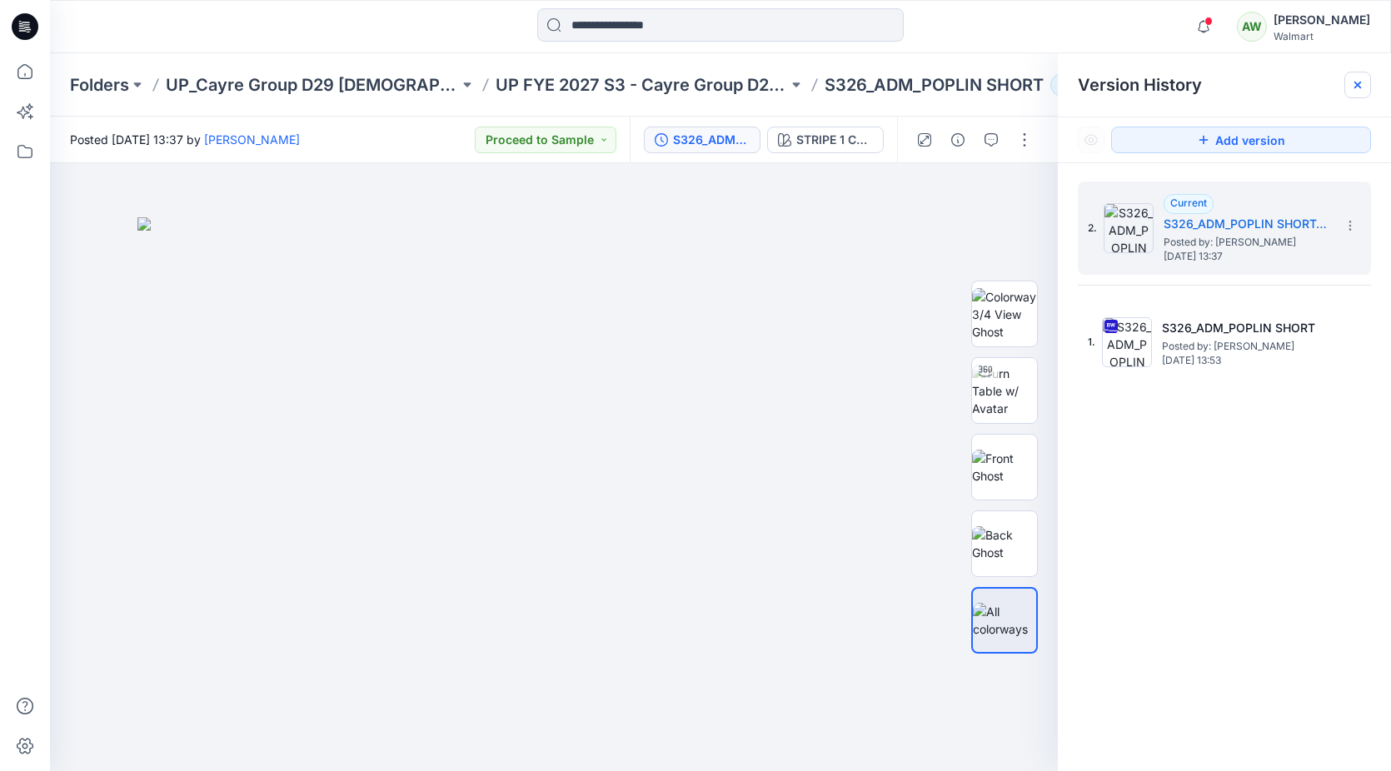
click at [1362, 87] on icon at bounding box center [1357, 84] width 13 height 13
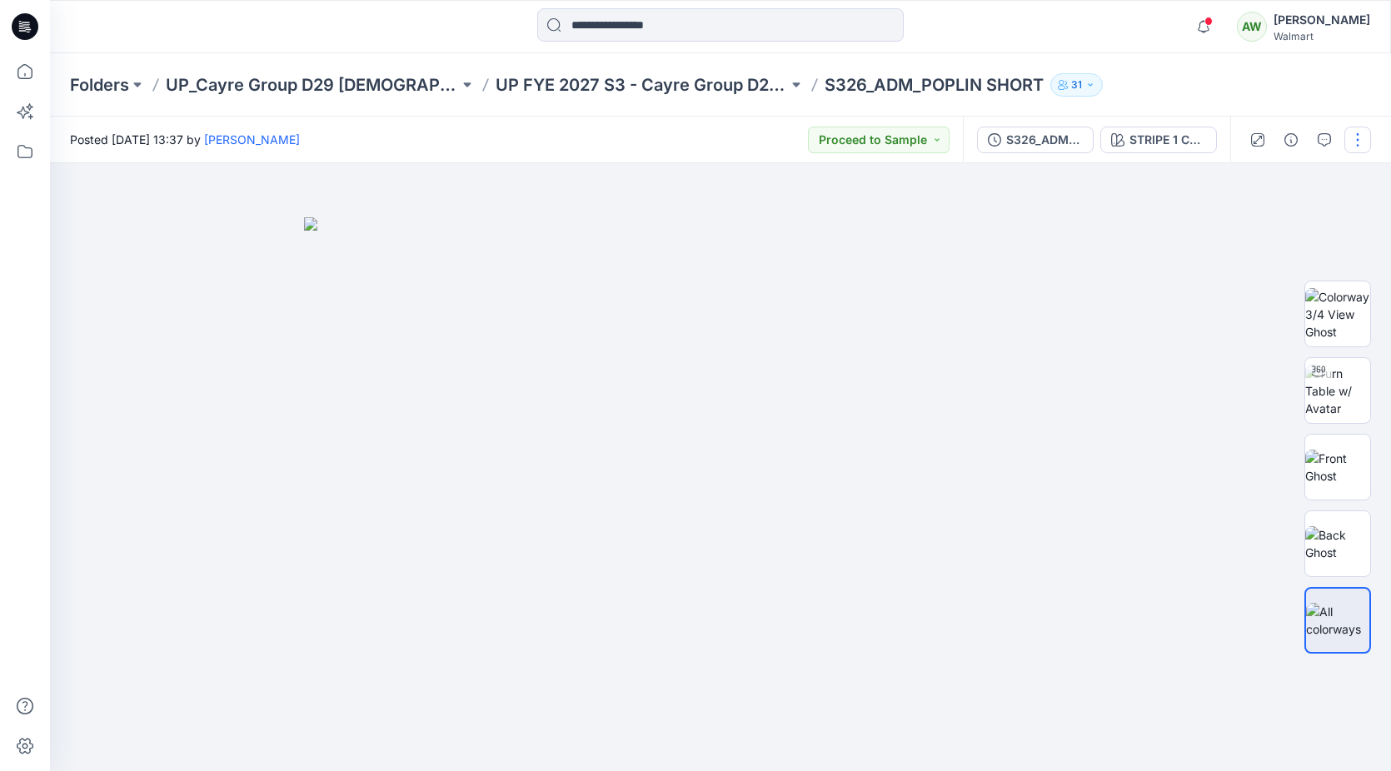
click at [1361, 132] on button "button" at bounding box center [1357, 140] width 27 height 27
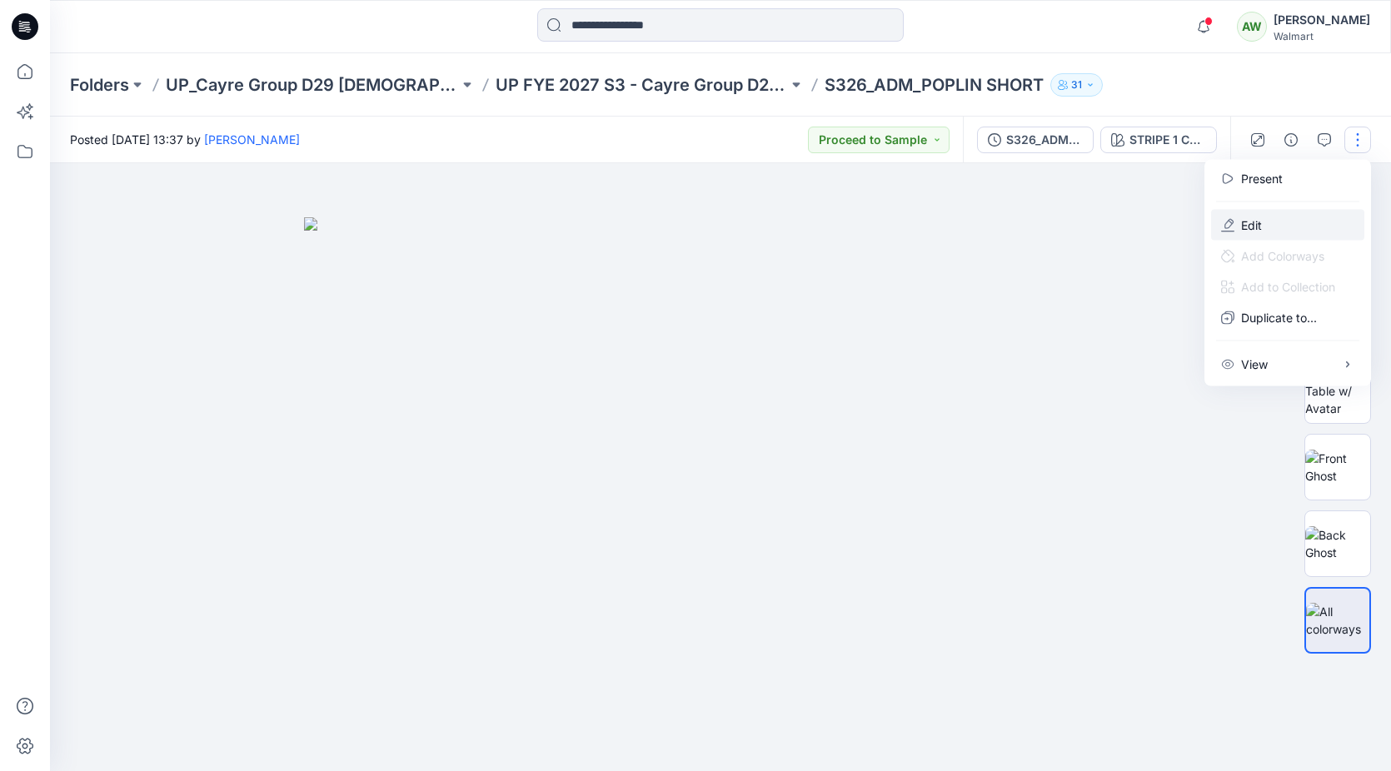
click at [1255, 224] on p "Edit" at bounding box center [1251, 225] width 21 height 17
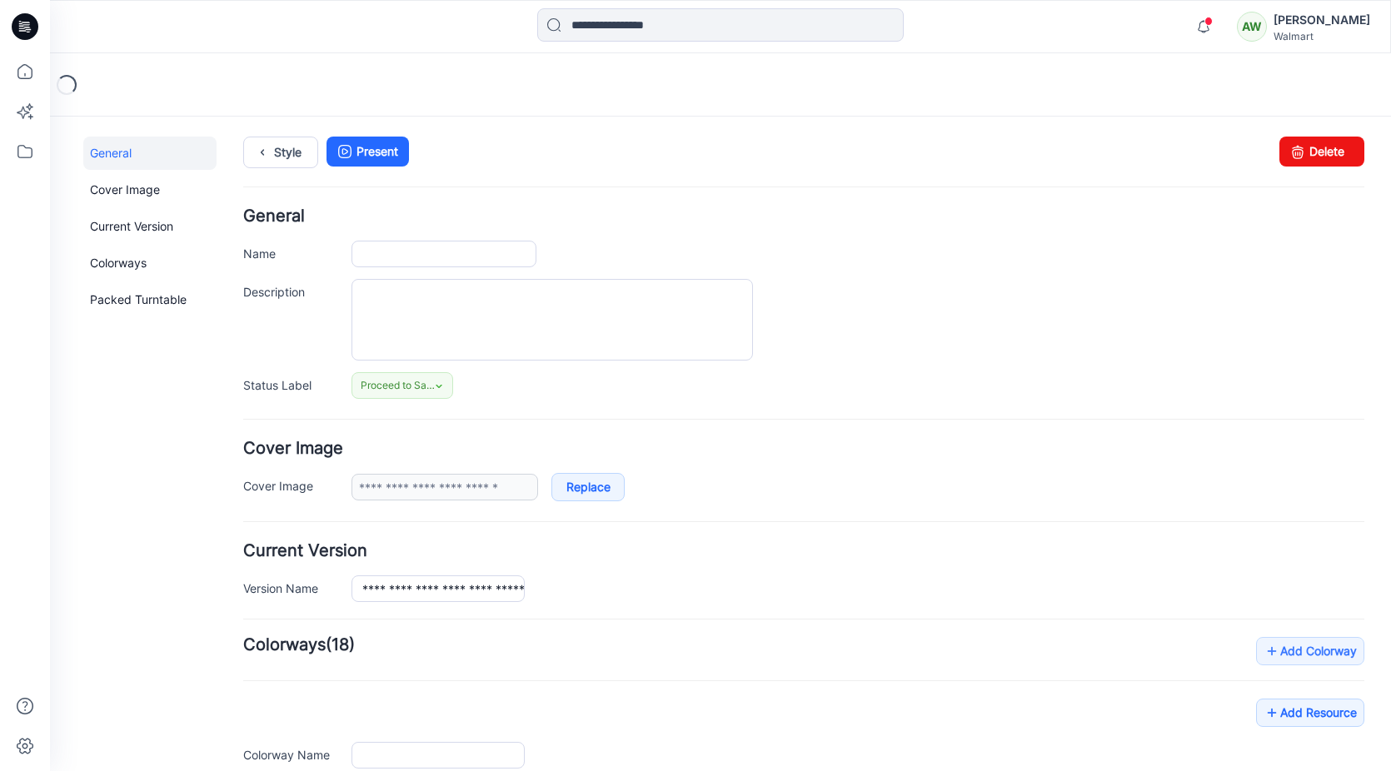
type input "**********"
type textarea "**********"
type input "**********"
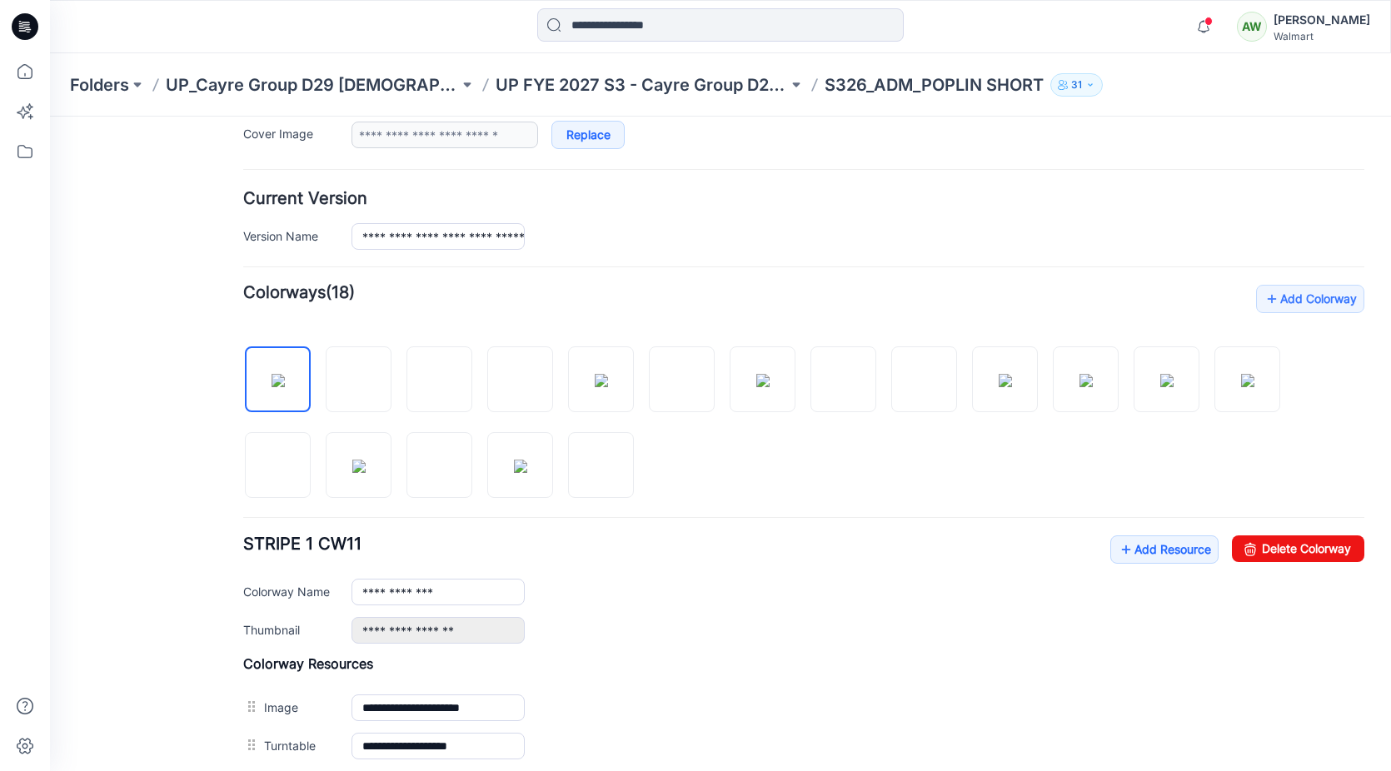
scroll to position [352, 0]
click at [1216, 18] on span "1" at bounding box center [1209, 20] width 13 height 13
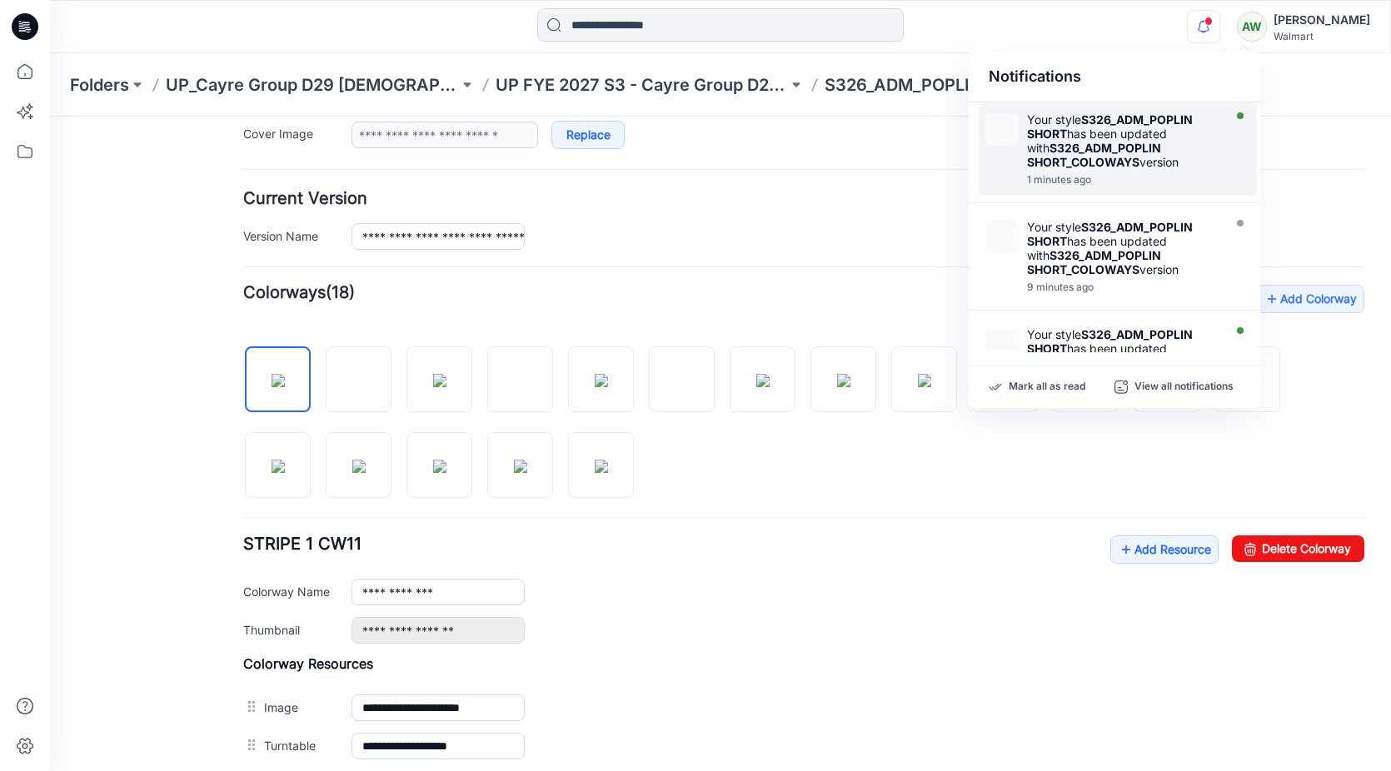
click at [1133, 134] on div "Your style S326_ADM_POPLIN SHORT has been updated with S326_ADM_POPLIN SHORT_CO…" at bounding box center [1123, 140] width 192 height 57
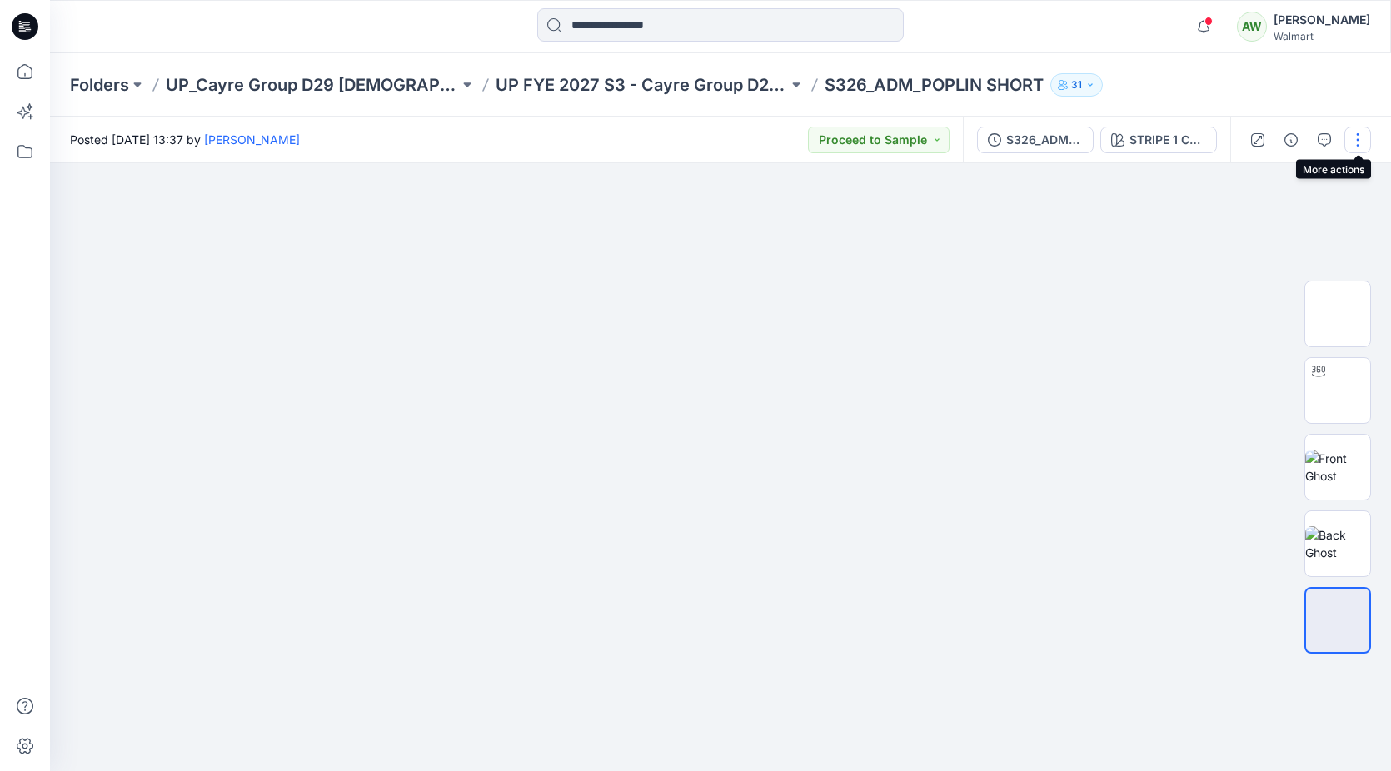
click at [1358, 138] on button "button" at bounding box center [1357, 140] width 27 height 27
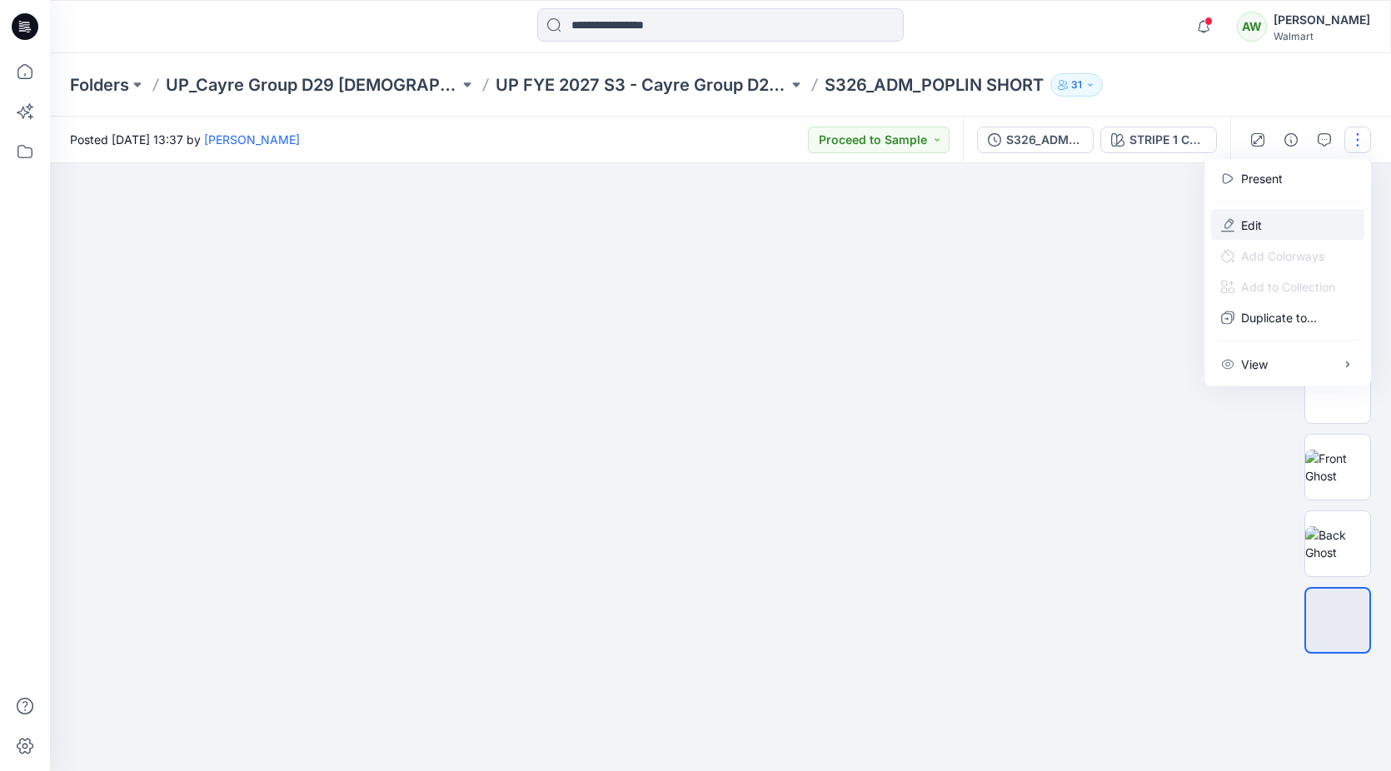
click at [1253, 222] on p "Edit" at bounding box center [1251, 225] width 21 height 17
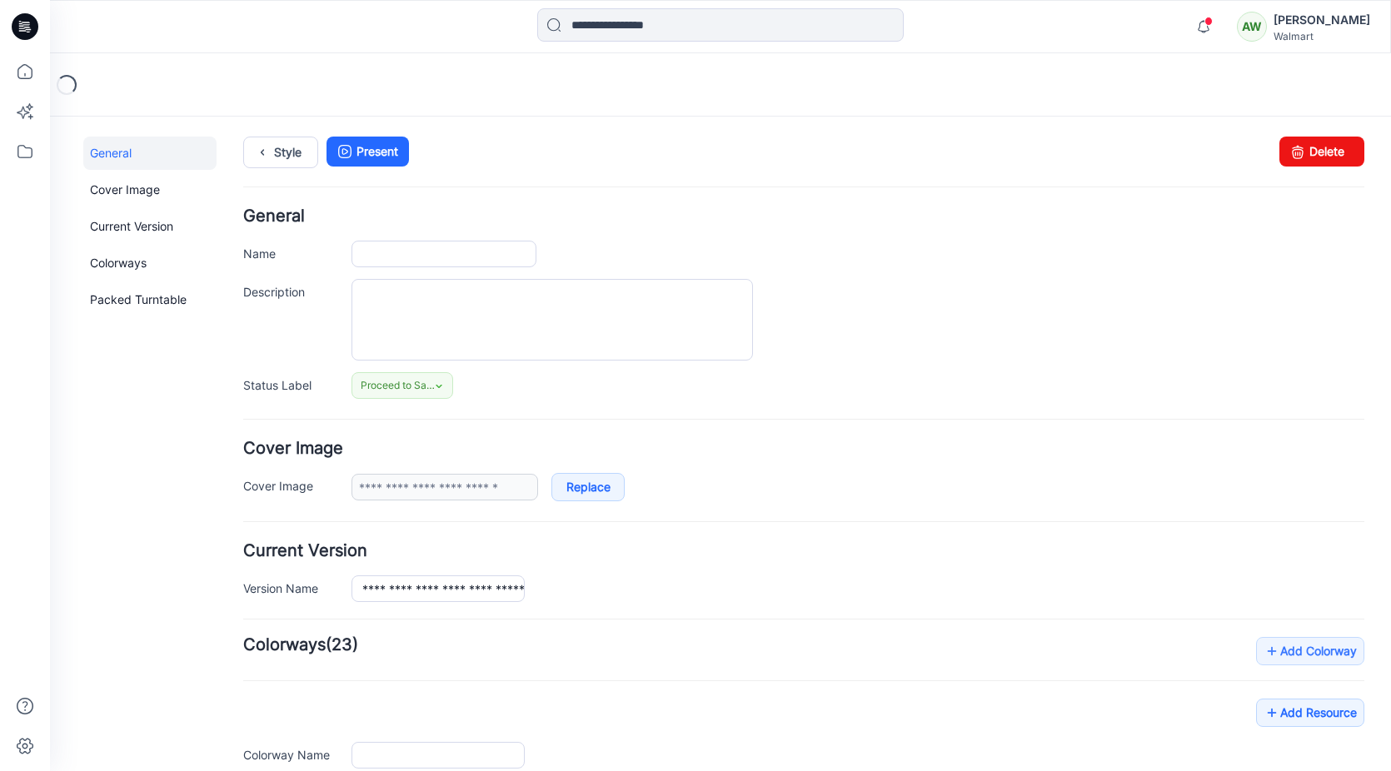
type input "**********"
type textarea "**********"
type input "**********"
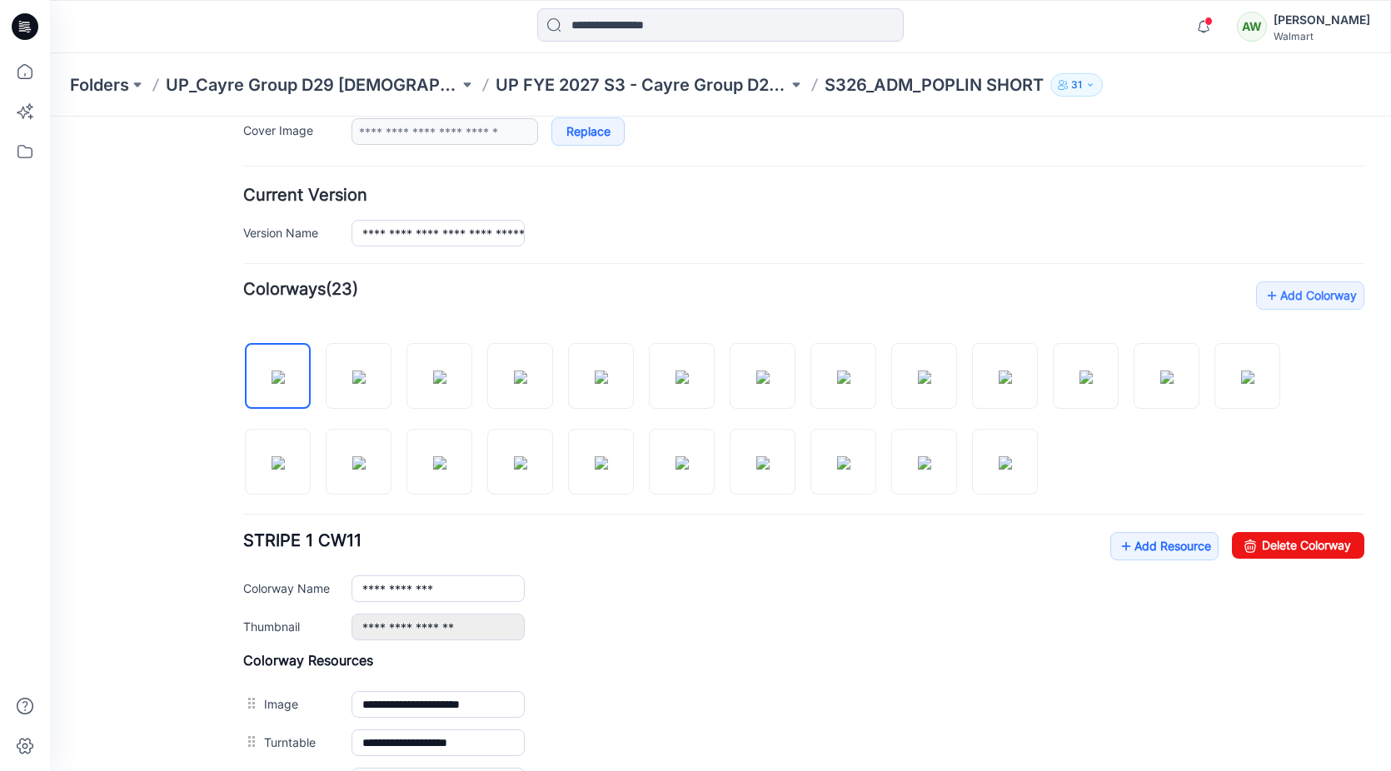
scroll to position [356, 0]
drag, startPoint x: 501, startPoint y: 457, endPoint x: 279, endPoint y: 376, distance: 236.6
click at [282, 373] on div at bounding box center [803, 410] width 1121 height 172
click at [278, 373] on img at bounding box center [278, 376] width 13 height 13
drag, startPoint x: 363, startPoint y: 387, endPoint x: 377, endPoint y: 379, distance: 16.4
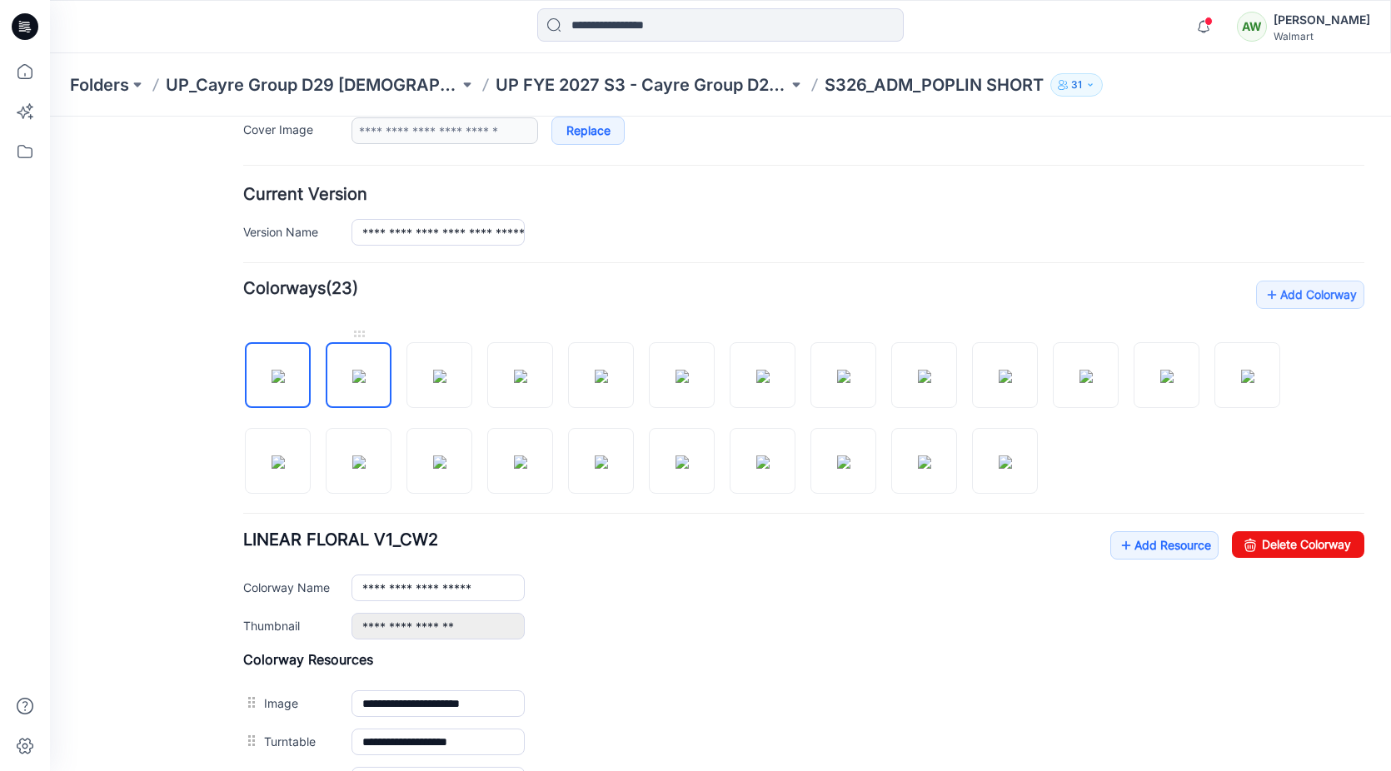
click at [363, 383] on img at bounding box center [358, 376] width 13 height 13
click at [434, 370] on img at bounding box center [439, 376] width 13 height 13
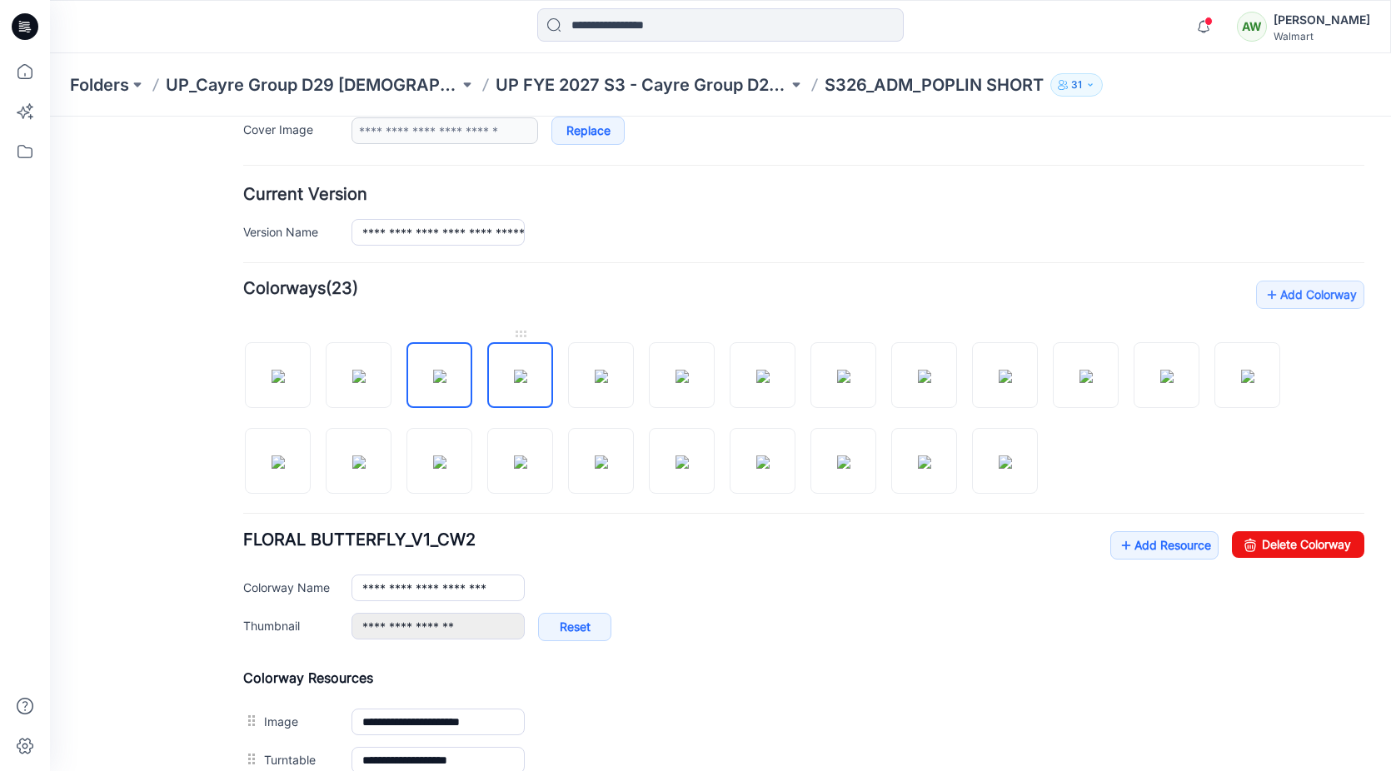
click at [527, 370] on img at bounding box center [520, 376] width 13 height 13
click at [608, 371] on img at bounding box center [601, 376] width 13 height 13
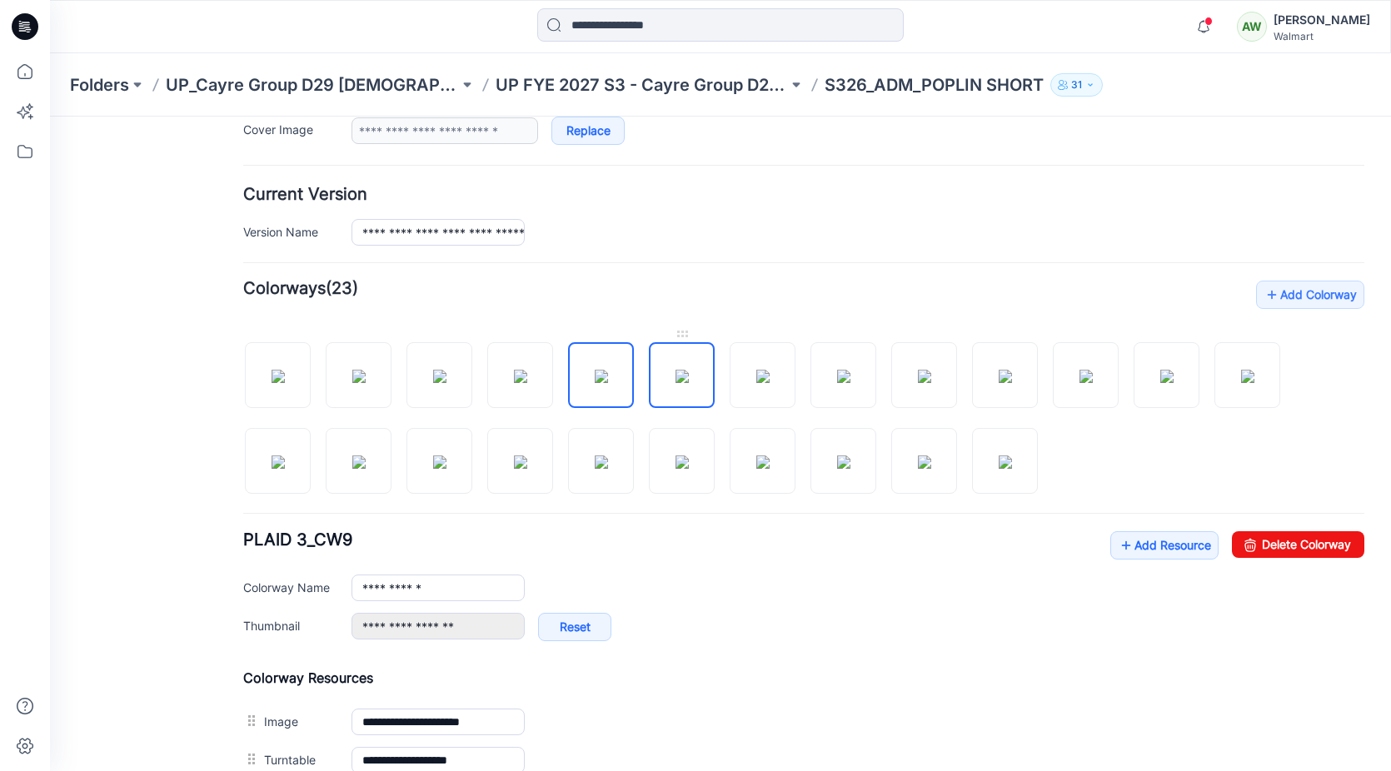
click at [689, 370] on img at bounding box center [681, 376] width 13 height 13
click at [768, 372] on img at bounding box center [762, 376] width 13 height 13
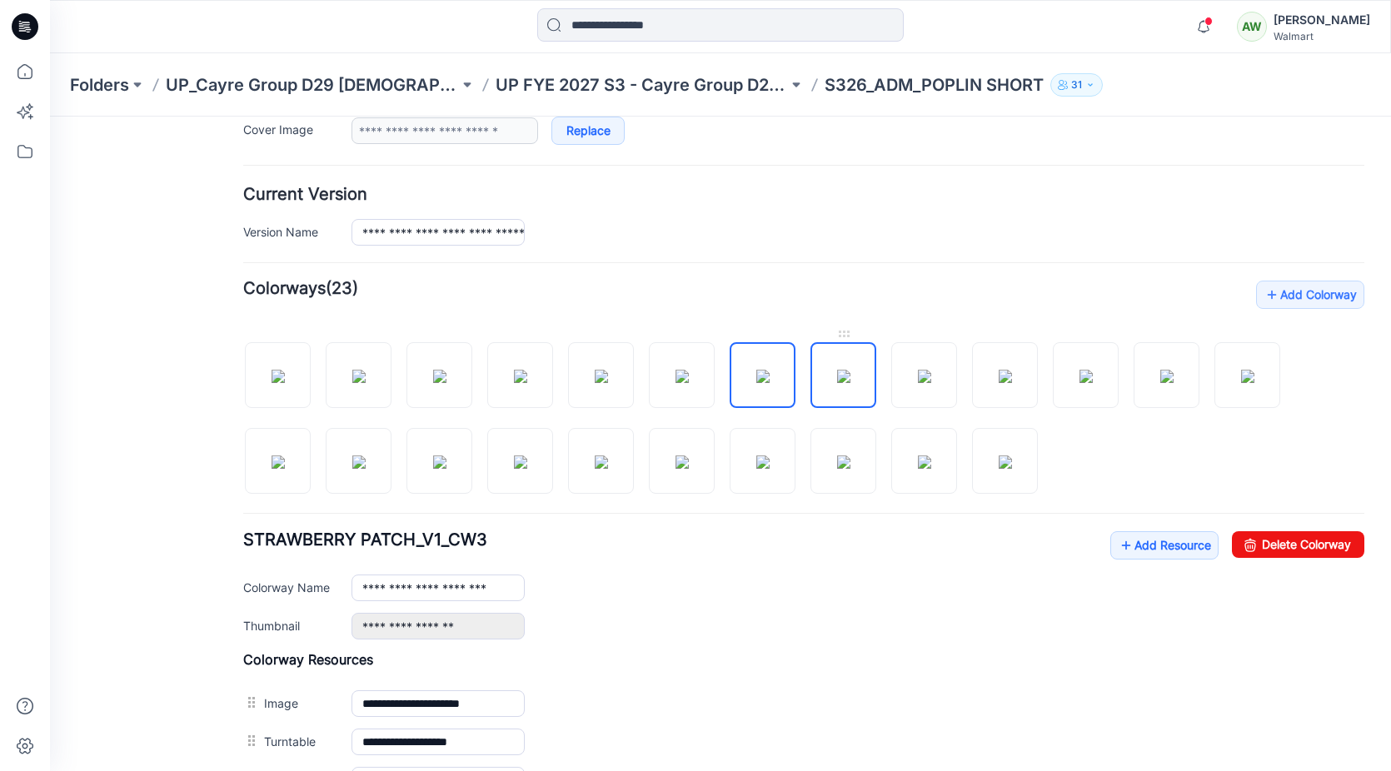
click at [837, 376] on img at bounding box center [843, 376] width 13 height 13
click at [931, 370] on img at bounding box center [924, 376] width 13 height 13
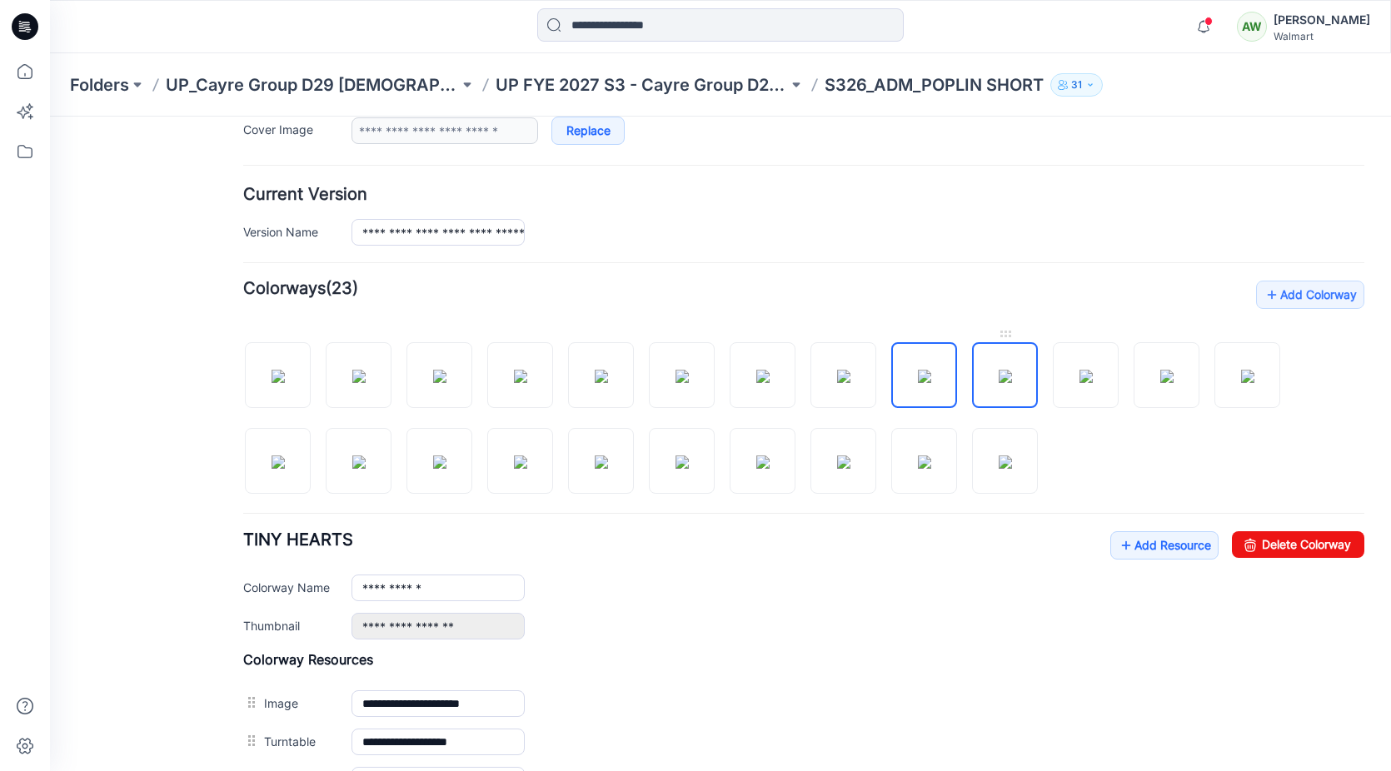
click at [1008, 375] on img at bounding box center [1005, 376] width 13 height 13
click at [1008, 378] on img at bounding box center [1005, 376] width 13 height 13
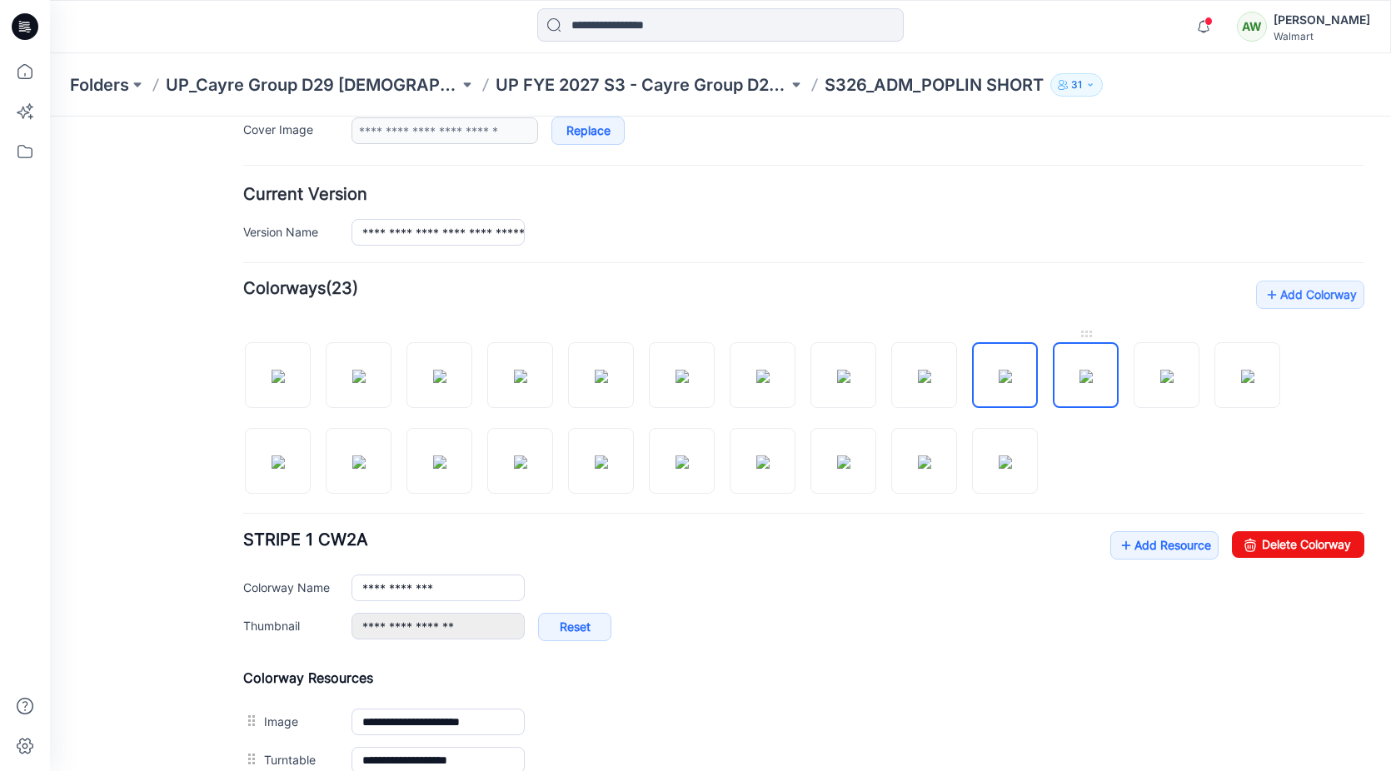
click at [1093, 373] on img at bounding box center [1085, 376] width 13 height 13
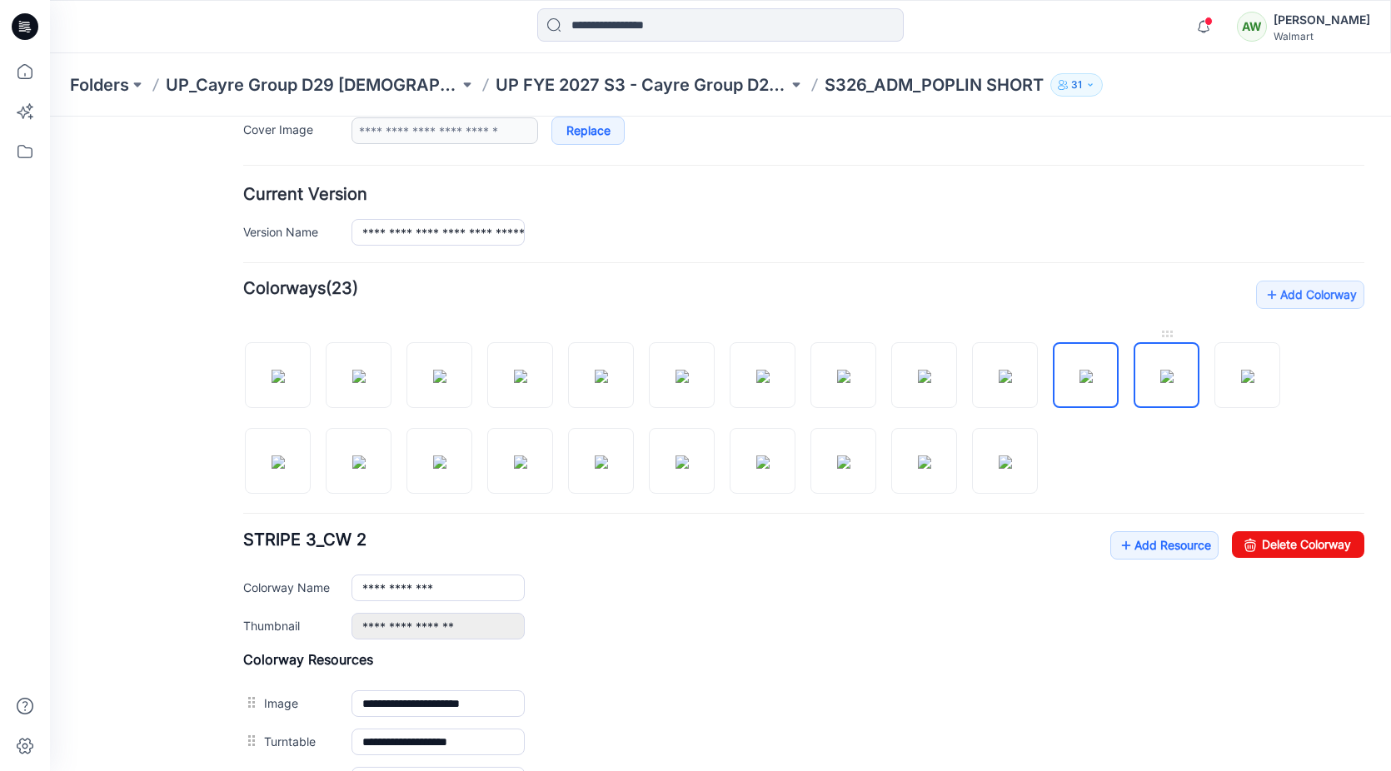
click at [1173, 370] on img at bounding box center [1166, 376] width 13 height 13
click at [1254, 370] on img at bounding box center [1247, 376] width 13 height 13
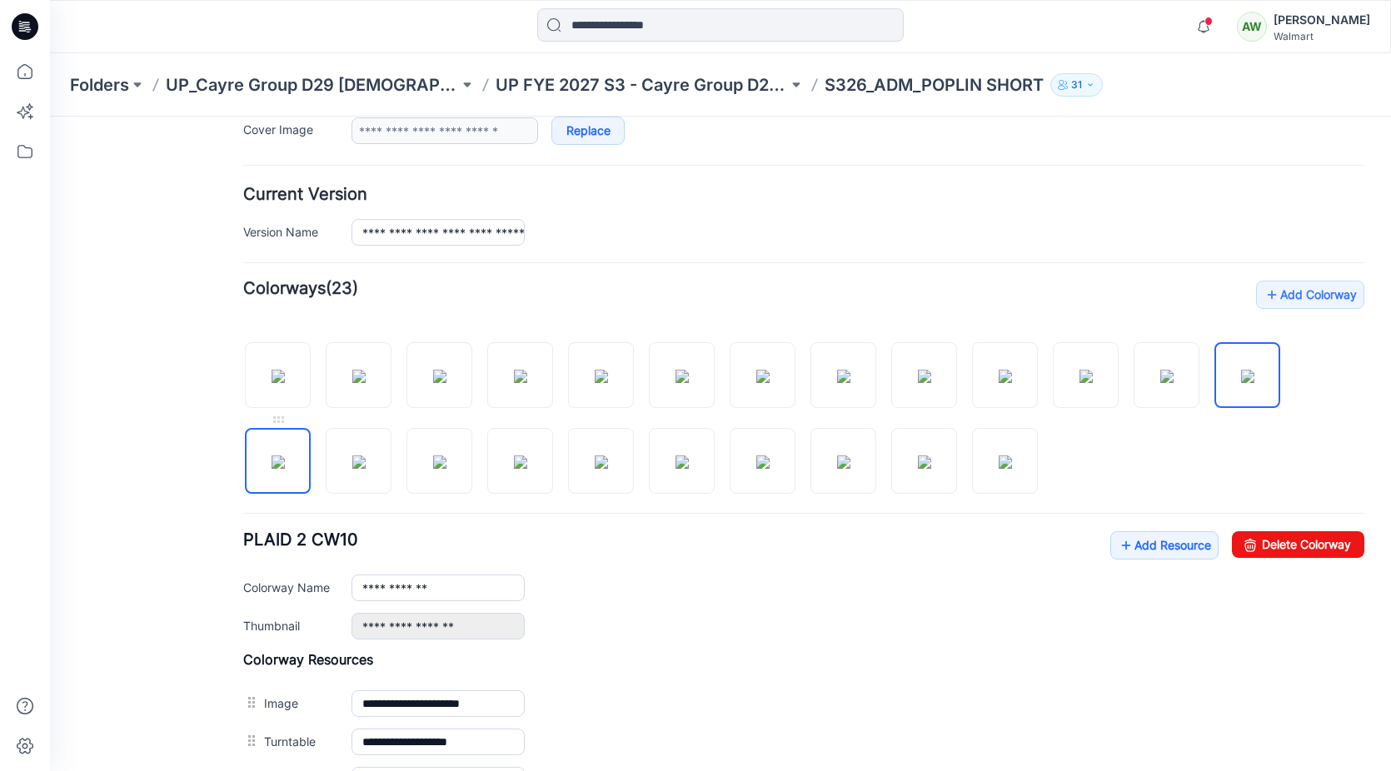
click at [285, 459] on img at bounding box center [278, 462] width 13 height 13
click at [392, 469] on div at bounding box center [803, 410] width 1121 height 172
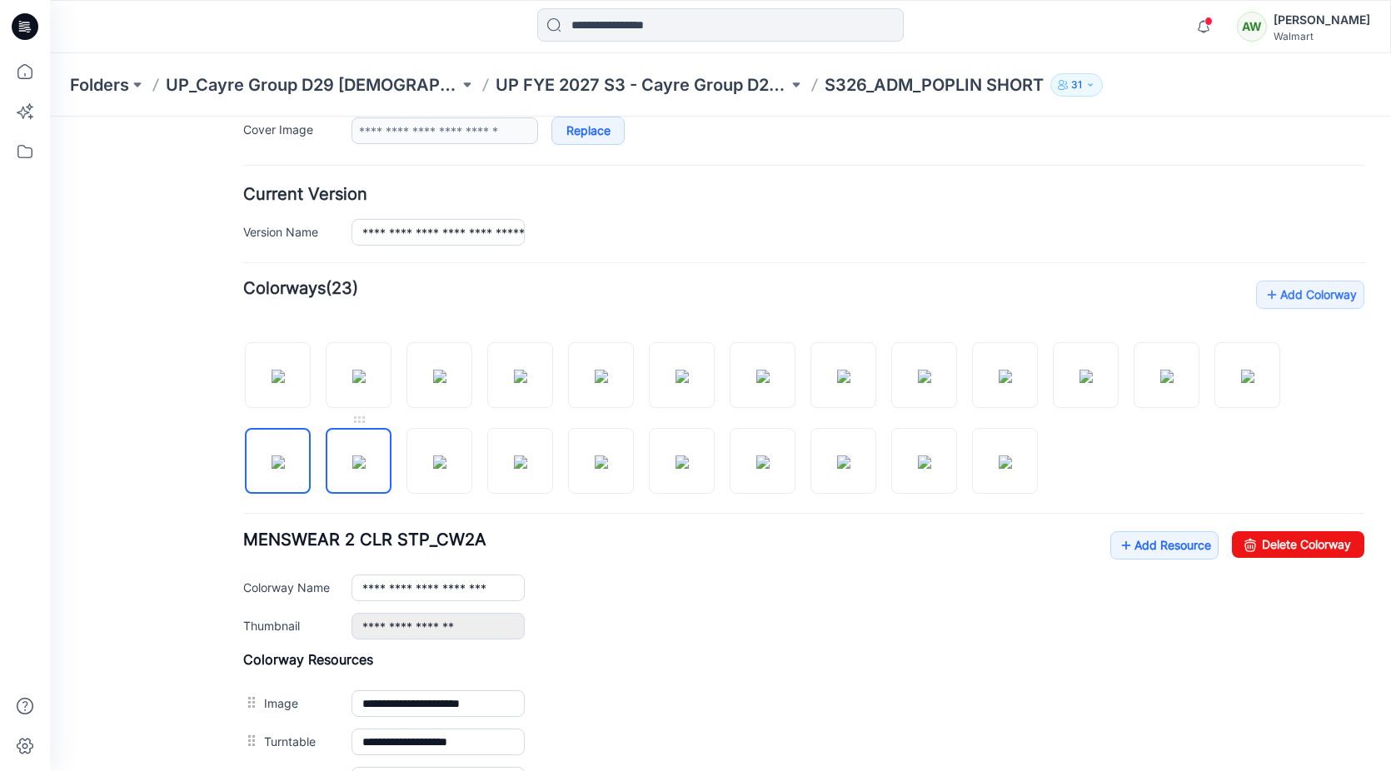
click at [363, 459] on img at bounding box center [358, 462] width 13 height 13
click at [520, 456] on img at bounding box center [520, 462] width 13 height 13
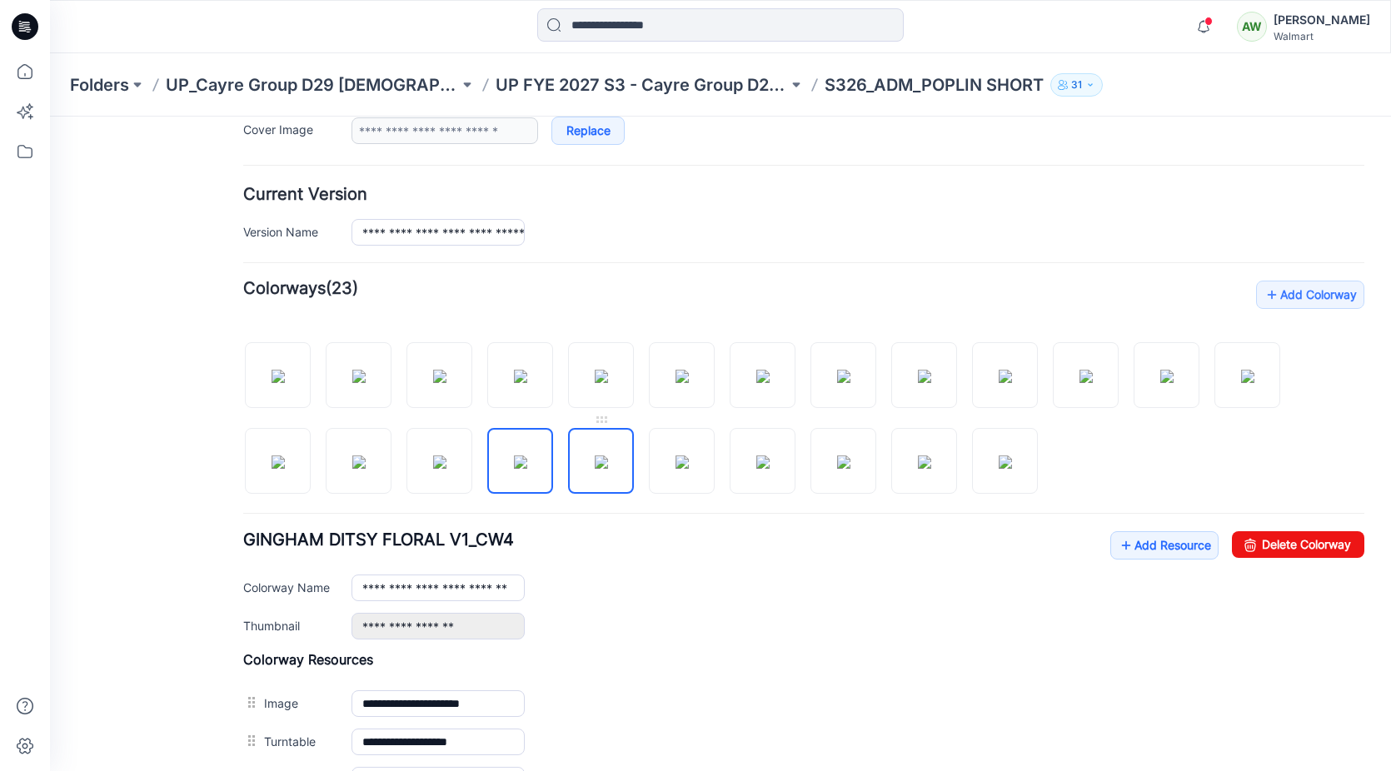
click at [608, 456] on img at bounding box center [601, 462] width 13 height 13
click at [689, 456] on img at bounding box center [681, 462] width 13 height 13
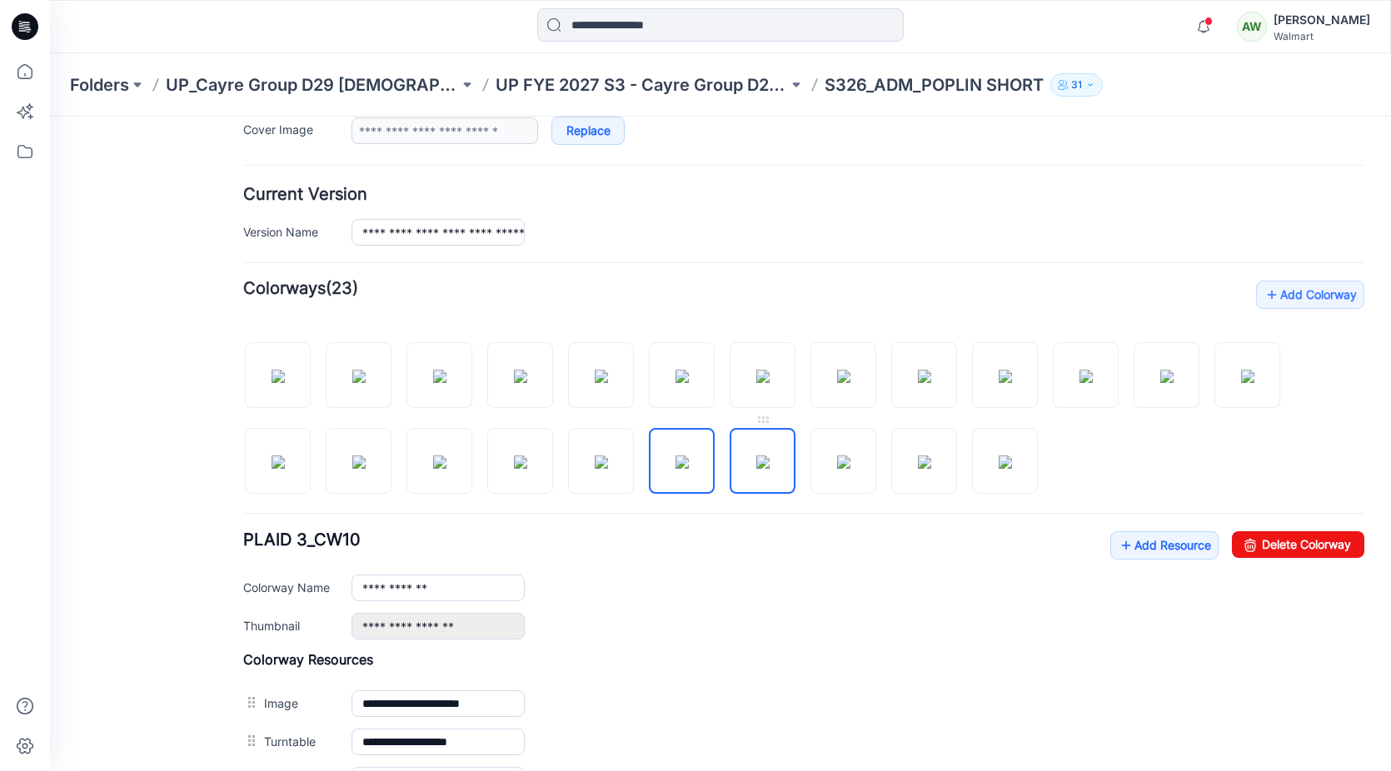
click at [760, 457] on img at bounding box center [762, 462] width 13 height 13
click at [837, 462] on img at bounding box center [843, 462] width 13 height 13
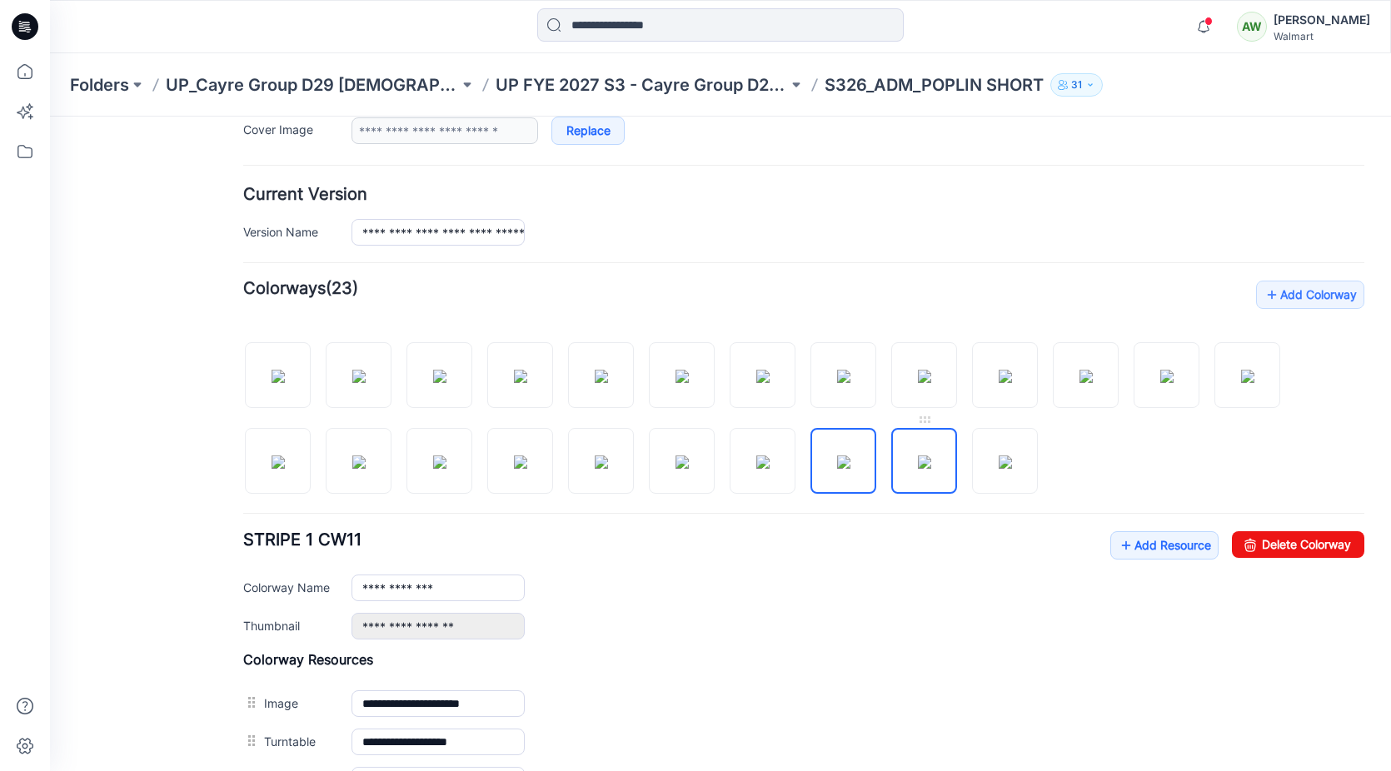
click at [931, 457] on img at bounding box center [924, 462] width 13 height 13
click at [1012, 457] on img at bounding box center [1005, 462] width 13 height 13
type input "**********"
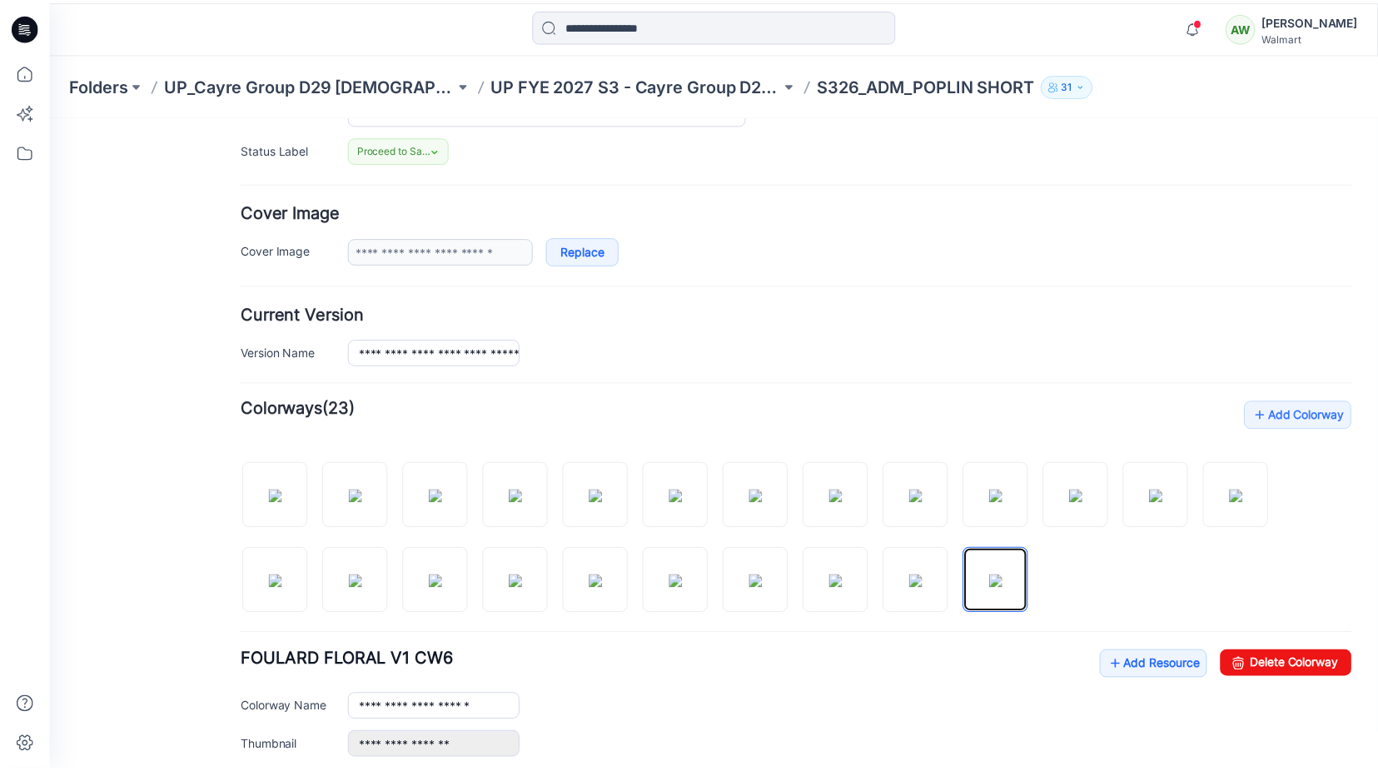
scroll to position [0, 0]
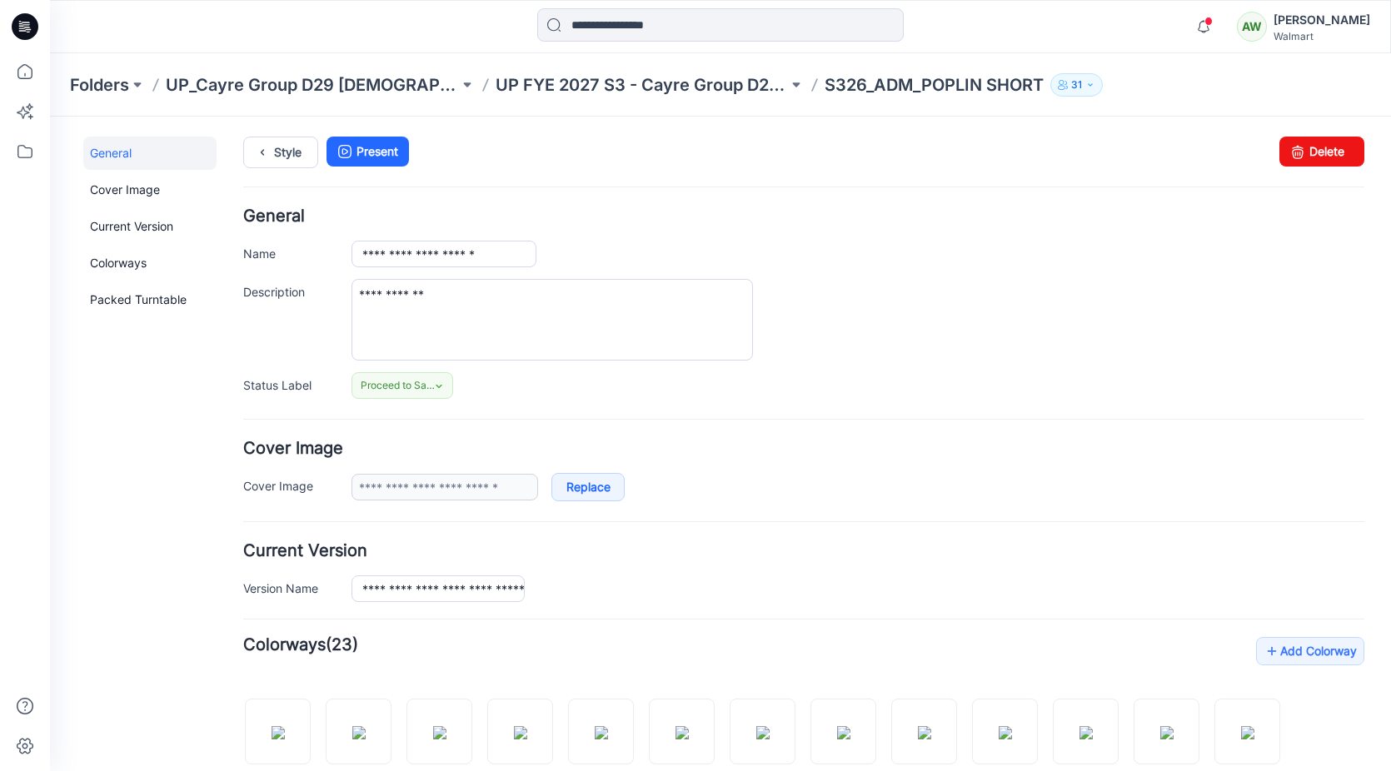
drag, startPoint x: 1380, startPoint y: 337, endPoint x: 1283, endPoint y: 147, distance: 213.1
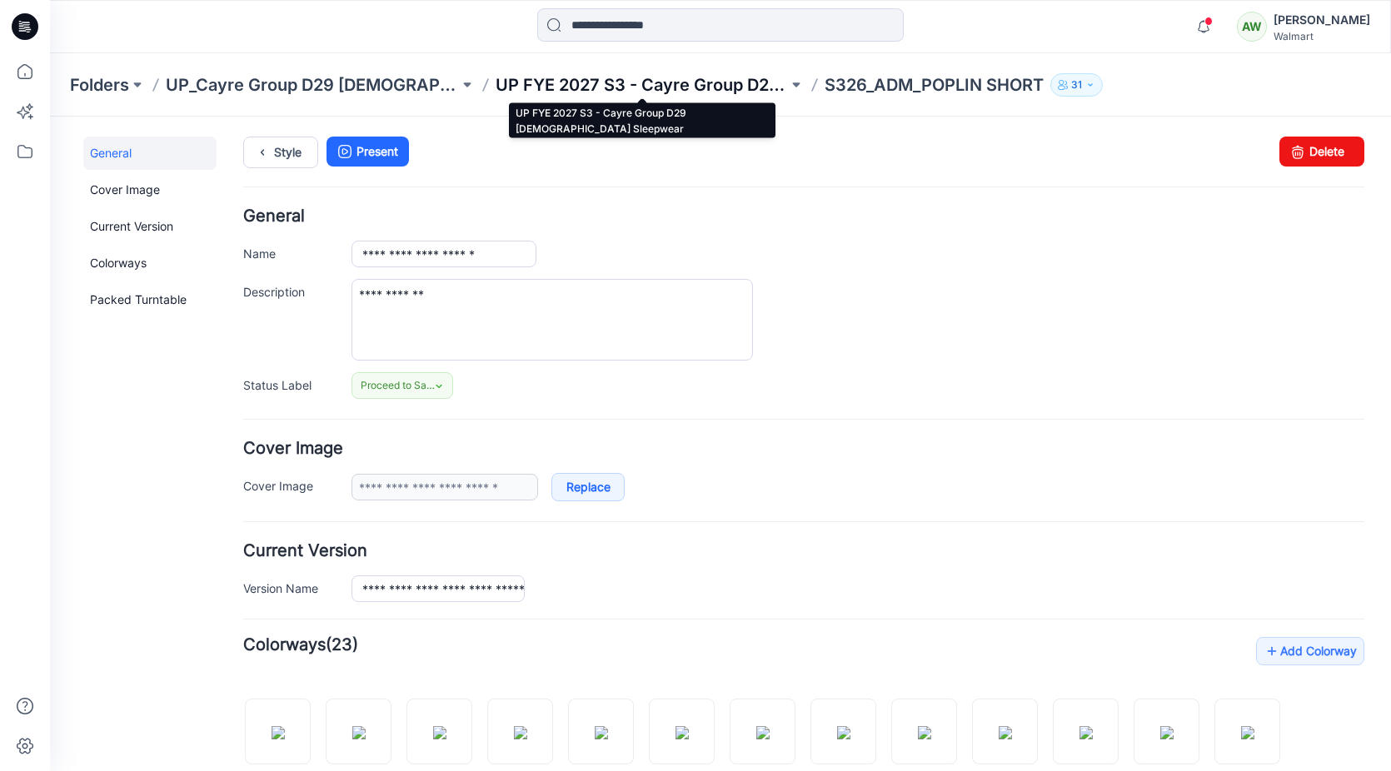
click at [663, 81] on p "UP FYE 2027 S3 - Cayre Group D29 [DEMOGRAPHIC_DATA] Sleepwear" at bounding box center [642, 84] width 293 height 23
